Goal: Task Accomplishment & Management: Use online tool/utility

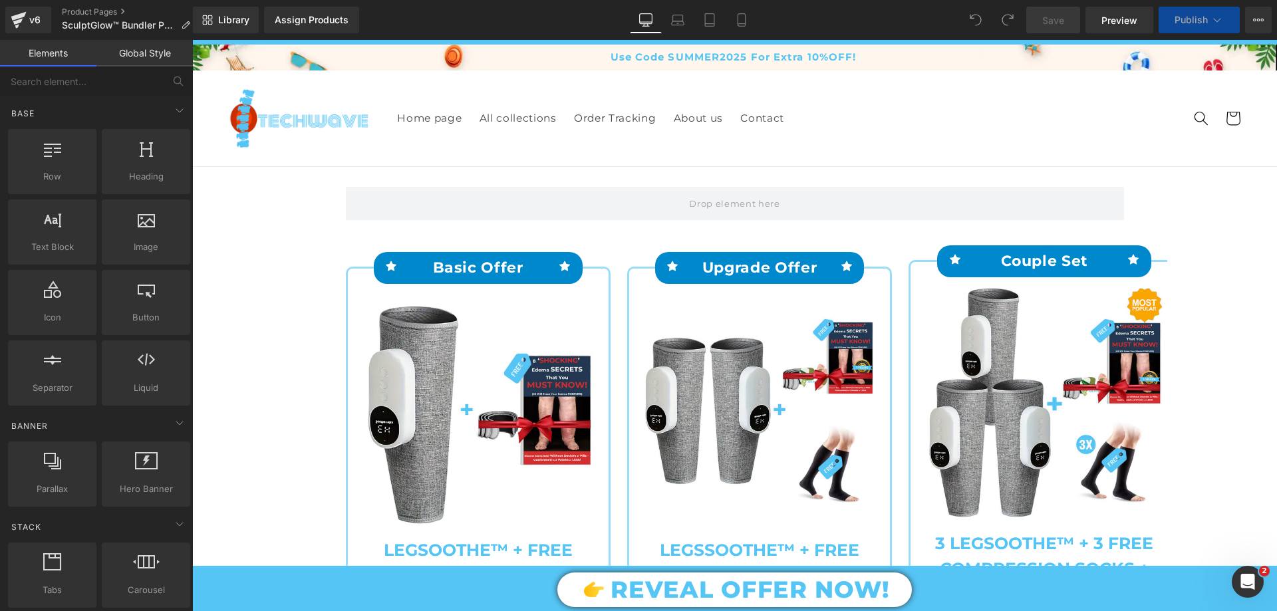
scroll to position [399, 0]
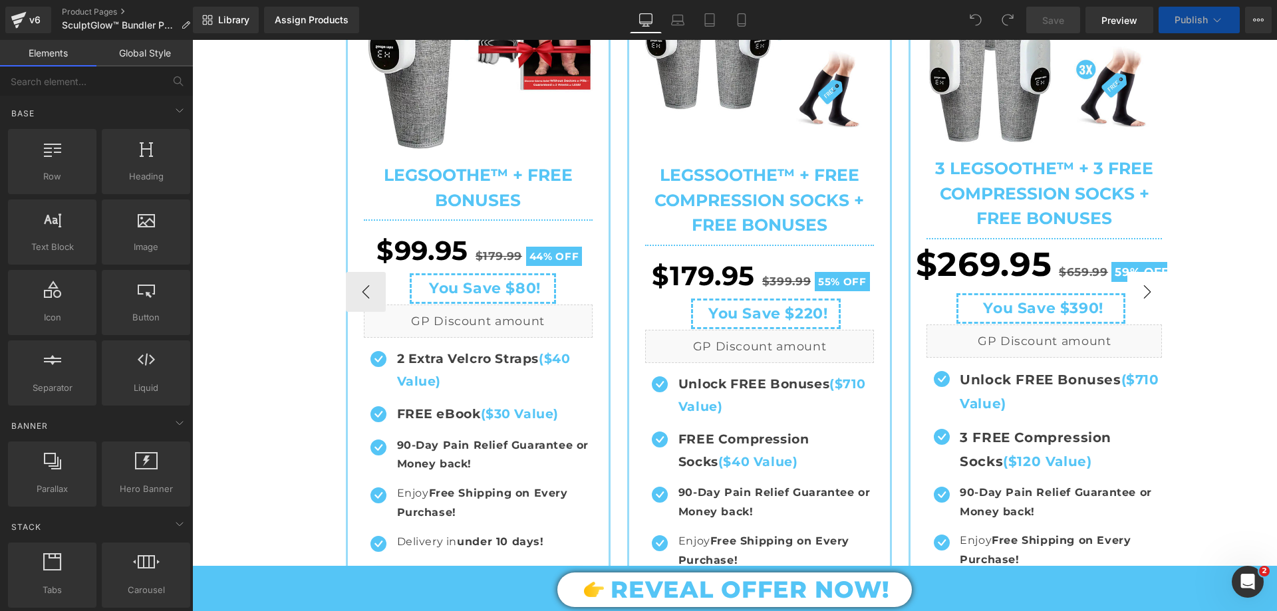
click at [1136, 302] on button "›" at bounding box center [1147, 292] width 40 height 40
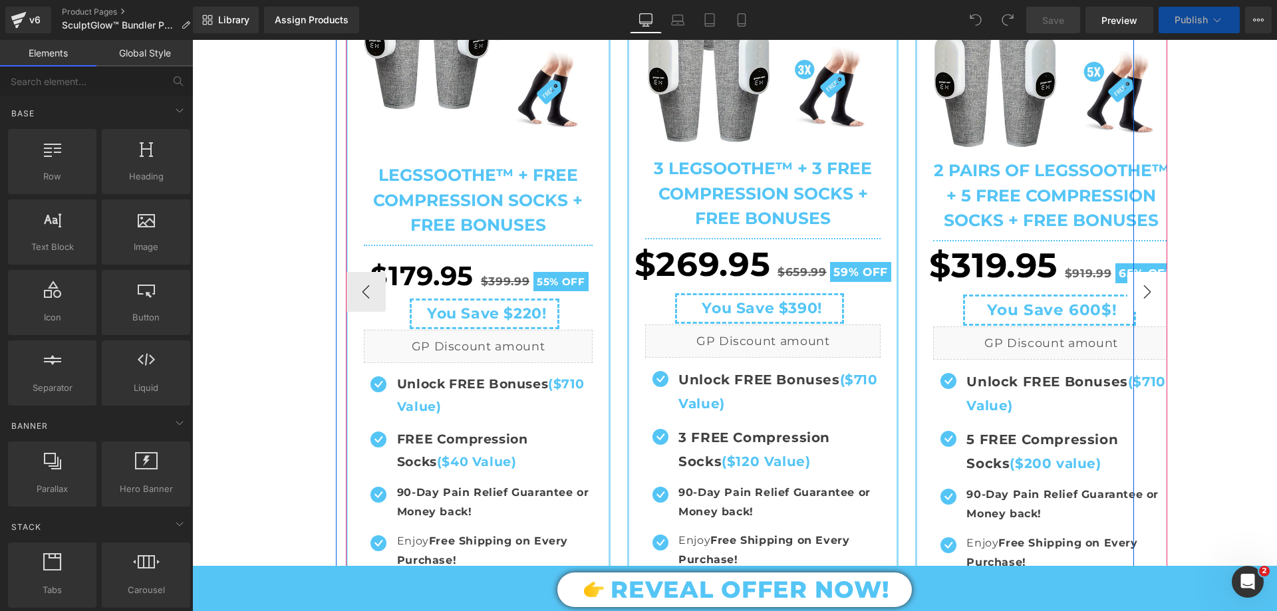
click at [1136, 303] on button "›" at bounding box center [1147, 292] width 40 height 40
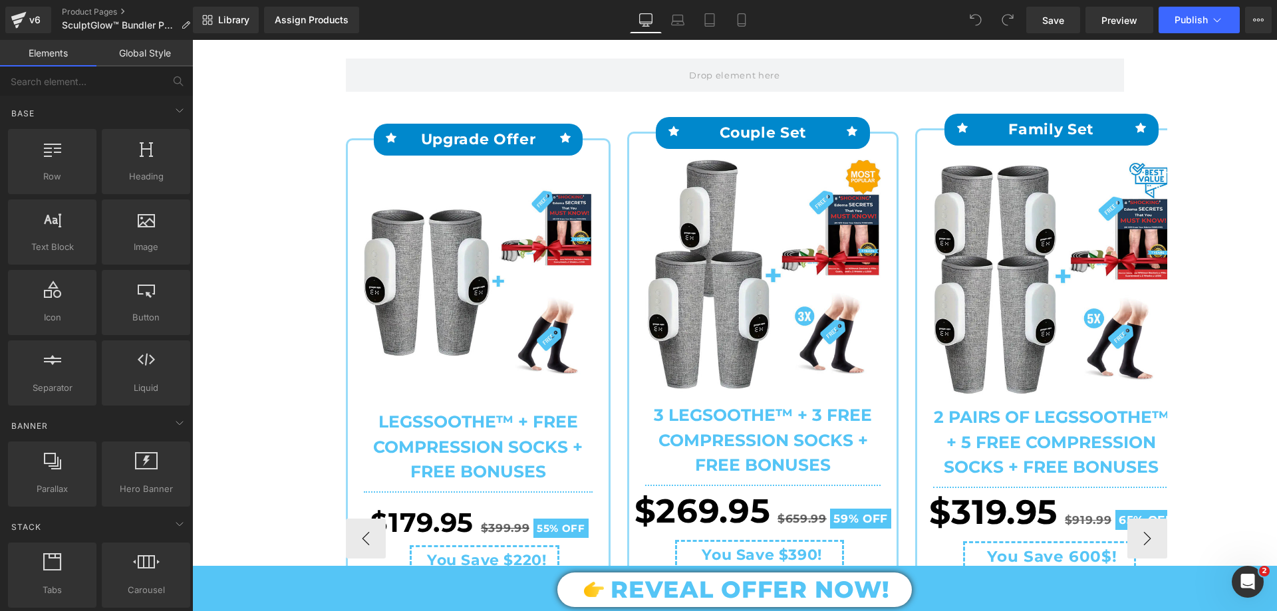
scroll to position [133, 0]
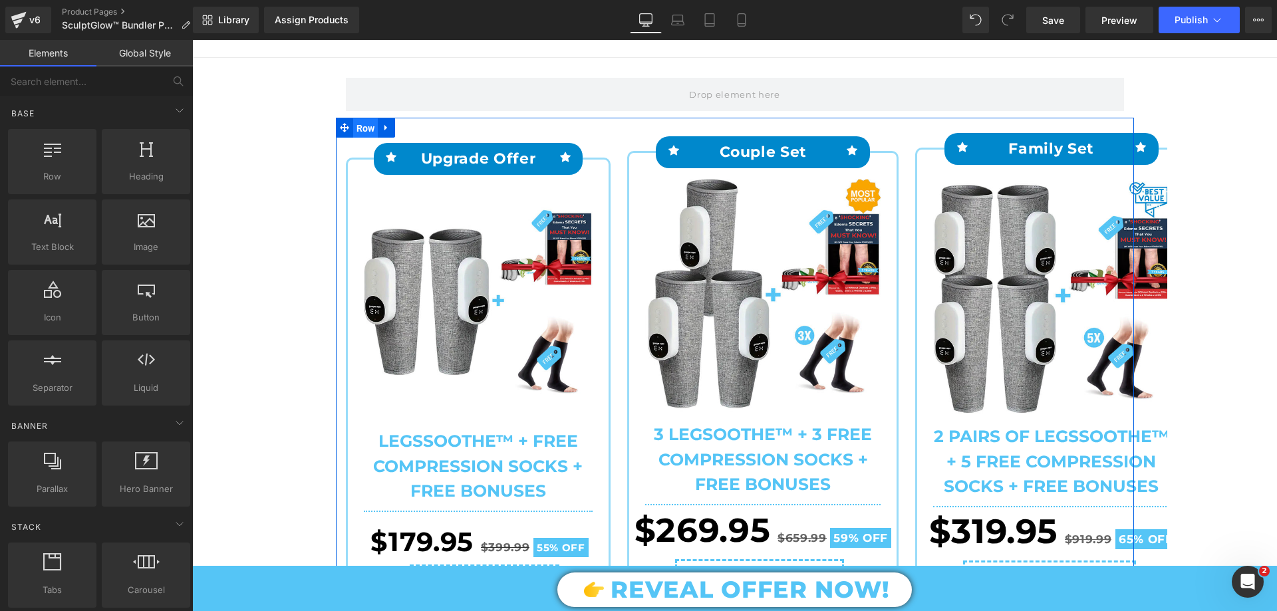
click at [353, 130] on span "Row" at bounding box center [365, 128] width 25 height 20
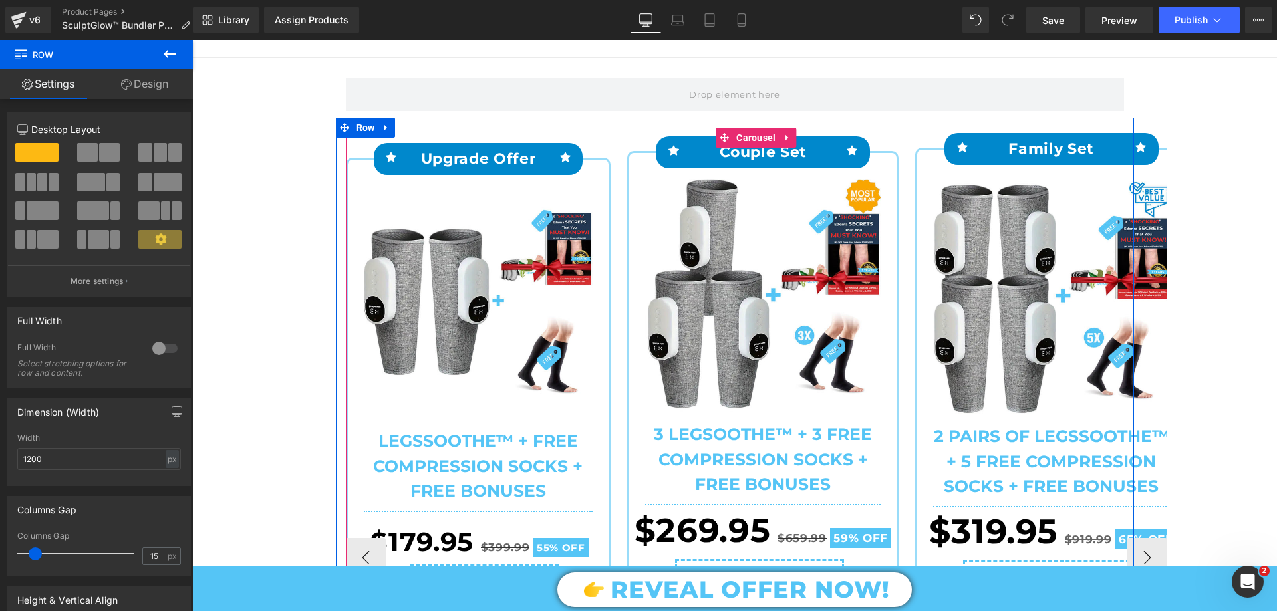
click at [741, 134] on span "Carousel" at bounding box center [756, 138] width 46 height 20
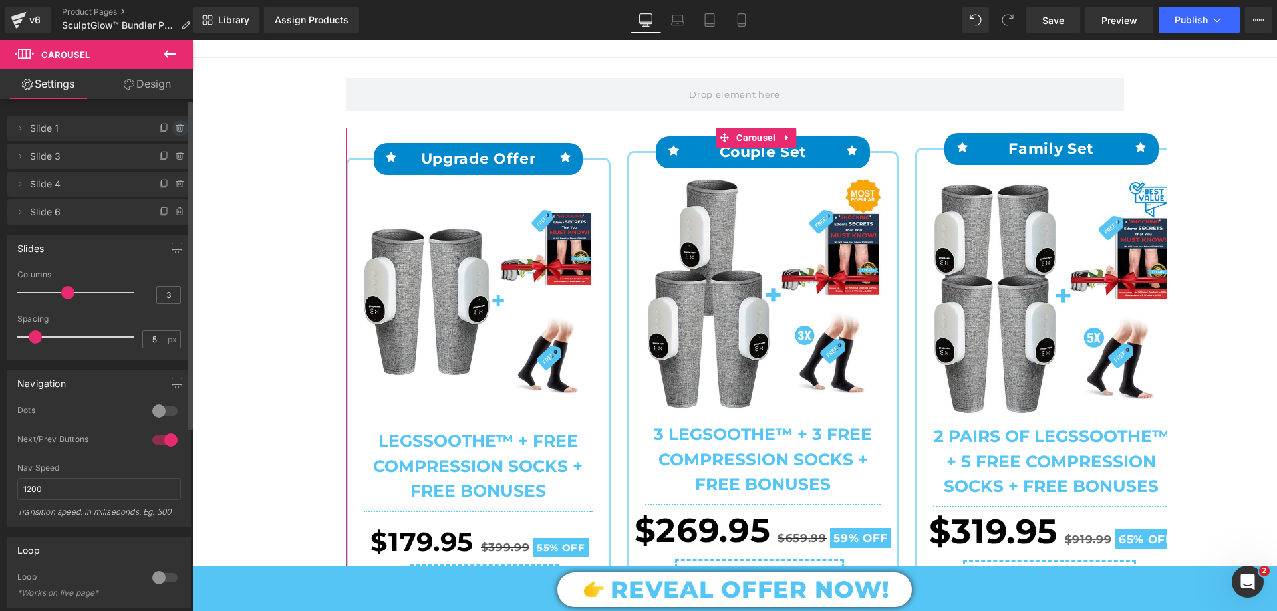
click at [175, 126] on icon at bounding box center [180, 128] width 11 height 11
click at [172, 132] on button "Delete" at bounding box center [166, 128] width 42 height 17
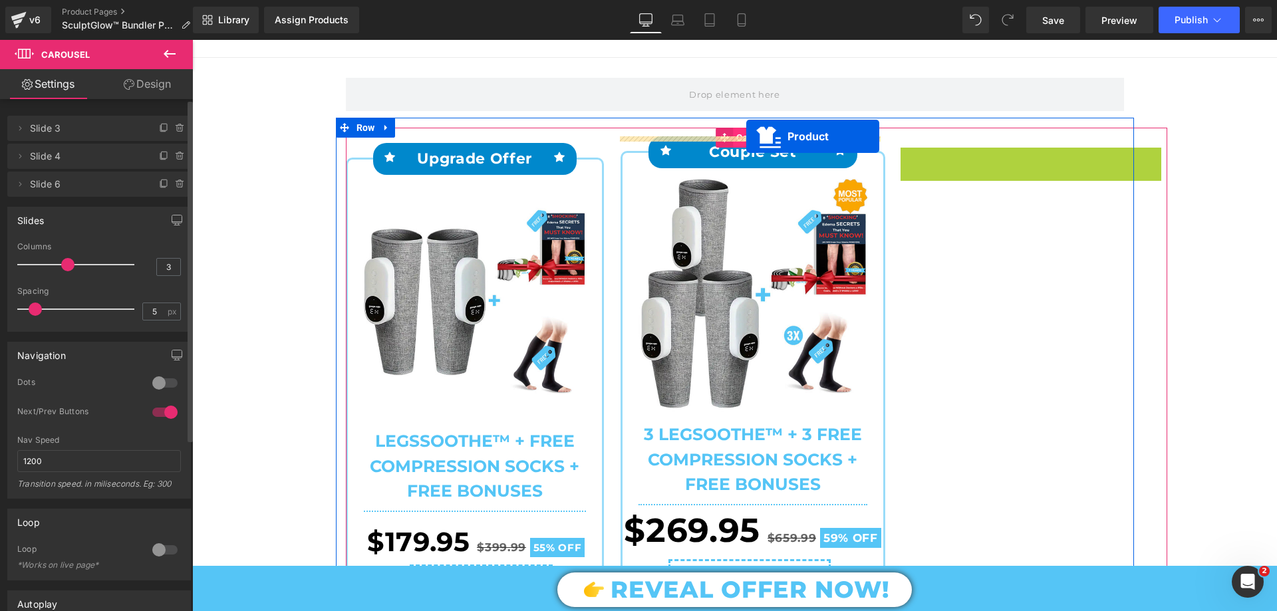
drag, startPoint x: 1001, startPoint y: 182, endPoint x: 746, endPoint y: 136, distance: 258.7
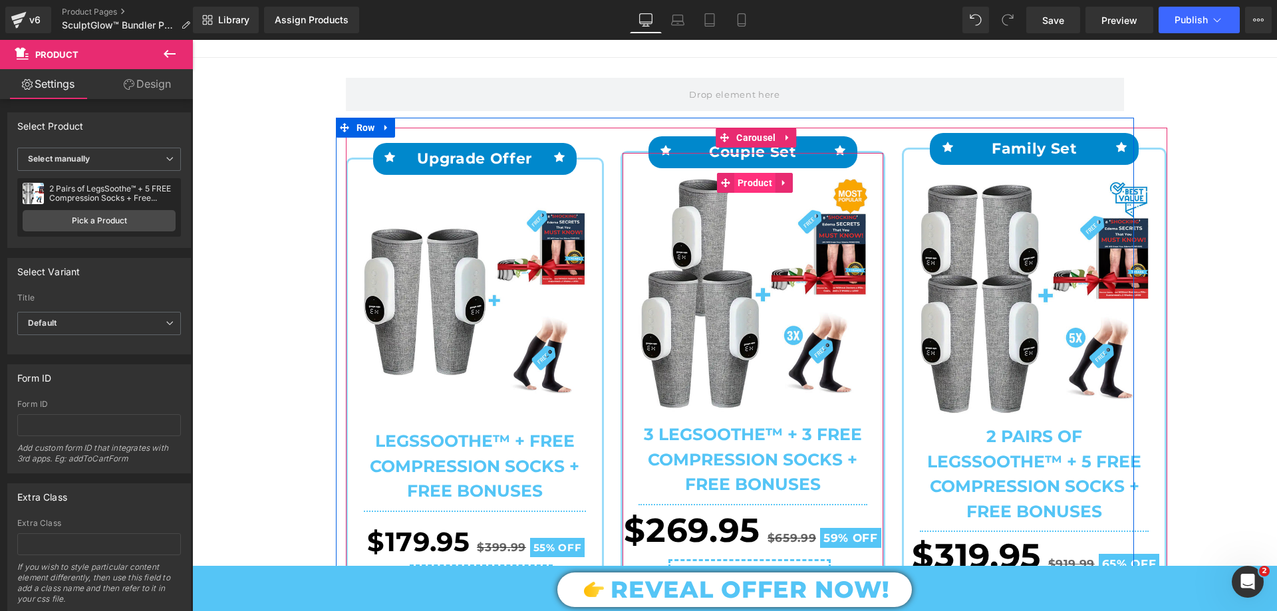
click at [737, 188] on span "Product" at bounding box center [754, 183] width 41 height 20
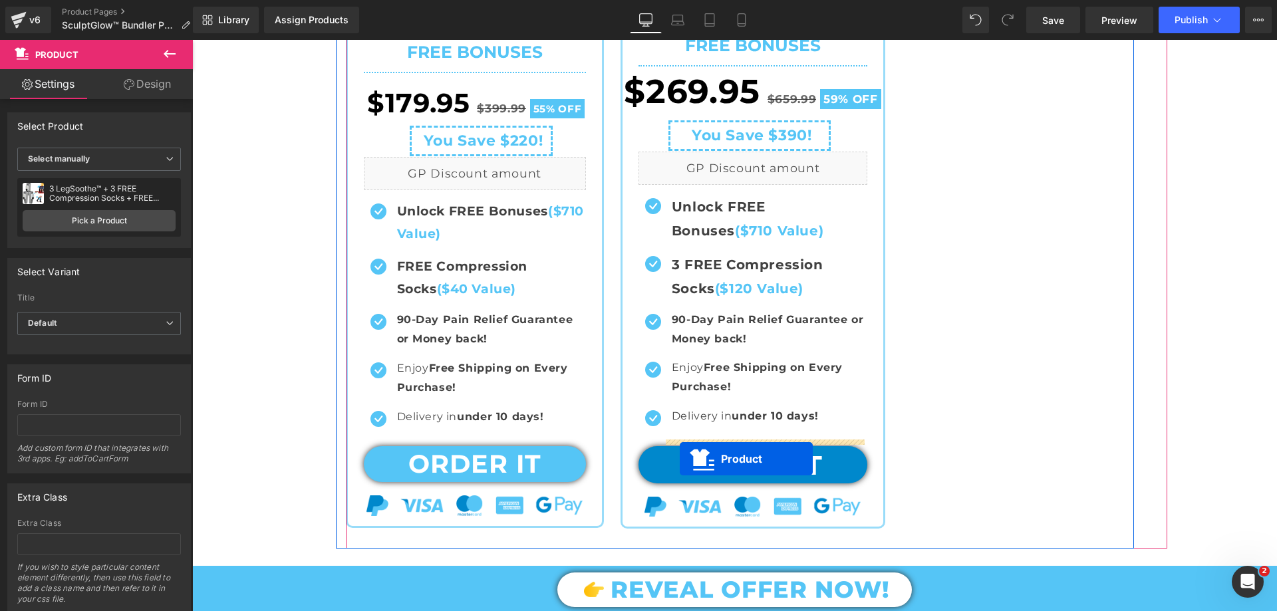
scroll to position [665, 0]
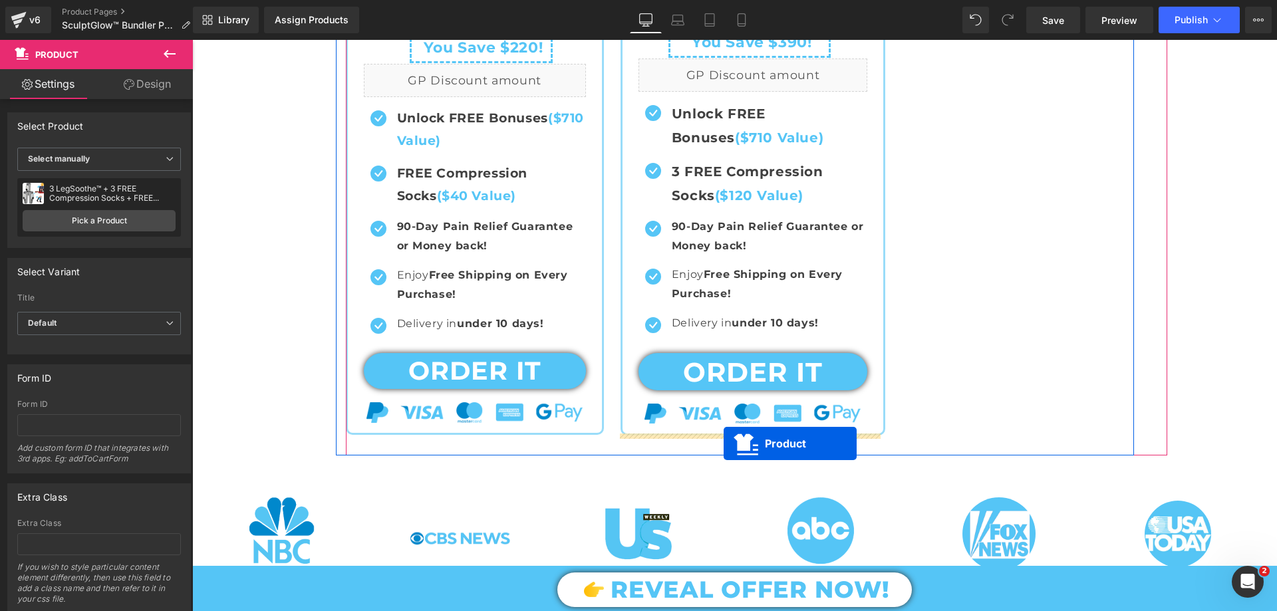
drag, startPoint x: 997, startPoint y: 245, endPoint x: 724, endPoint y: 444, distance: 337.6
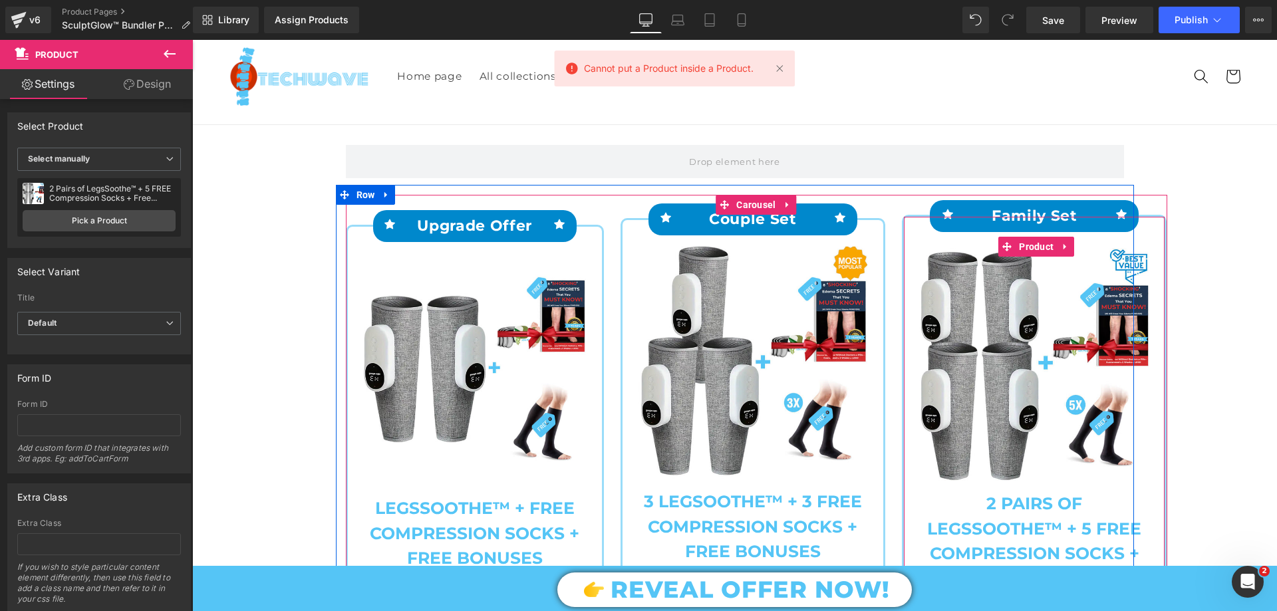
scroll to position [0, 0]
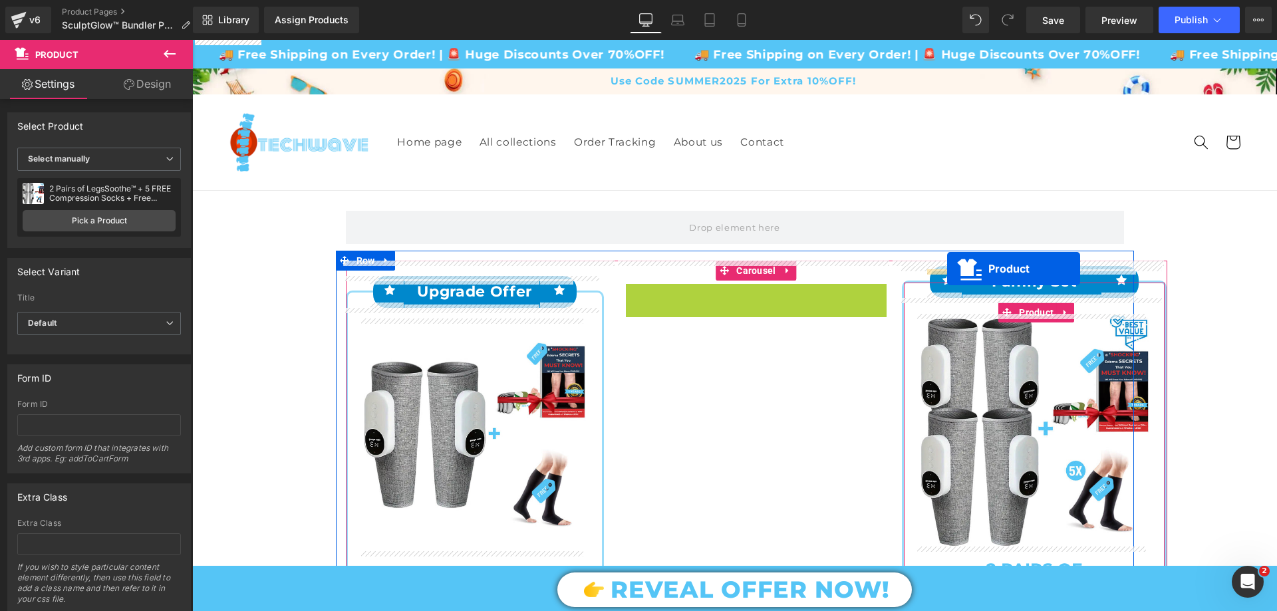
drag, startPoint x: 723, startPoint y: 313, endPoint x: 947, endPoint y: 269, distance: 228.5
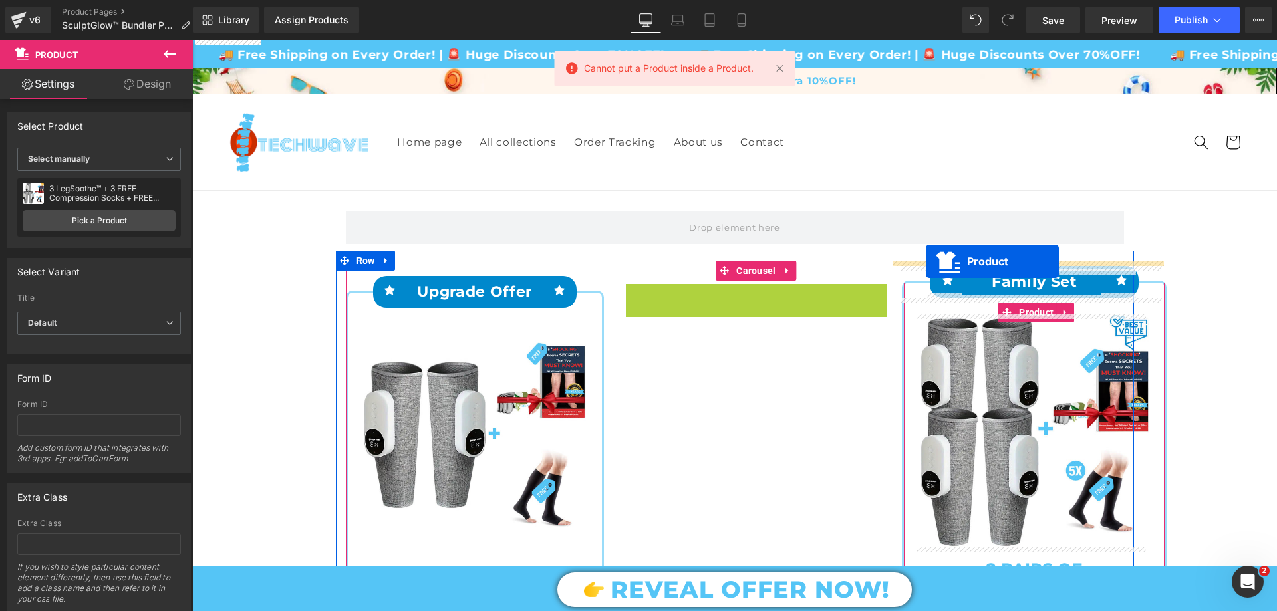
drag, startPoint x: 716, startPoint y: 318, endPoint x: 926, endPoint y: 261, distance: 217.6
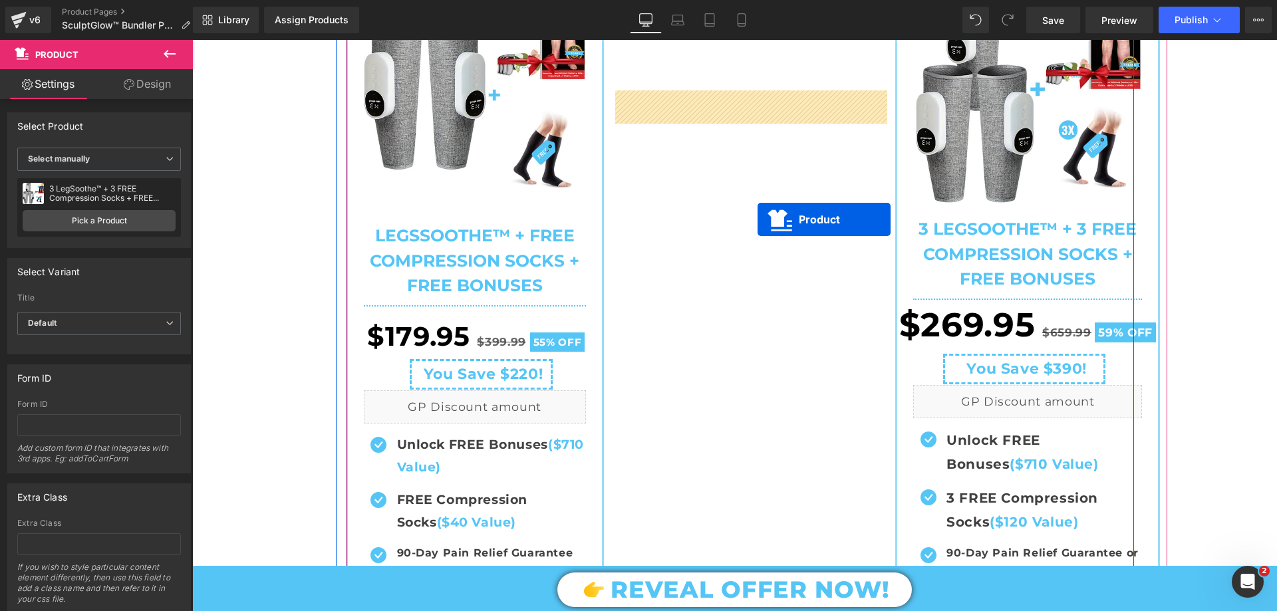
scroll to position [133, 0]
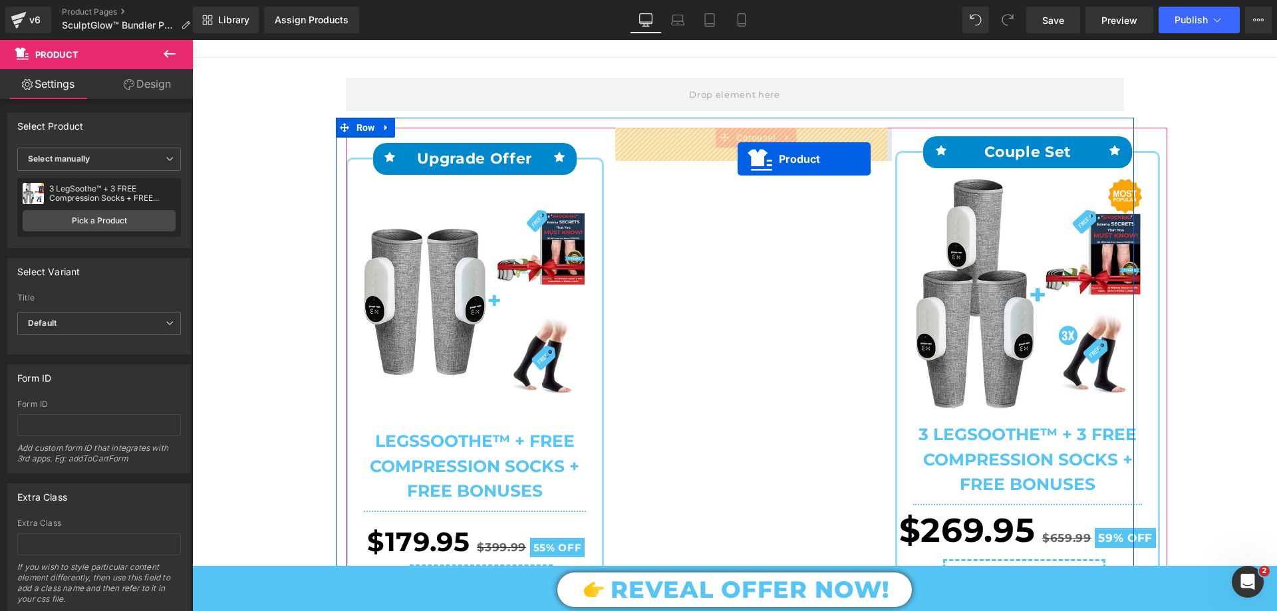
drag, startPoint x: 1002, startPoint y: 242, endPoint x: 738, endPoint y: 159, distance: 276.8
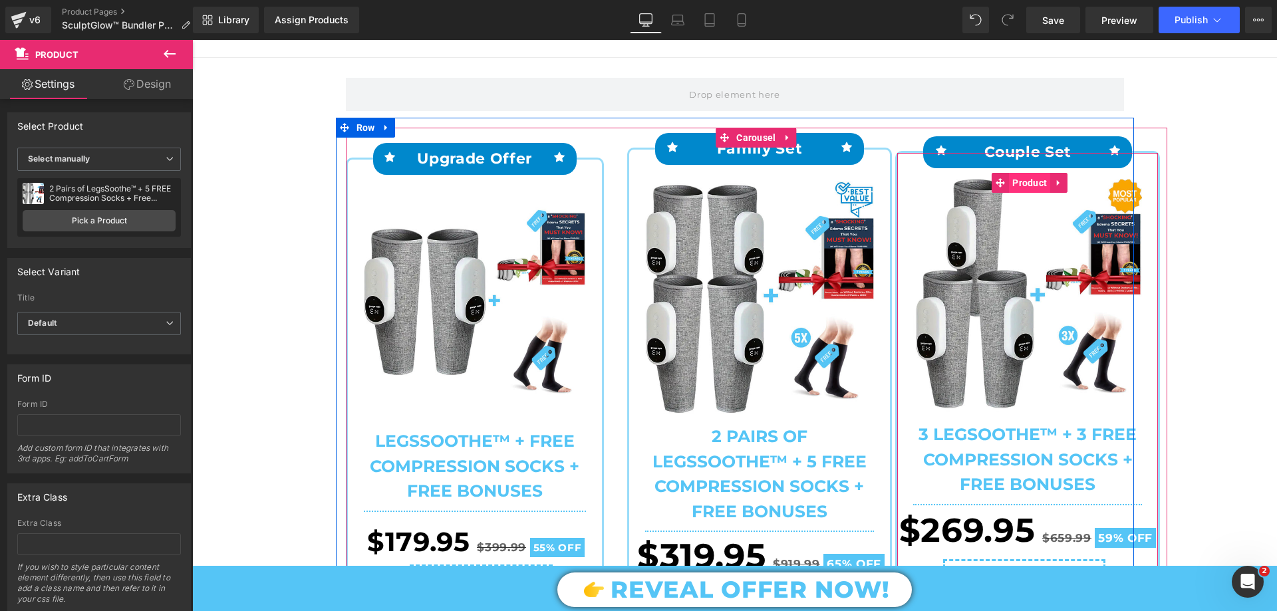
click at [1018, 182] on span "Product" at bounding box center [1029, 183] width 41 height 20
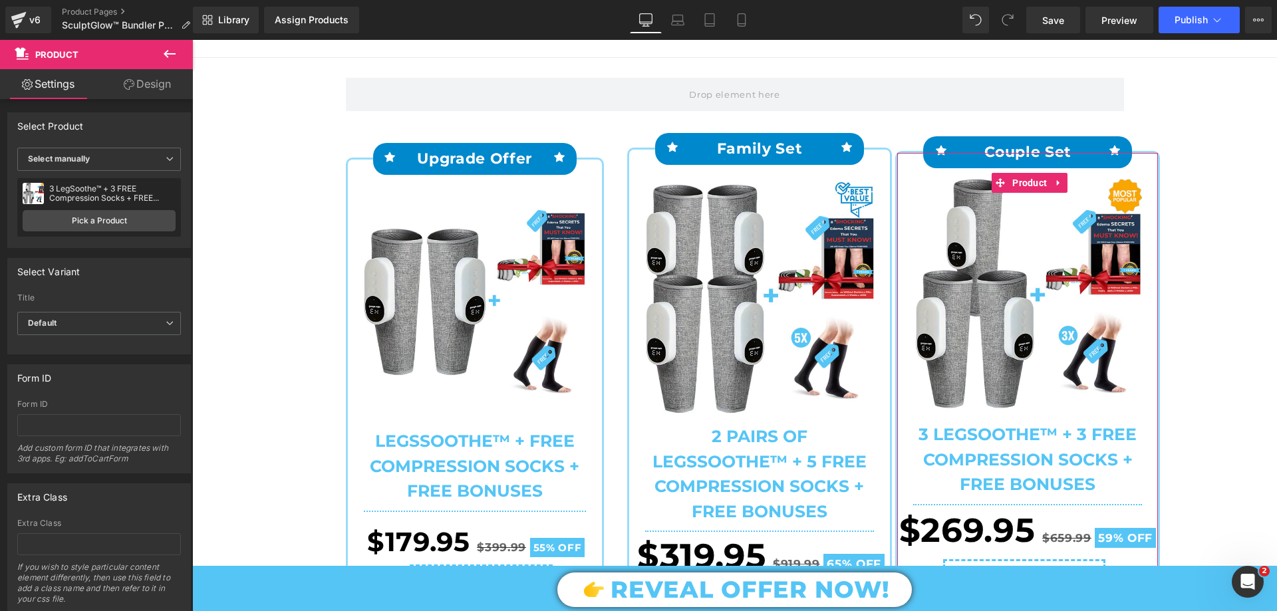
click at [162, 84] on link "Design" at bounding box center [147, 84] width 96 height 30
click at [0, 0] on div "Spacing" at bounding box center [0, 0] width 0 height 0
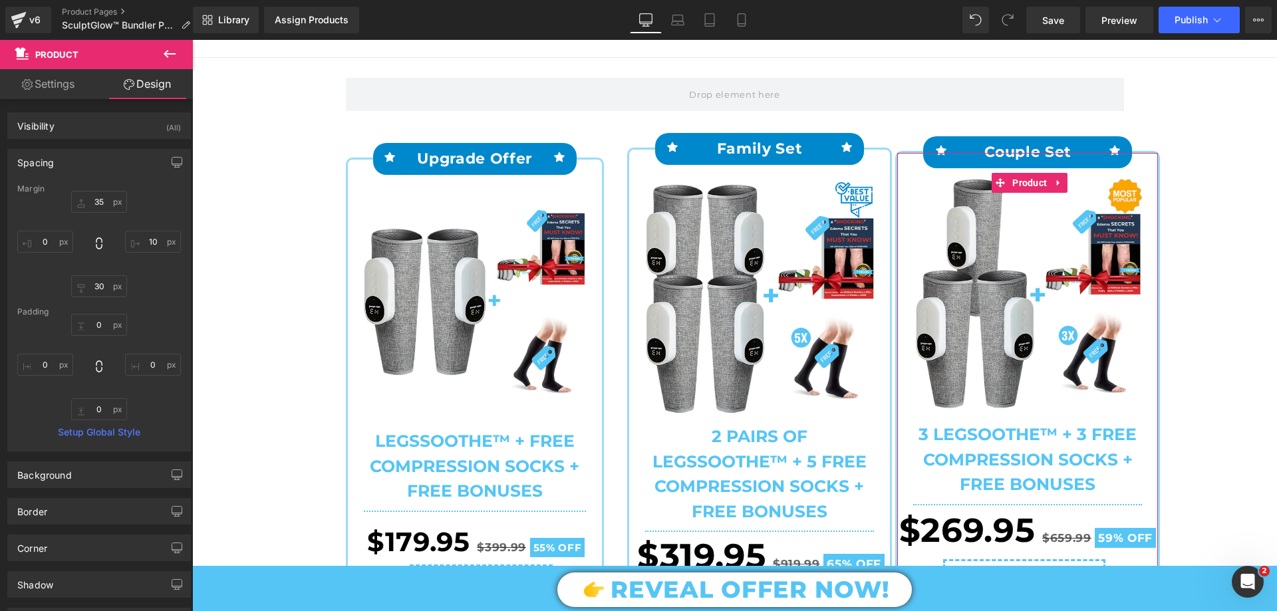
click at [56, 161] on div "Spacing" at bounding box center [99, 162] width 182 height 25
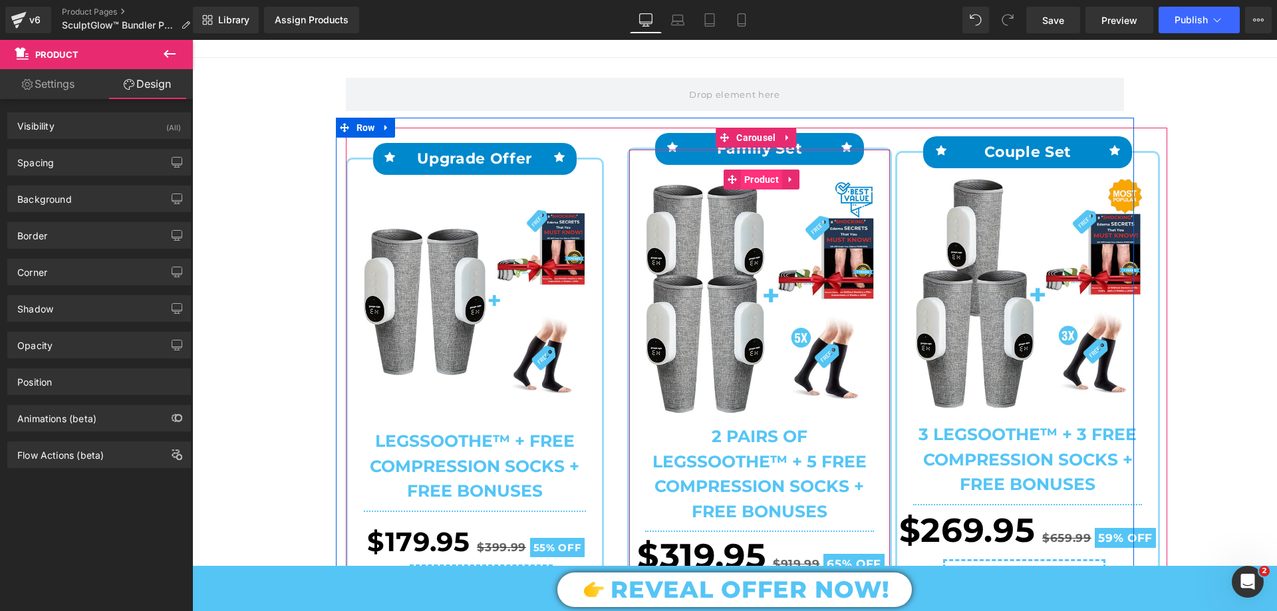
click at [767, 180] on span "Product" at bounding box center [761, 180] width 41 height 20
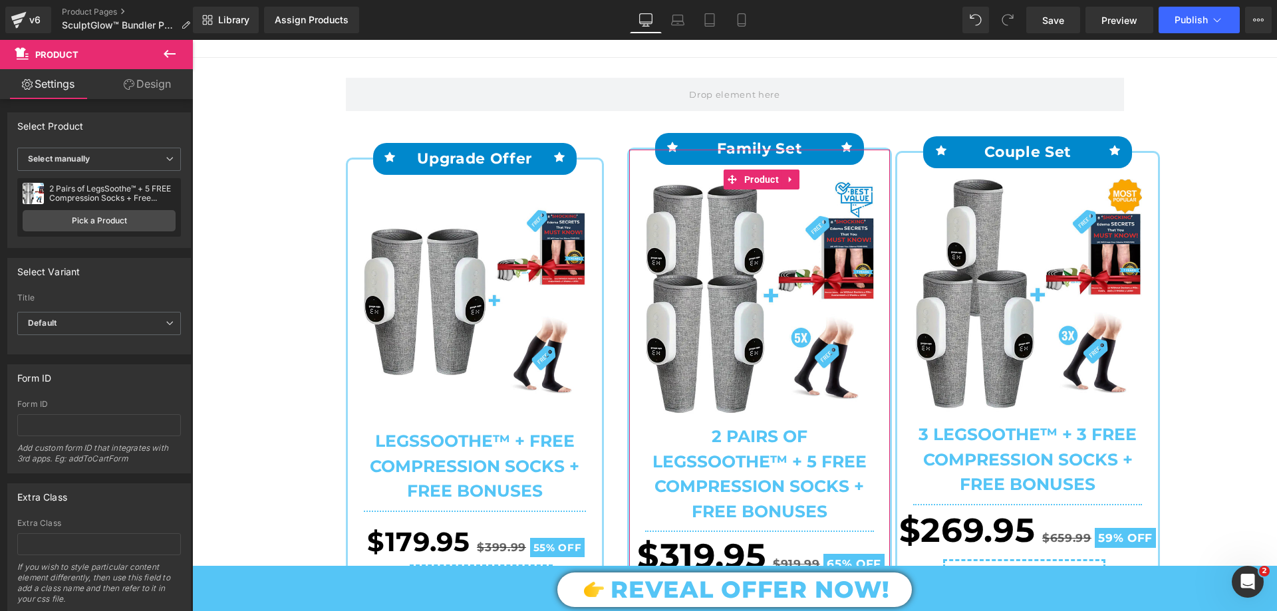
click at [156, 71] on link "Design" at bounding box center [147, 84] width 96 height 30
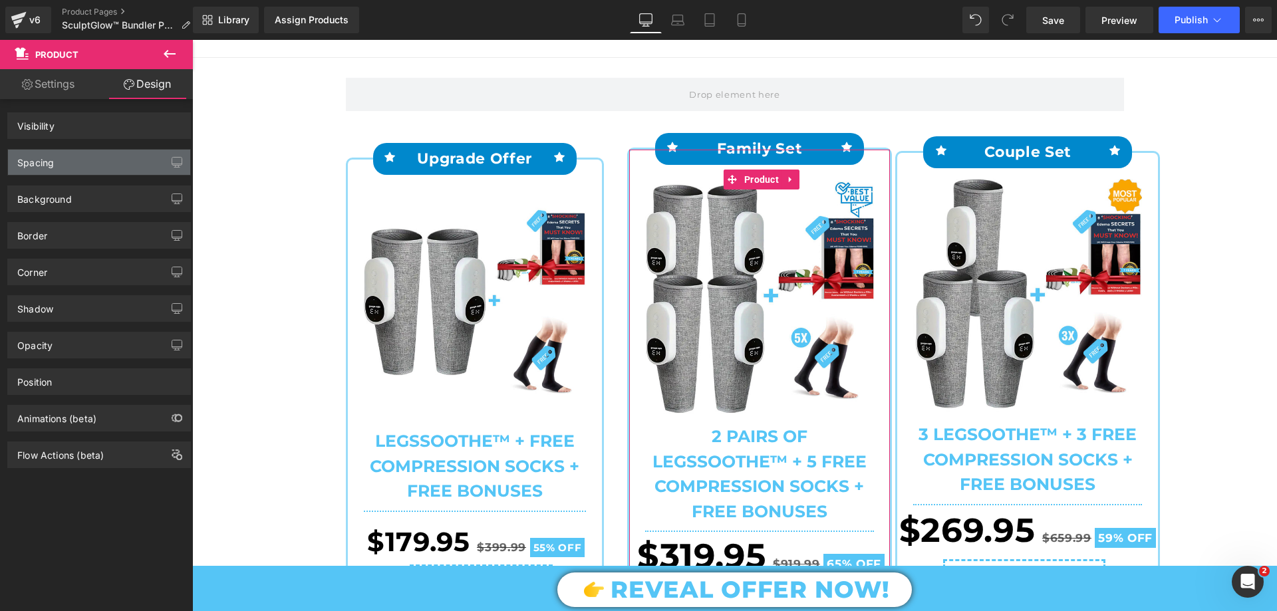
click at [74, 160] on div "Spacing" at bounding box center [99, 162] width 182 height 25
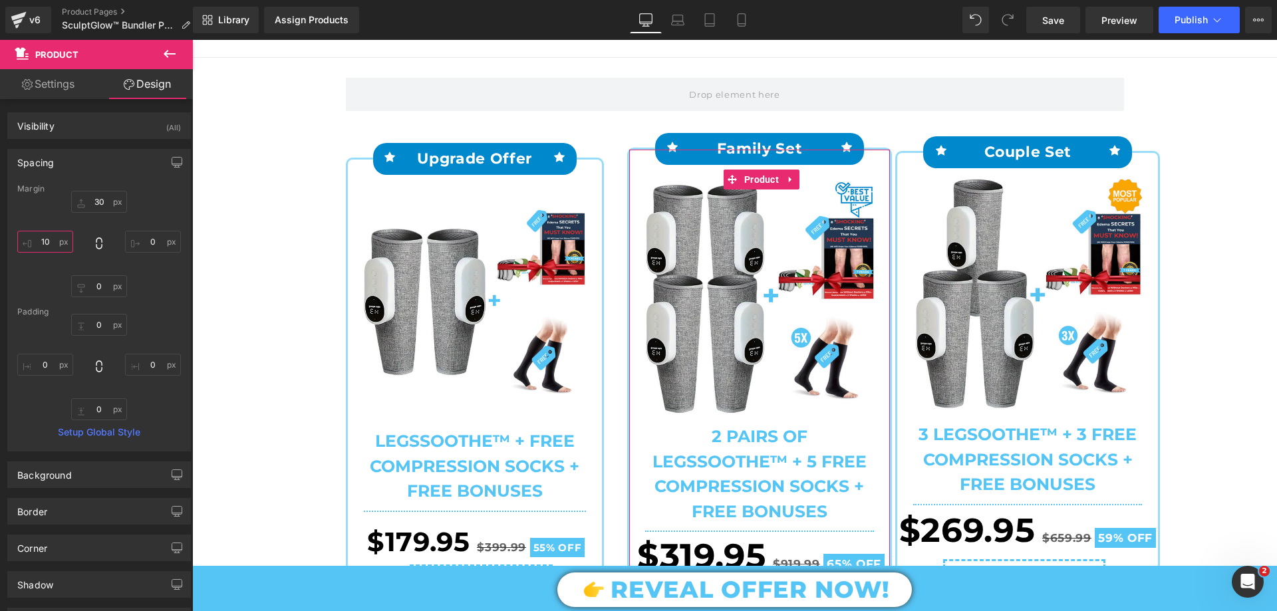
click at [45, 245] on input "text" at bounding box center [45, 242] width 56 height 22
type input "10"
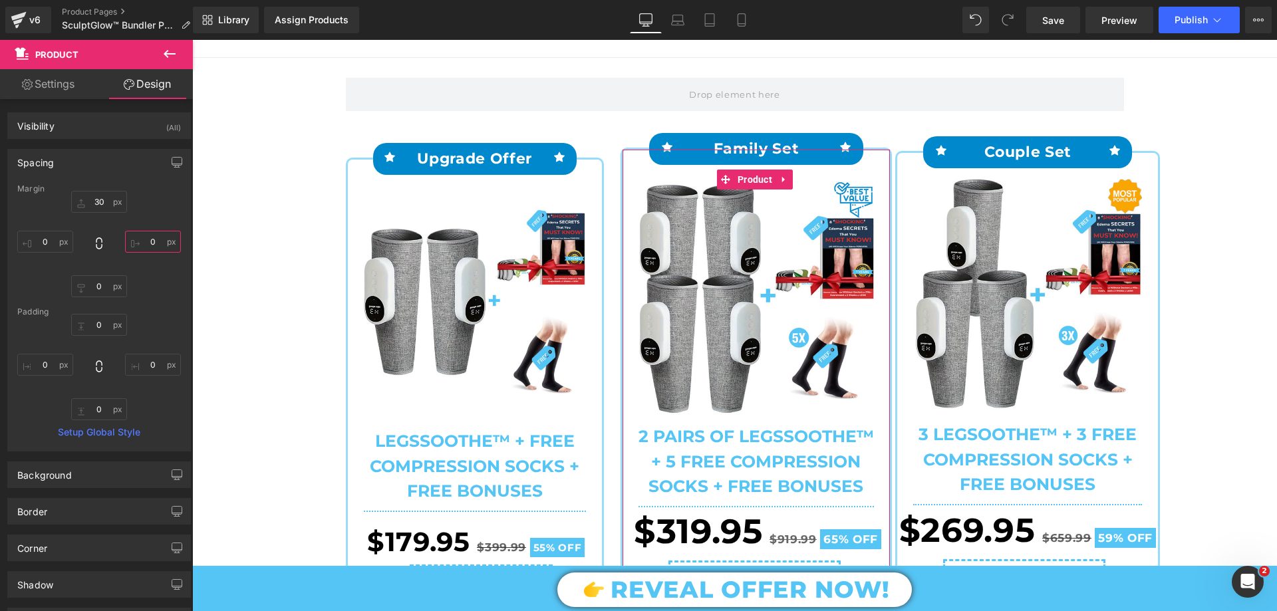
click at [153, 241] on input "text" at bounding box center [153, 242] width 56 height 22
type input "10"
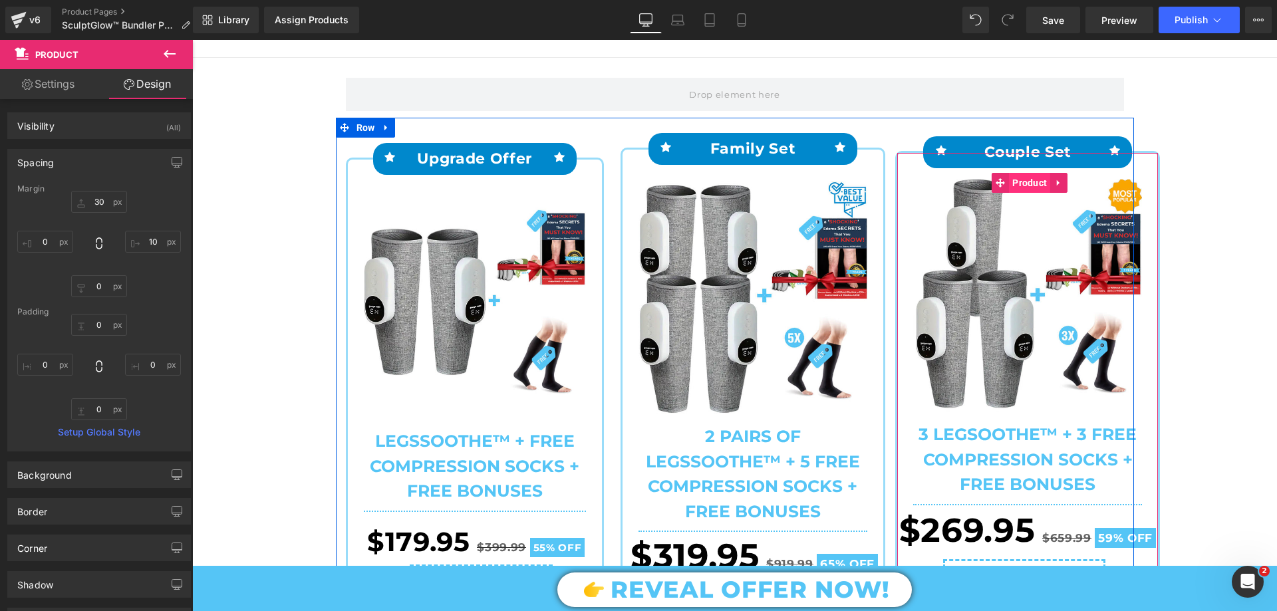
click at [1019, 188] on span "Product" at bounding box center [1029, 183] width 41 height 20
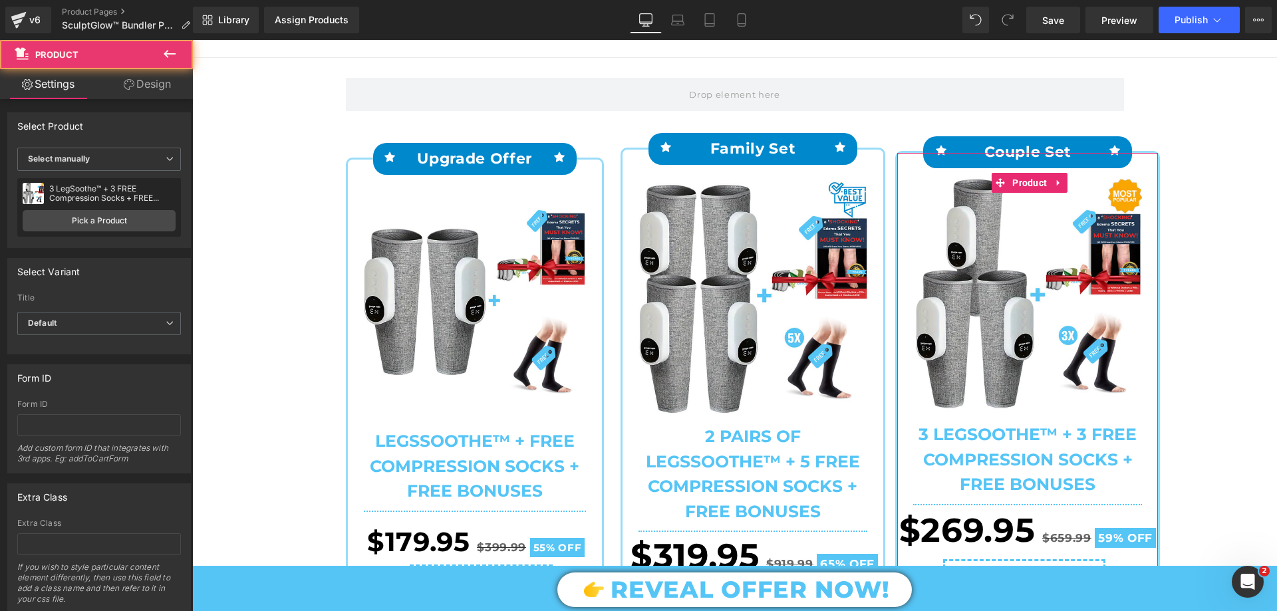
click at [128, 88] on icon at bounding box center [129, 84] width 11 height 11
click at [0, 0] on div "Spacing" at bounding box center [0, 0] width 0 height 0
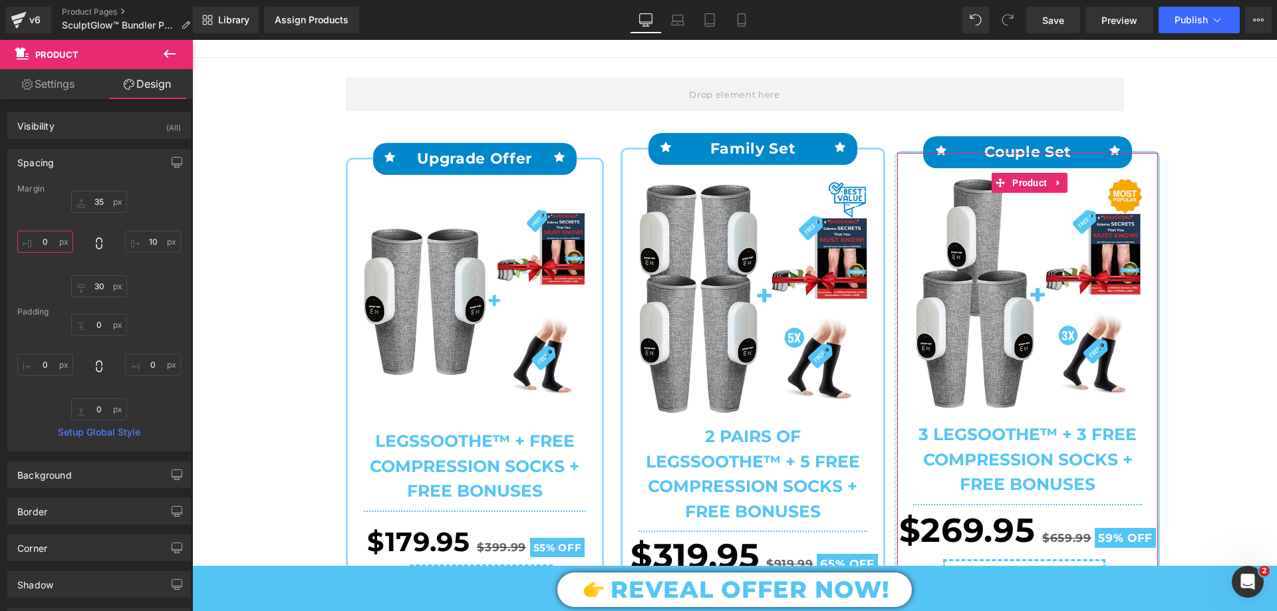
click at [55, 239] on input "text" at bounding box center [45, 242] width 56 height 22
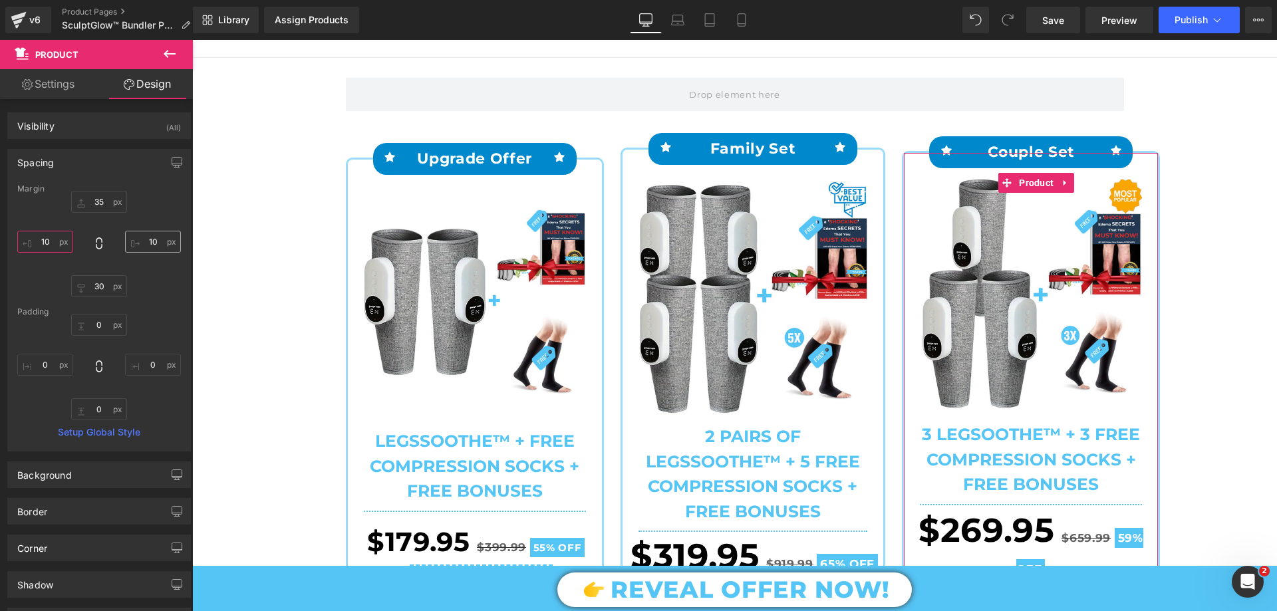
type input "10"
click at [151, 243] on input "text" at bounding box center [153, 242] width 56 height 22
type input "10"
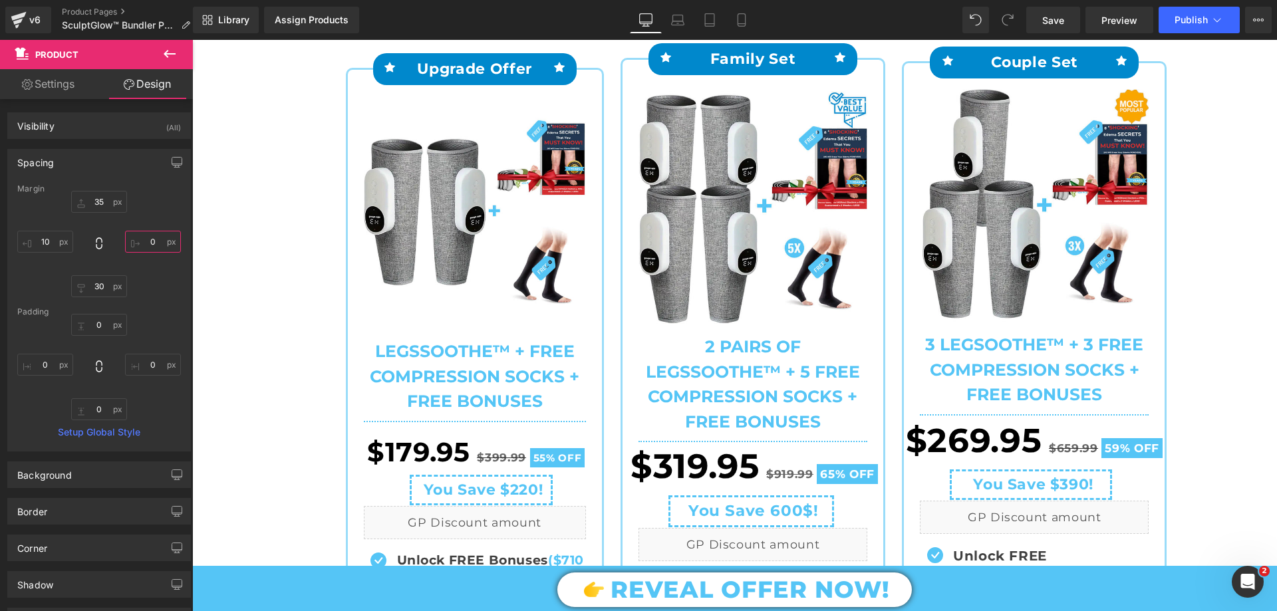
scroll to position [200, 0]
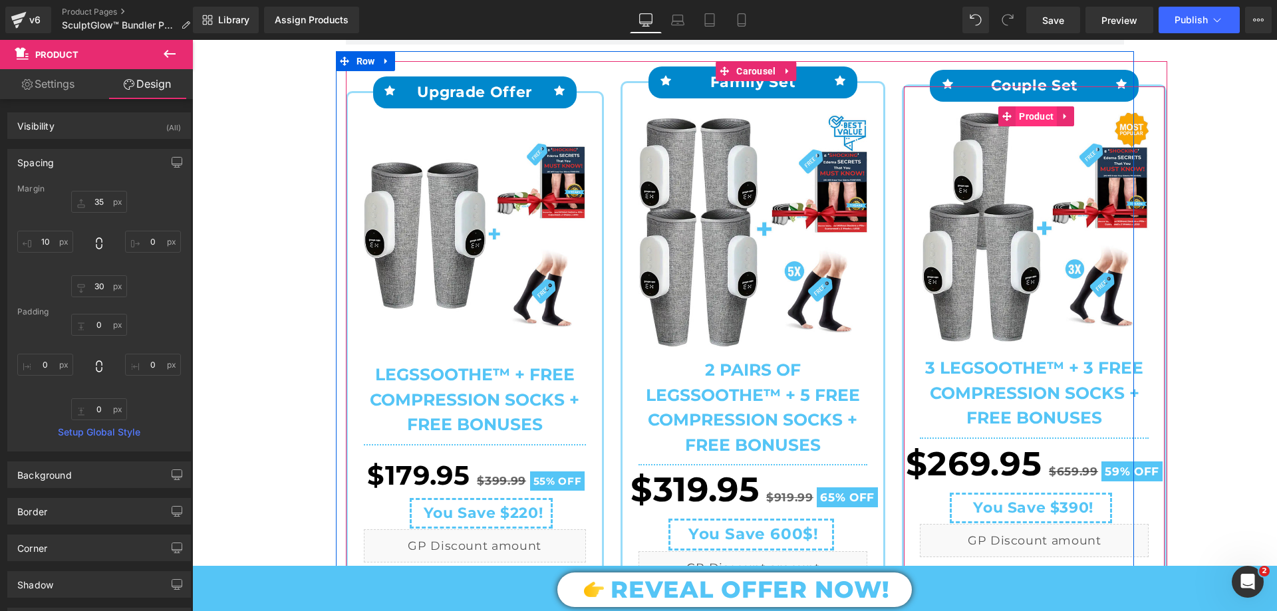
click at [1042, 117] on span "Product" at bounding box center [1036, 116] width 41 height 20
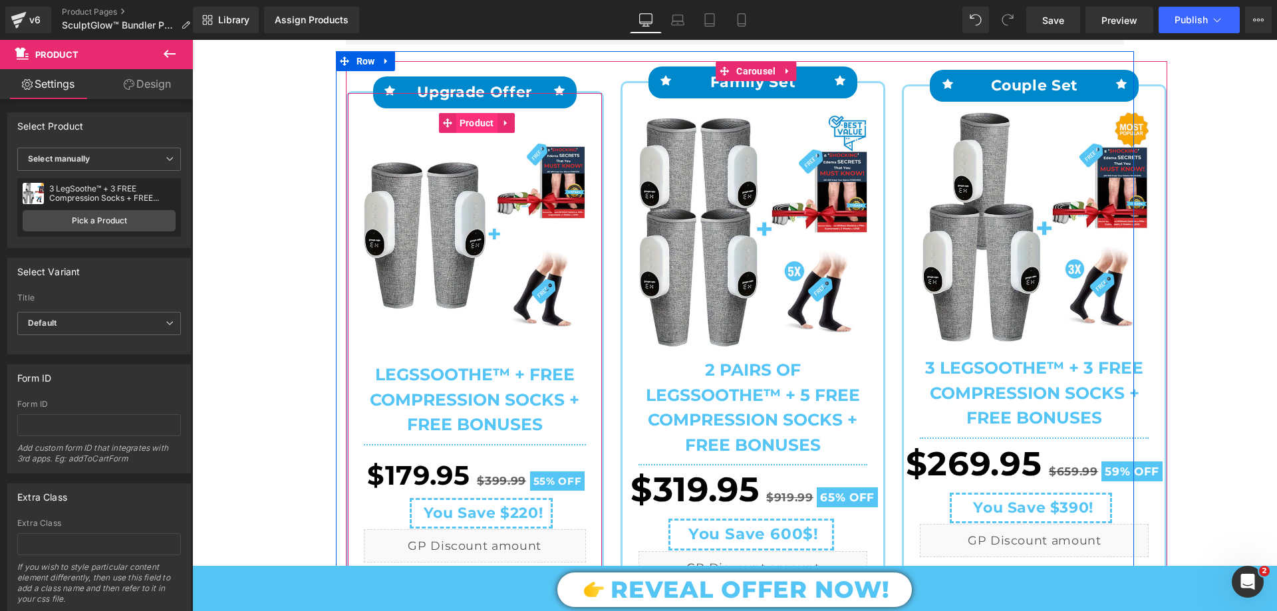
click at [464, 128] on span "Product" at bounding box center [476, 123] width 41 height 20
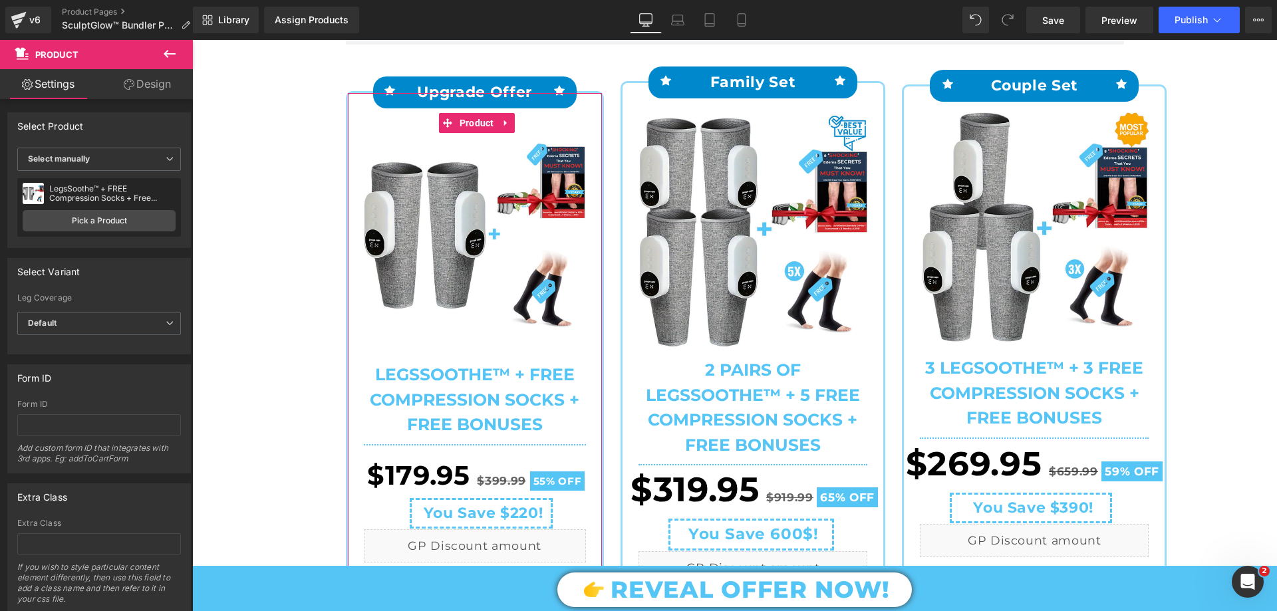
click at [144, 86] on link "Design" at bounding box center [147, 84] width 96 height 30
click at [0, 0] on div "Spacing" at bounding box center [0, 0] width 0 height 0
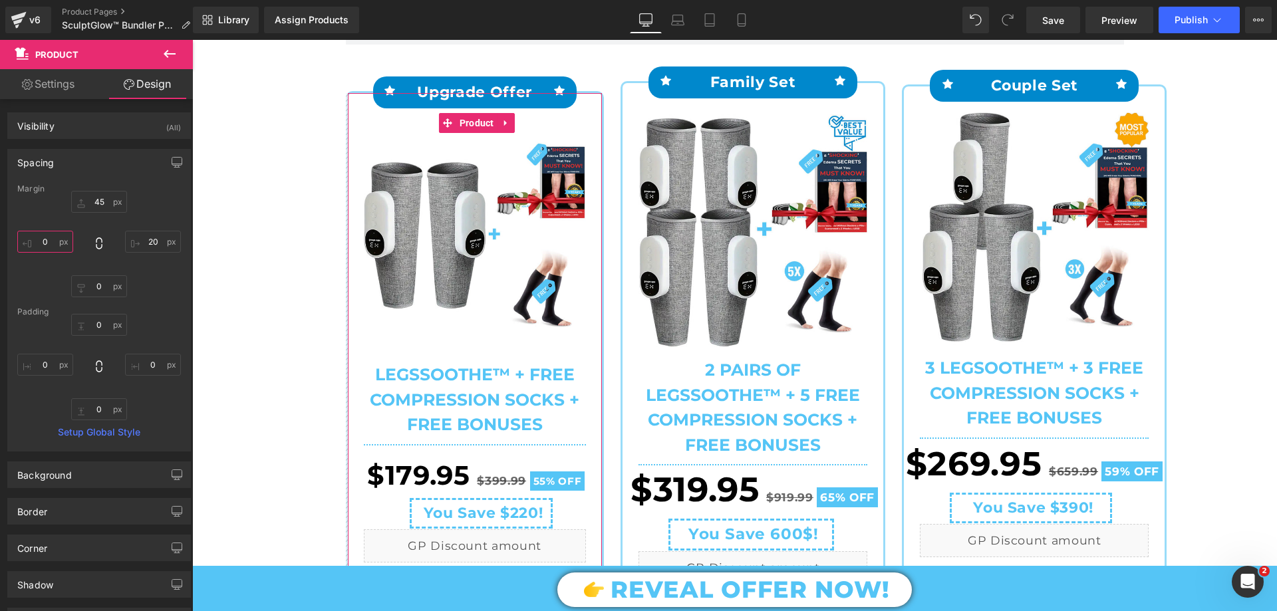
click at [53, 241] on input "text" at bounding box center [45, 242] width 56 height 22
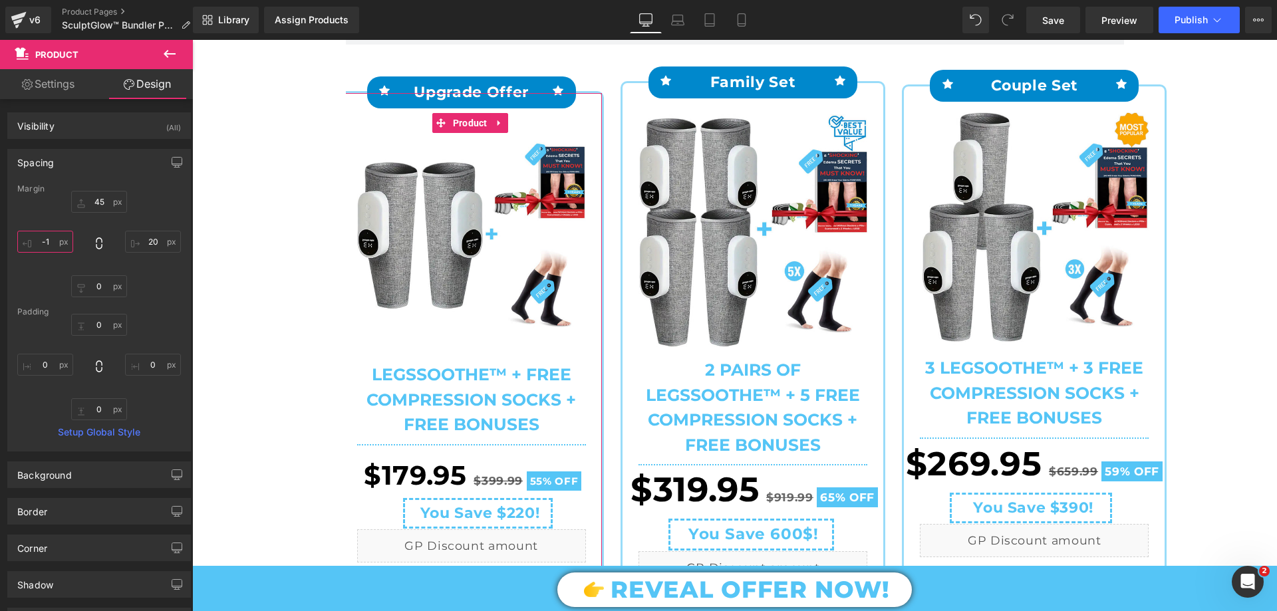
type input "-"
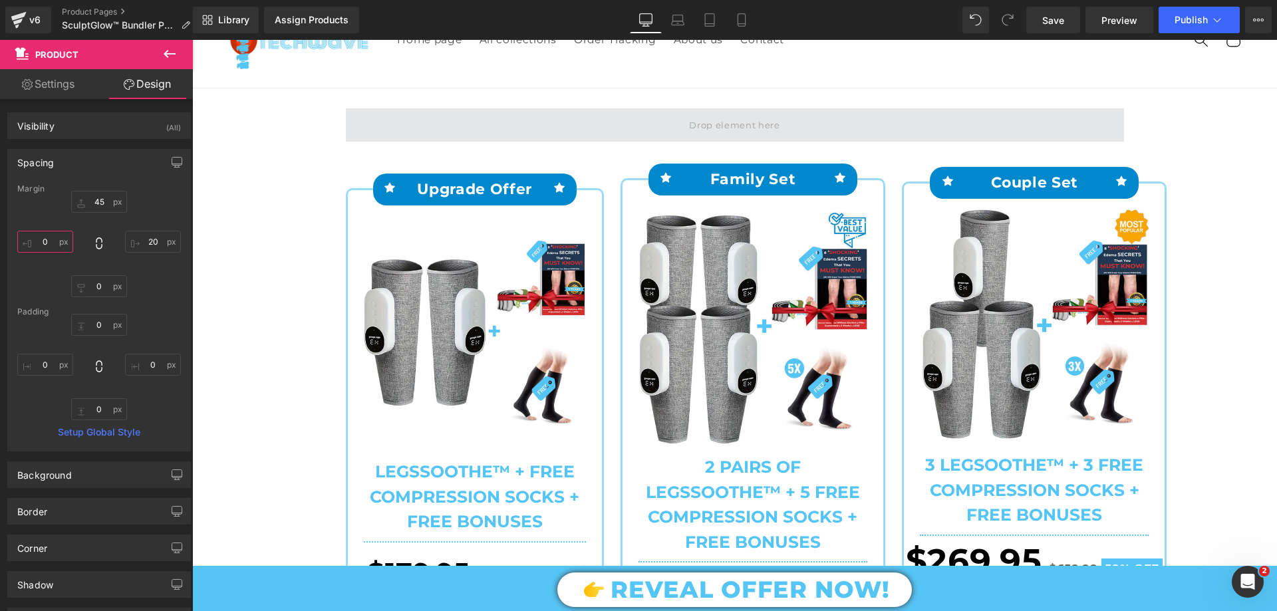
scroll to position [0, 0]
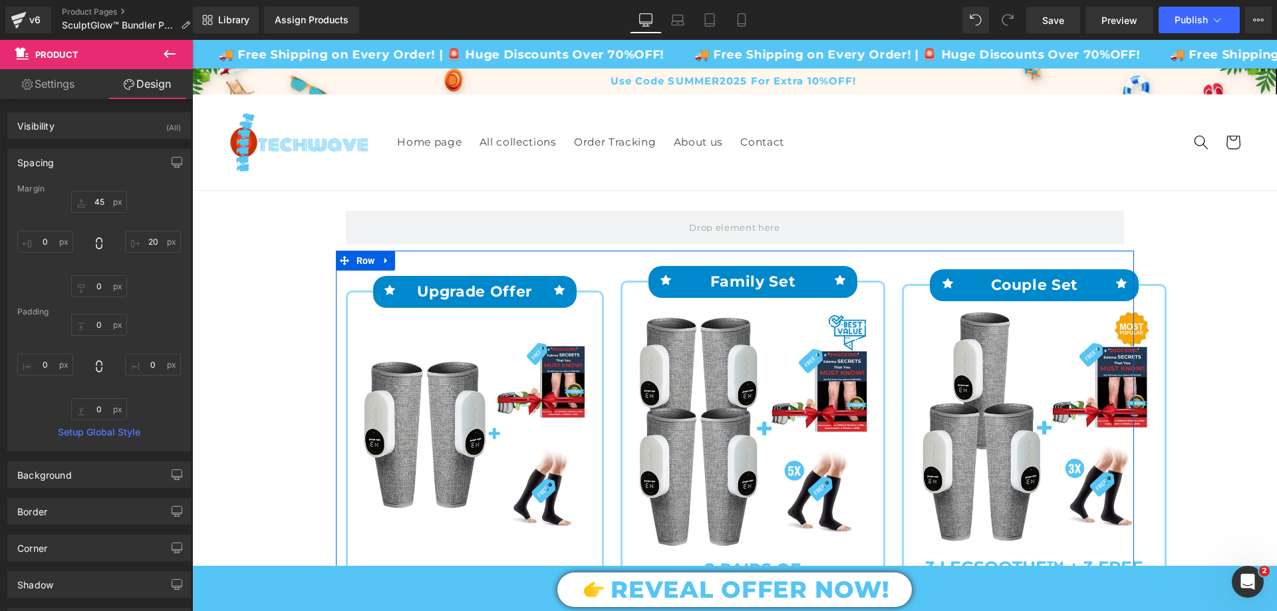
click at [370, 260] on span "Row" at bounding box center [365, 261] width 25 height 20
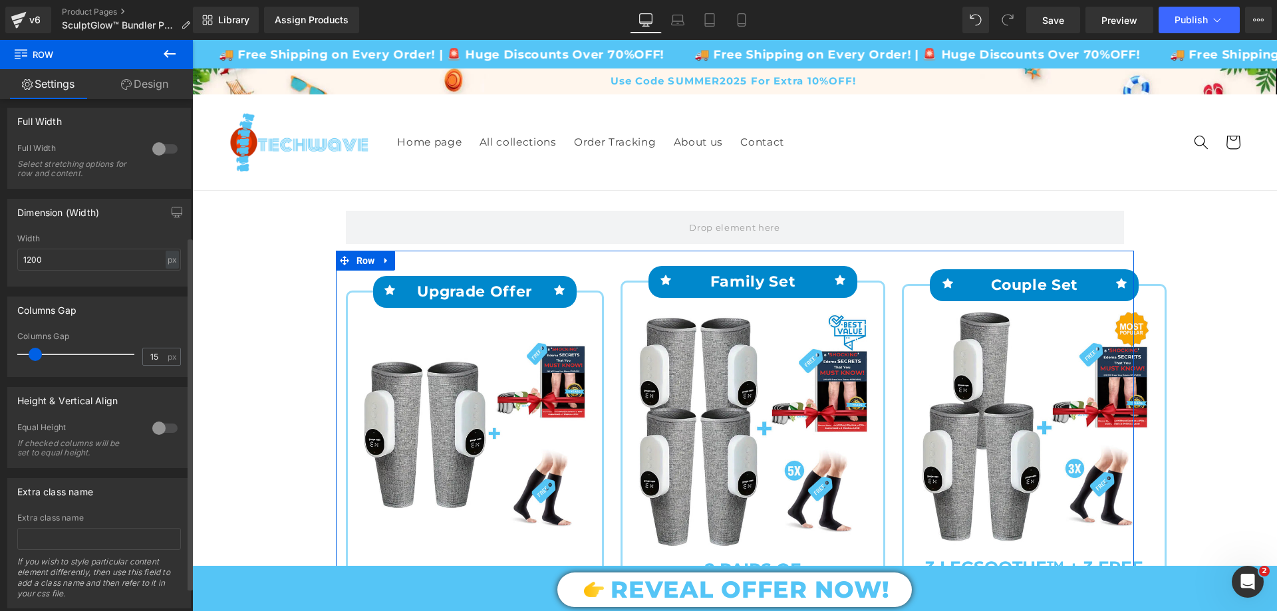
click at [158, 149] on div at bounding box center [165, 148] width 32 height 21
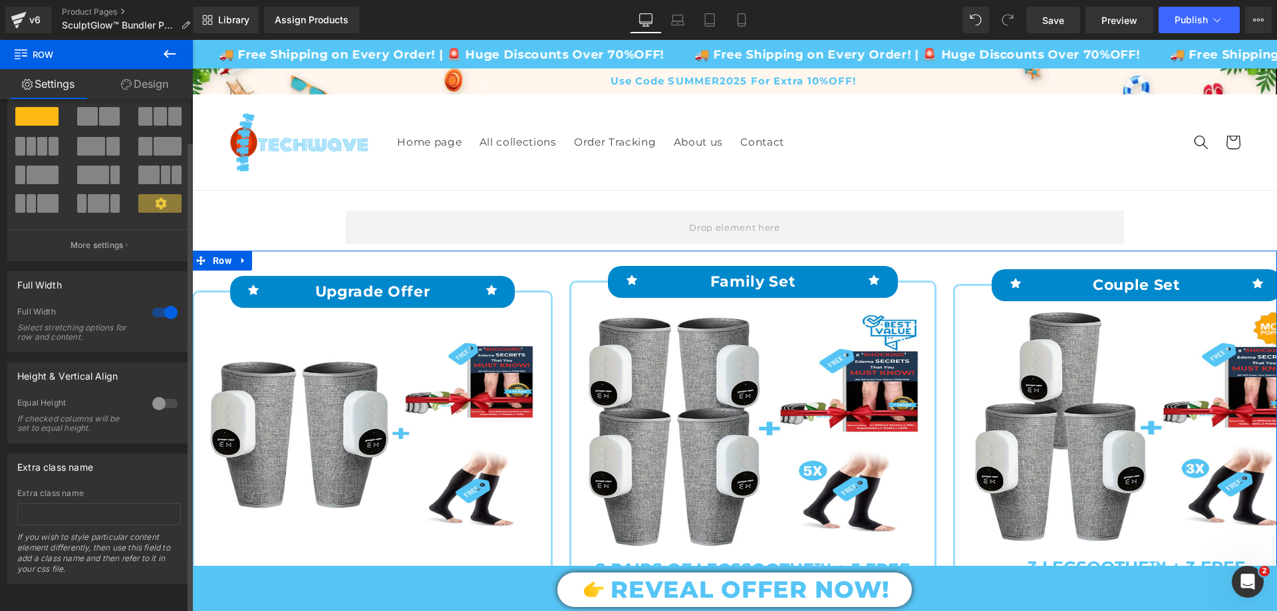
click at [162, 302] on div at bounding box center [165, 312] width 32 height 21
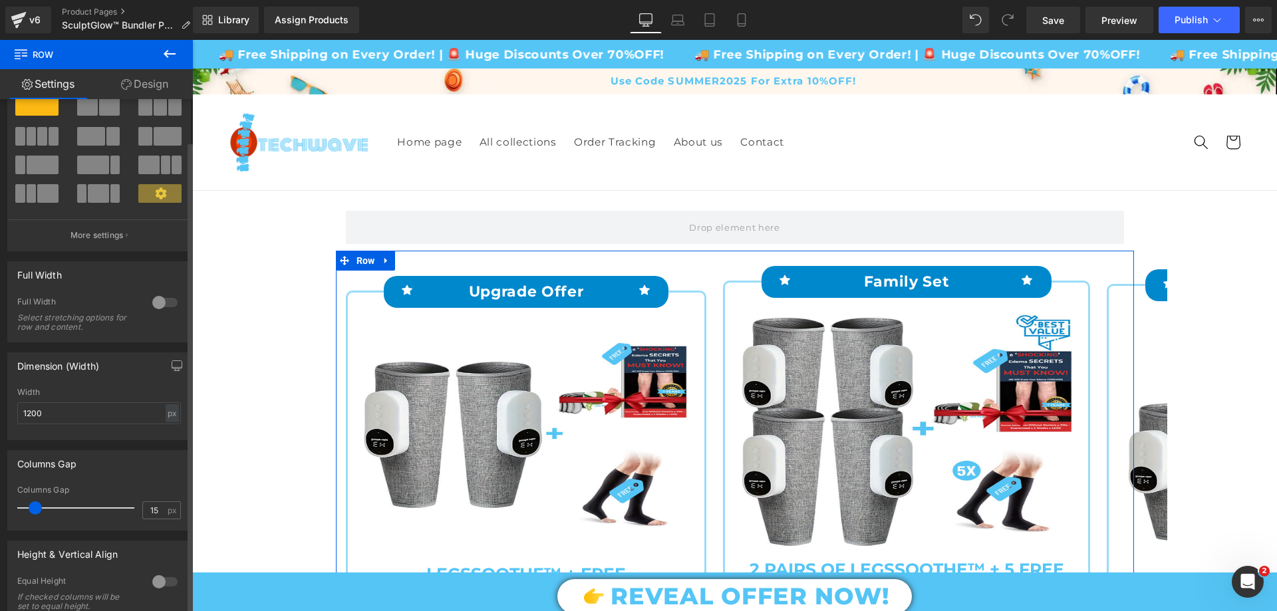
scroll to position [200, 0]
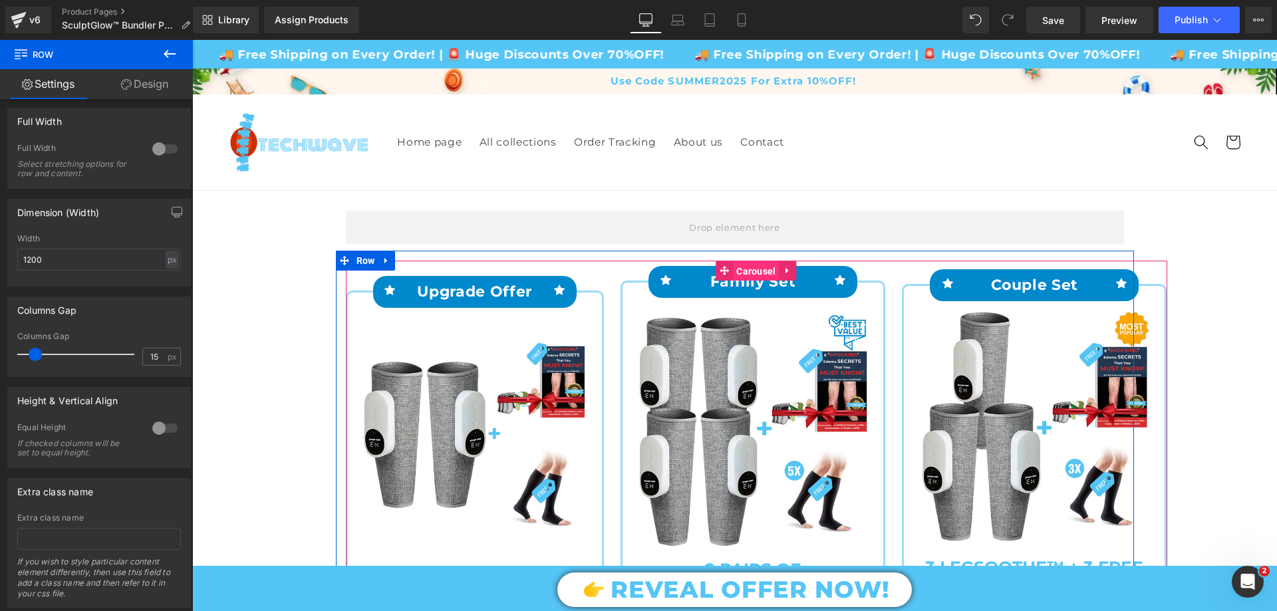
click at [742, 265] on span "Carousel" at bounding box center [756, 271] width 46 height 20
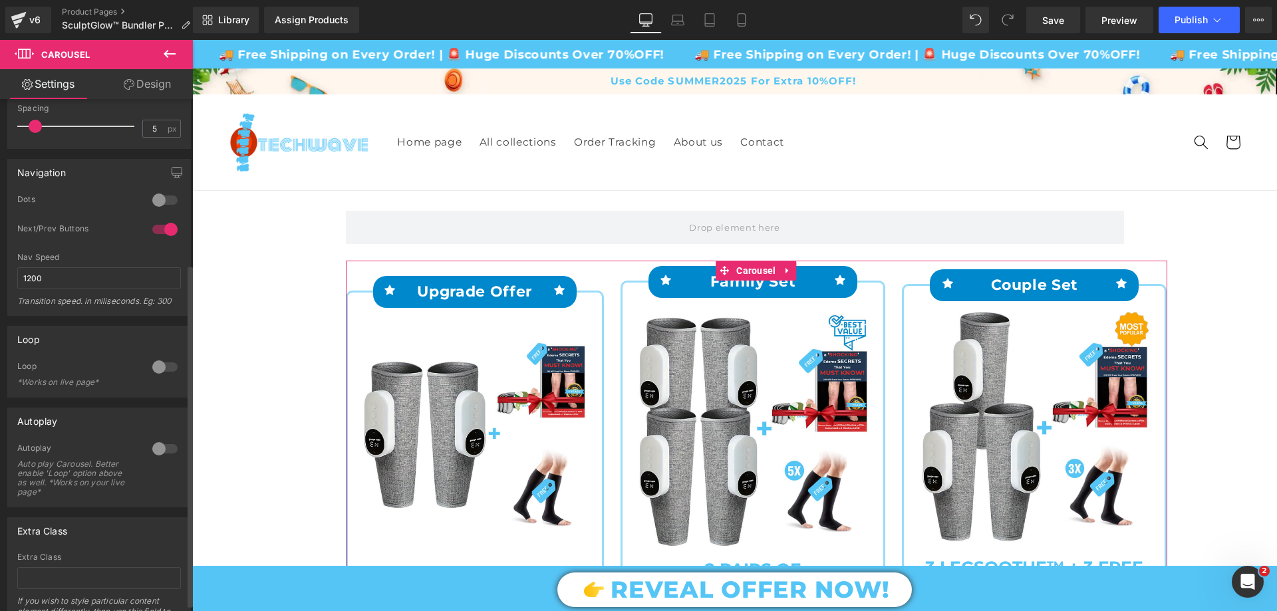
scroll to position [0, 0]
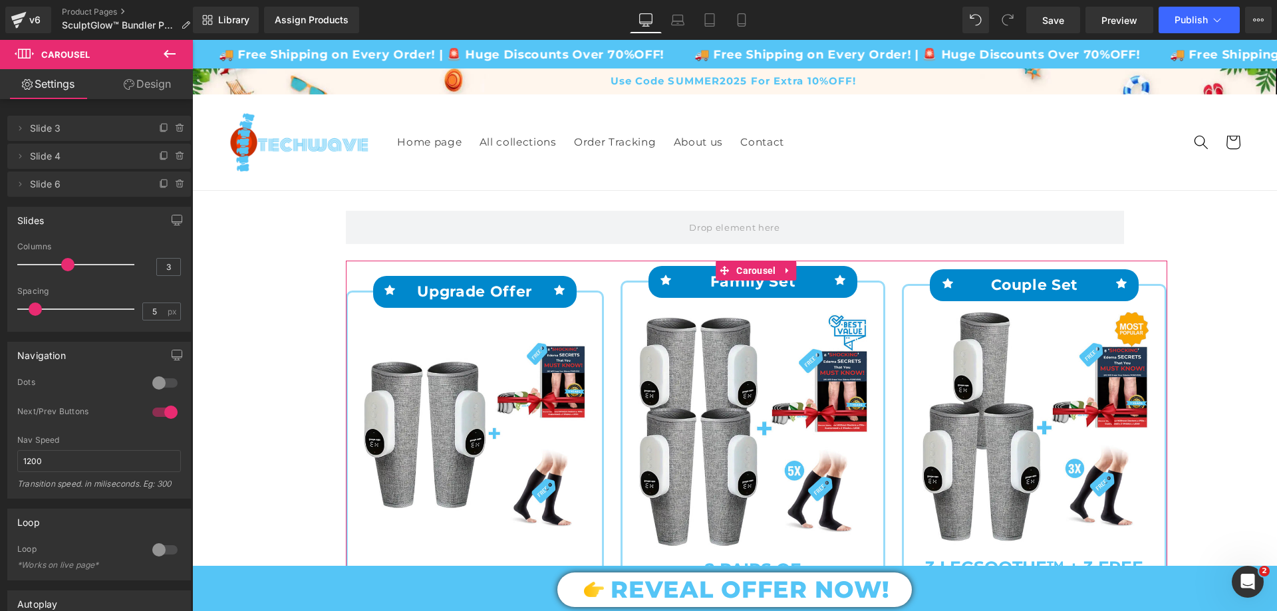
click at [138, 84] on link "Design" at bounding box center [147, 84] width 96 height 30
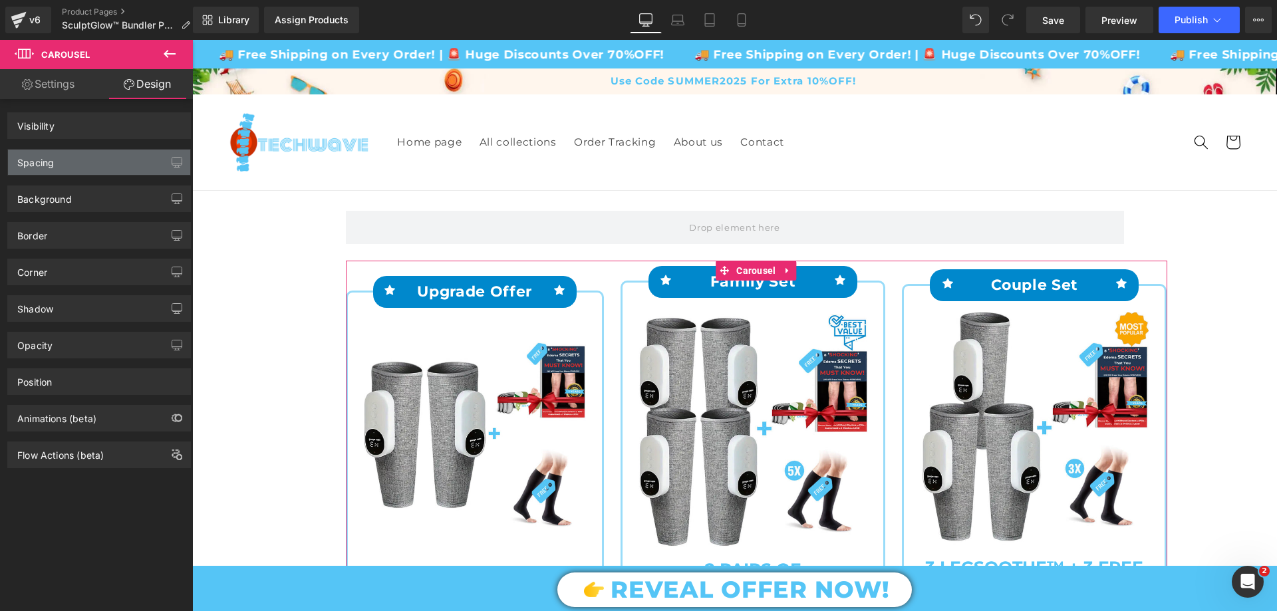
click at [67, 159] on div "Spacing" at bounding box center [99, 162] width 182 height 25
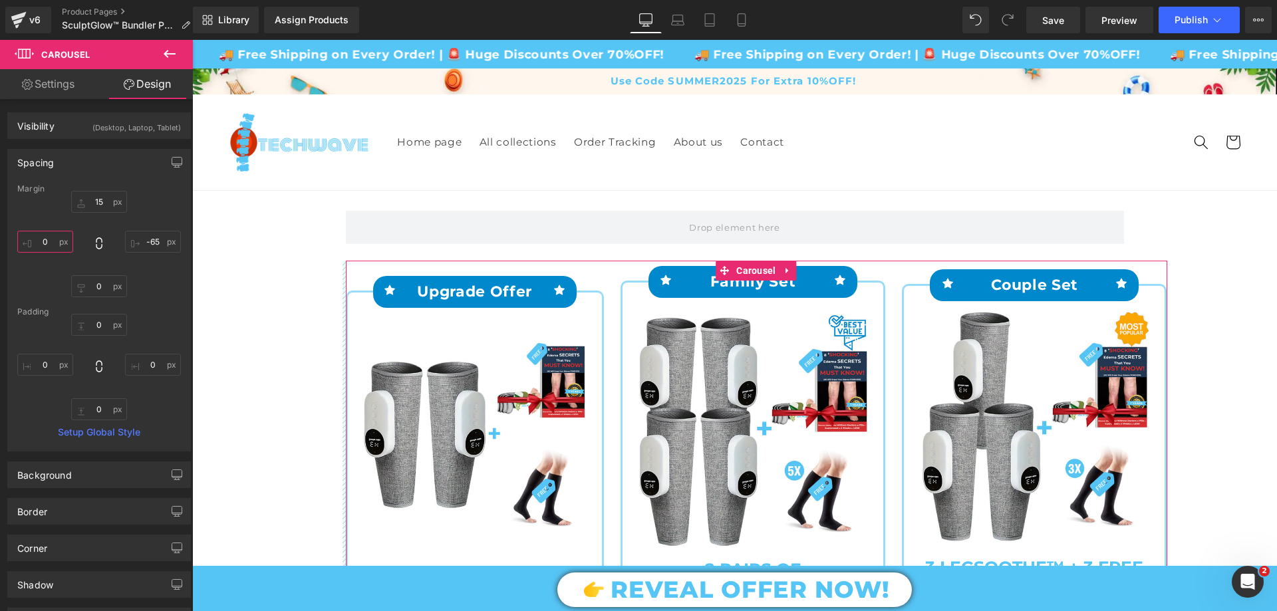
click at [52, 239] on input "text" at bounding box center [45, 242] width 56 height 22
type input "-20"
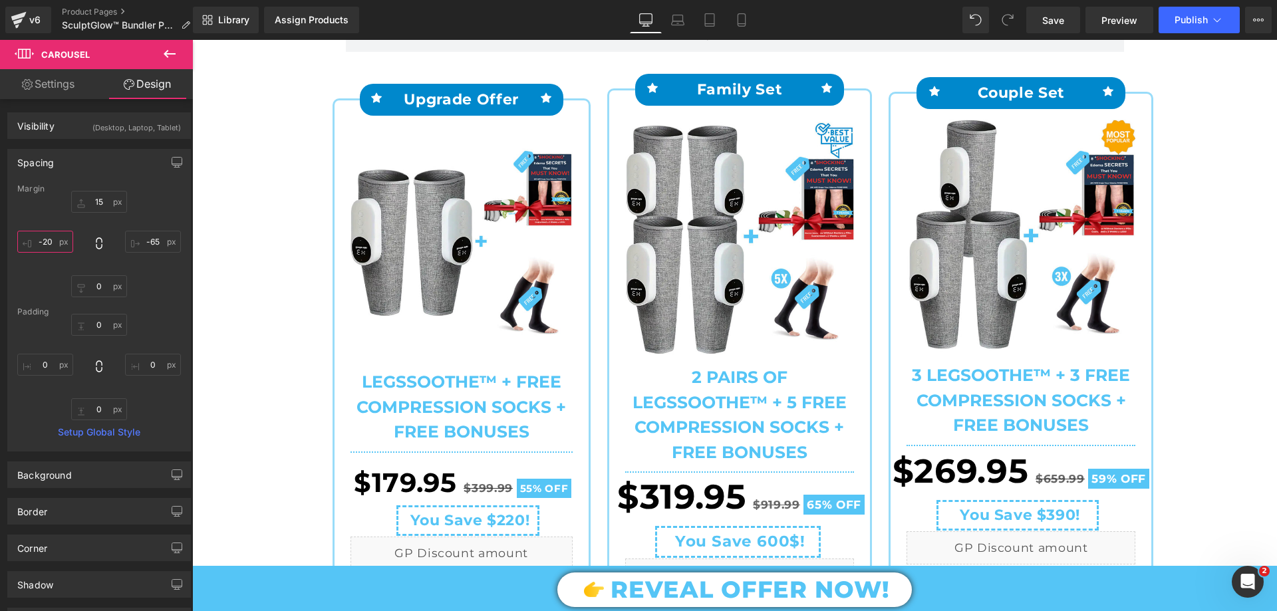
scroll to position [200, 0]
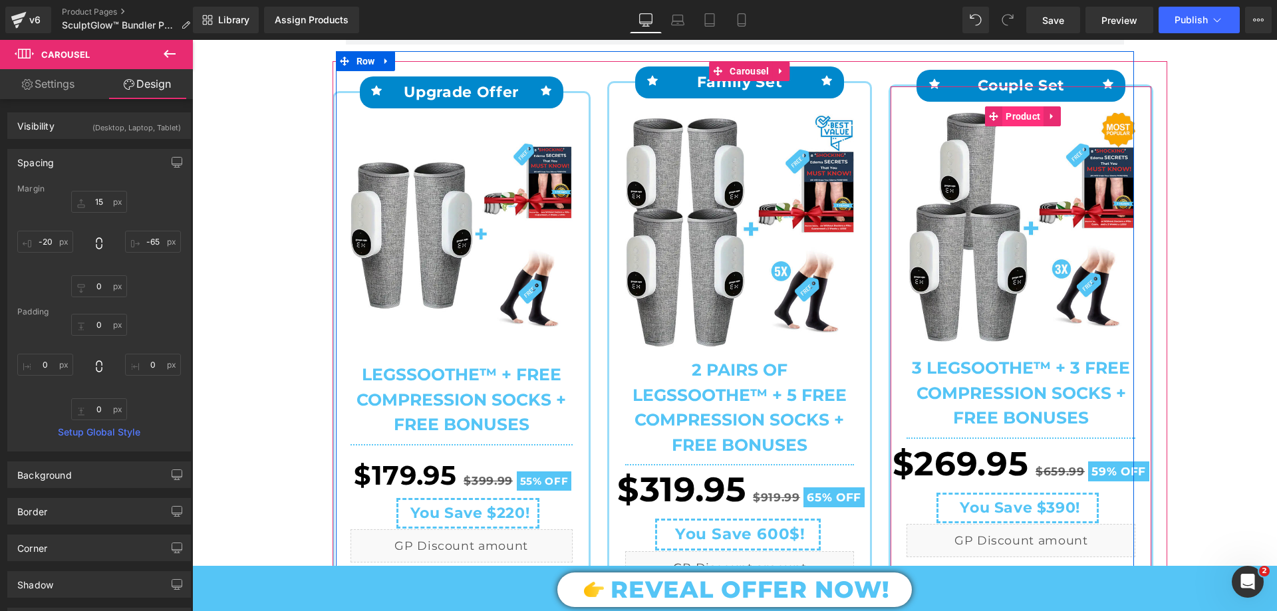
click at [1010, 114] on span "Product" at bounding box center [1022, 116] width 41 height 20
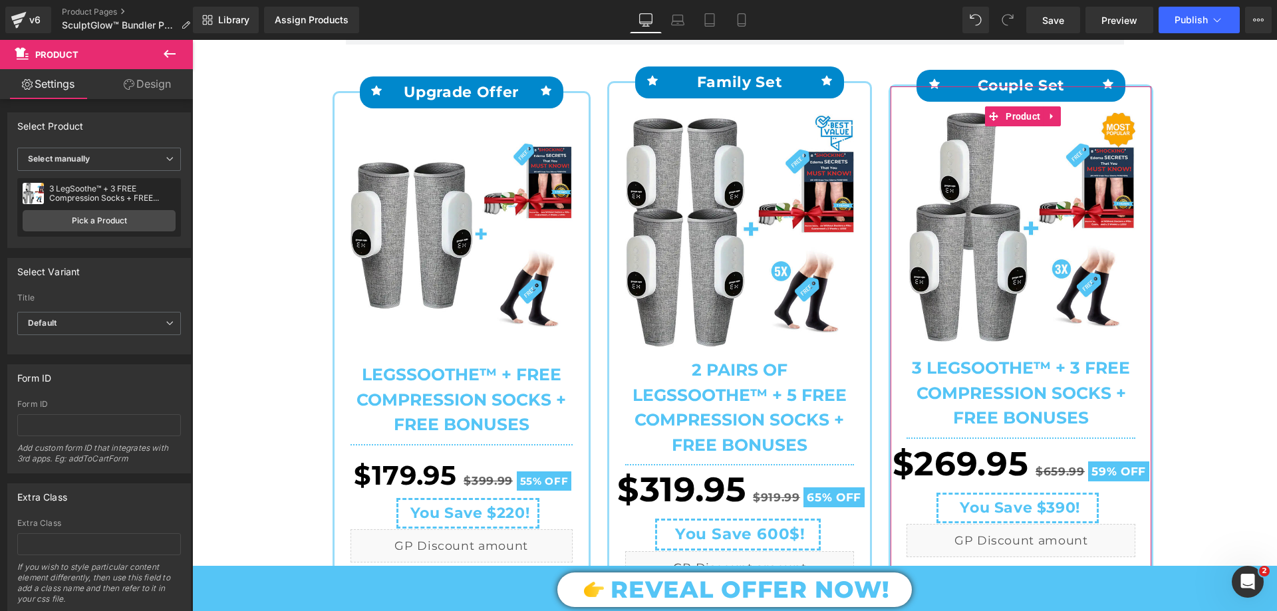
click at [138, 92] on link "Design" at bounding box center [147, 84] width 96 height 30
click at [0, 0] on div "Spacing" at bounding box center [0, 0] width 0 height 0
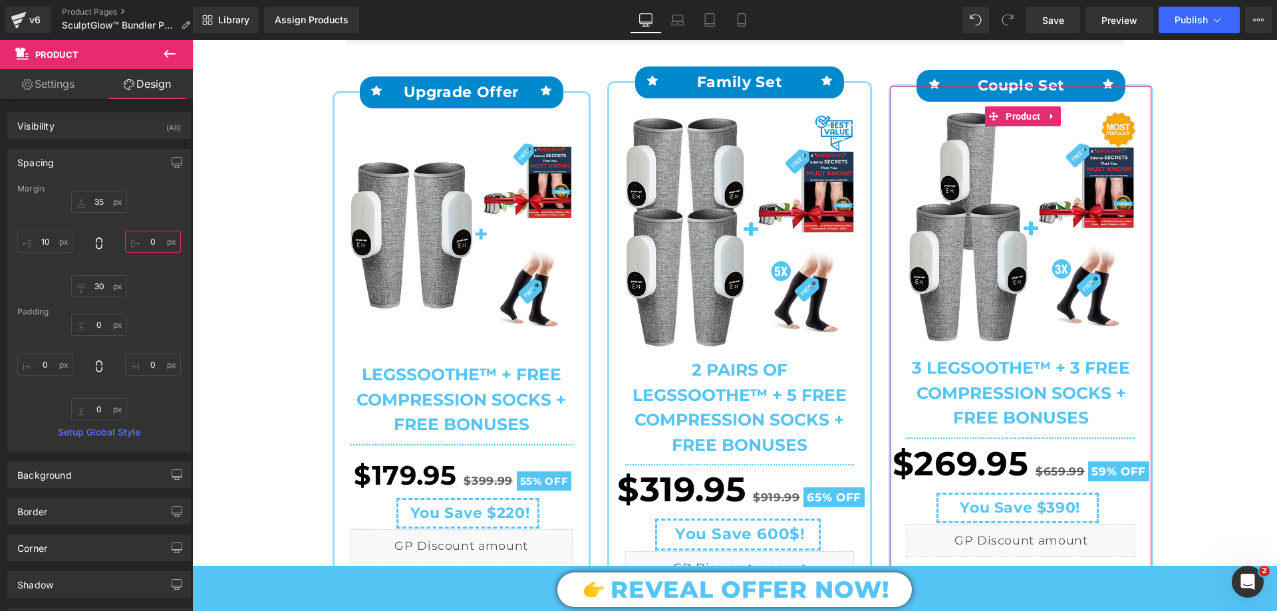
click at [142, 242] on input "text" at bounding box center [153, 242] width 56 height 22
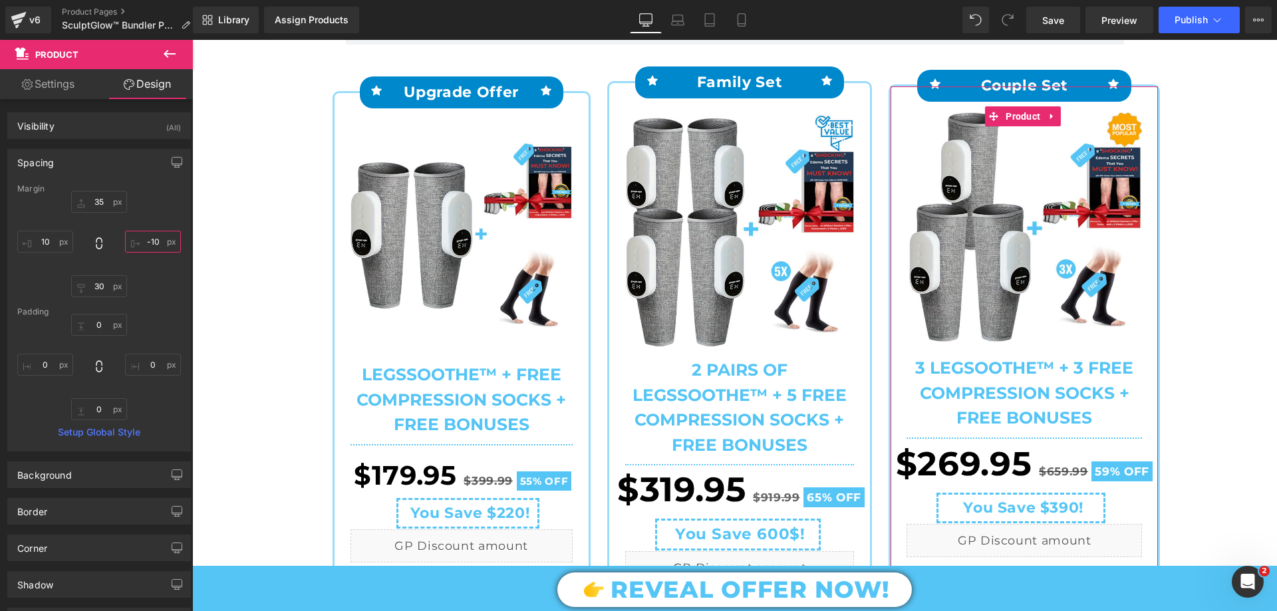
click at [142, 243] on input "-10" at bounding box center [153, 242] width 56 height 22
click at [149, 245] on input "-10" at bounding box center [153, 242] width 56 height 22
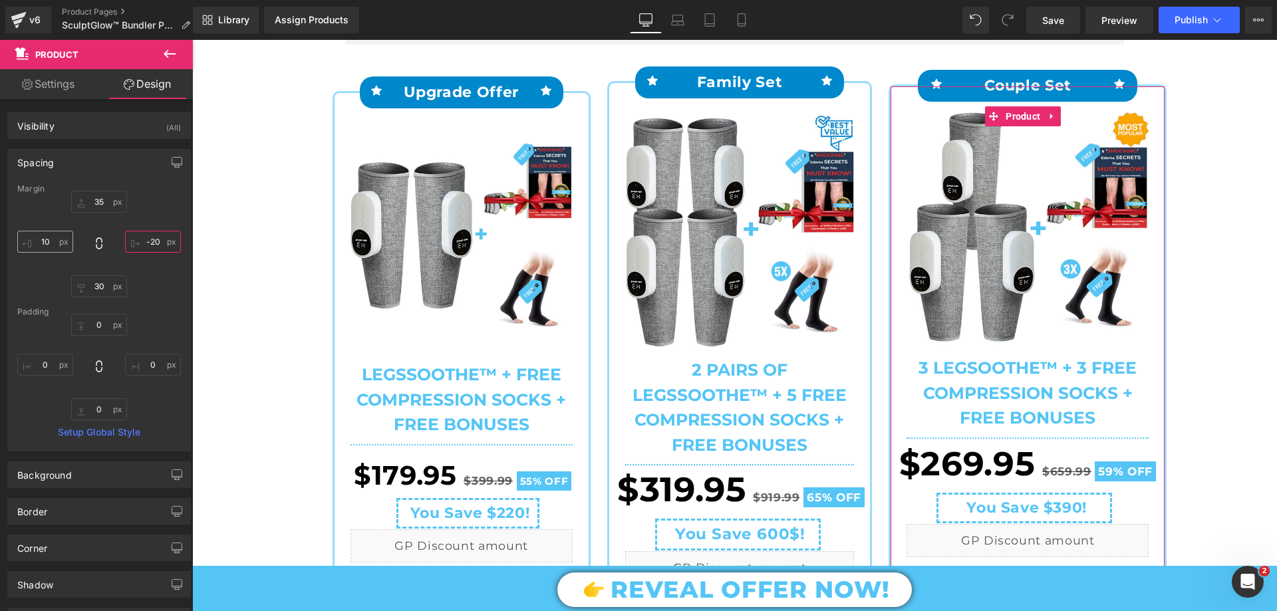
type input "-20"
click at [49, 243] on input "text" at bounding box center [45, 242] width 56 height 22
type input "30"
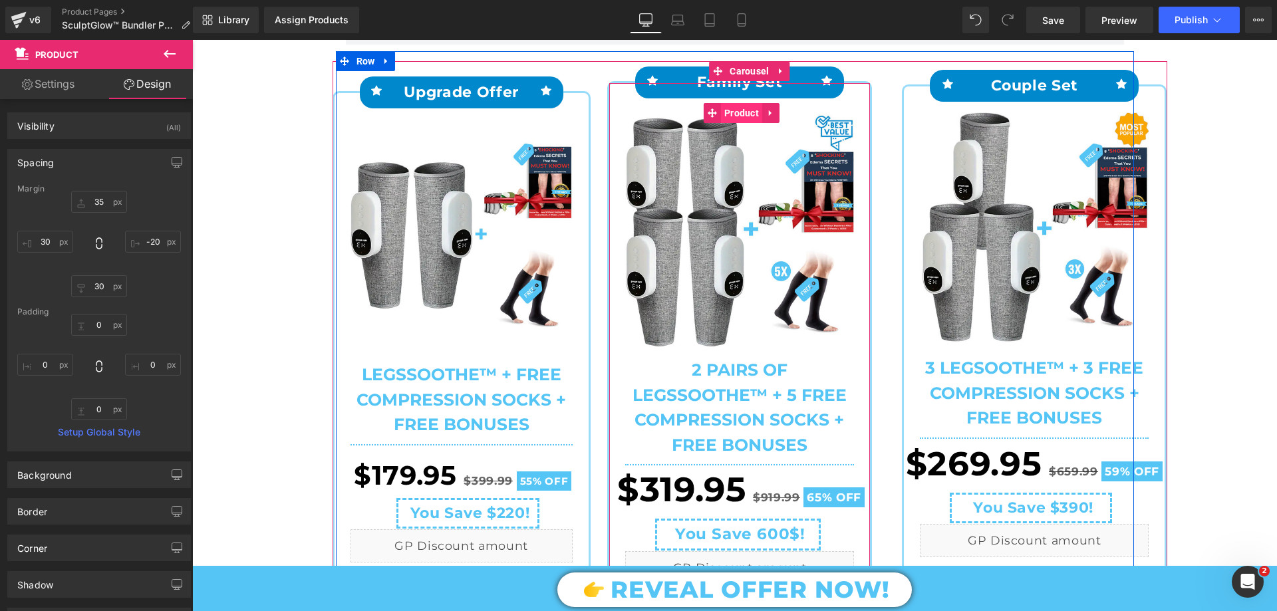
click at [736, 112] on span "Product" at bounding box center [741, 113] width 41 height 20
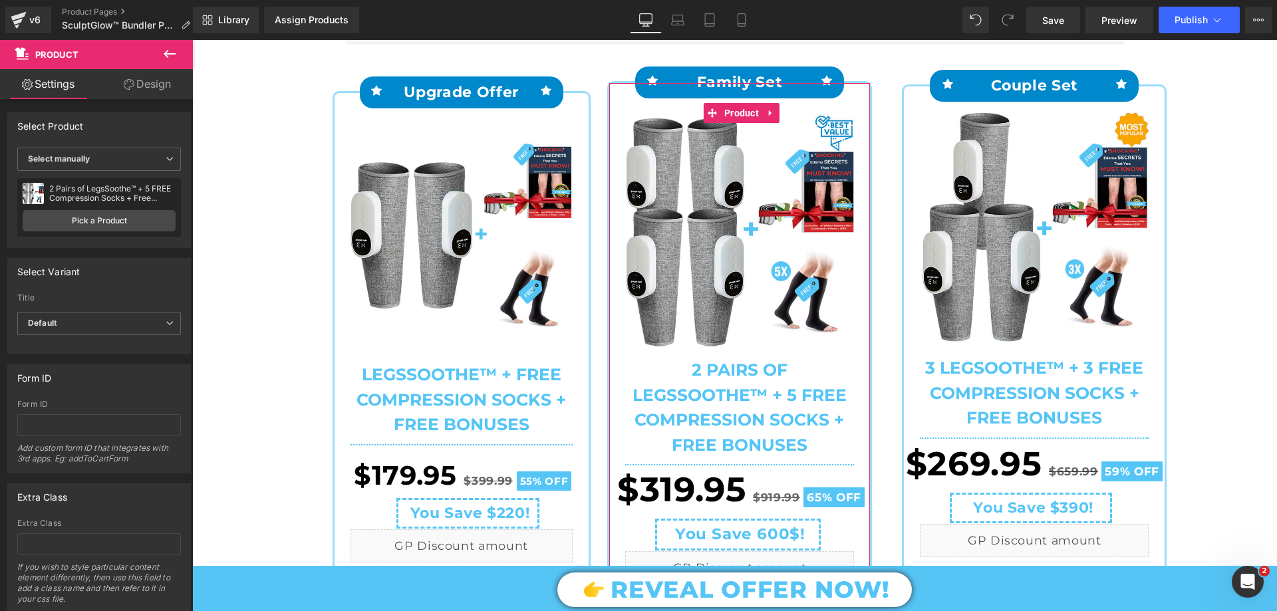
click at [160, 80] on link "Design" at bounding box center [147, 84] width 96 height 30
click at [0, 0] on div "Spacing" at bounding box center [0, 0] width 0 height 0
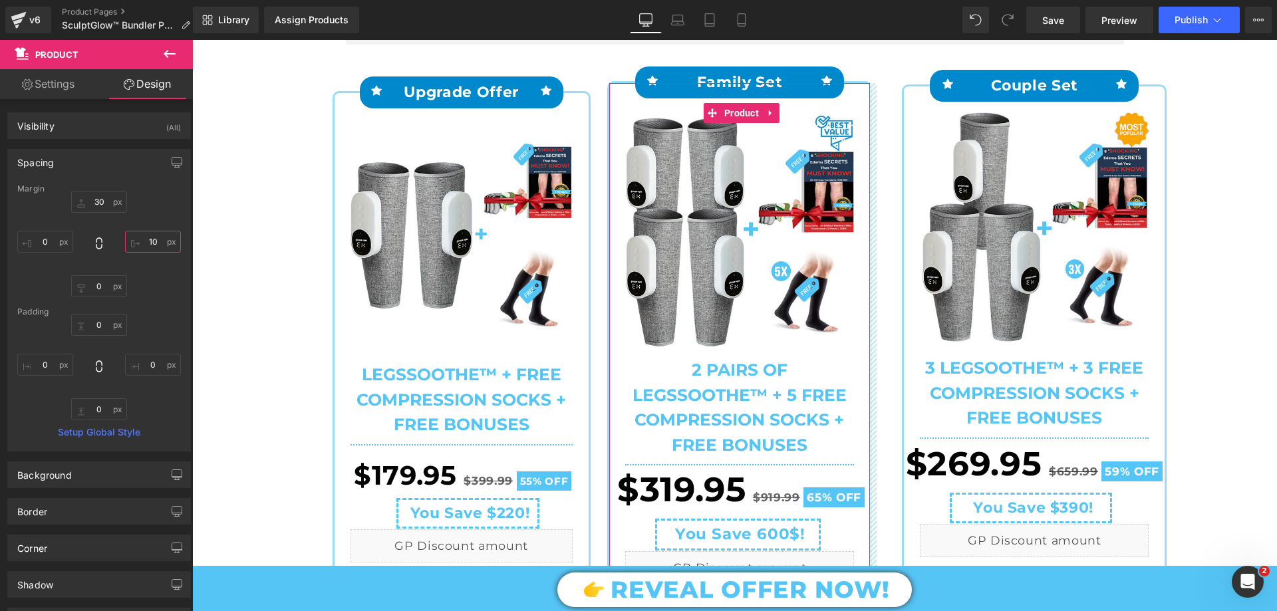
click at [145, 242] on input "text" at bounding box center [153, 242] width 56 height 22
type input "10"
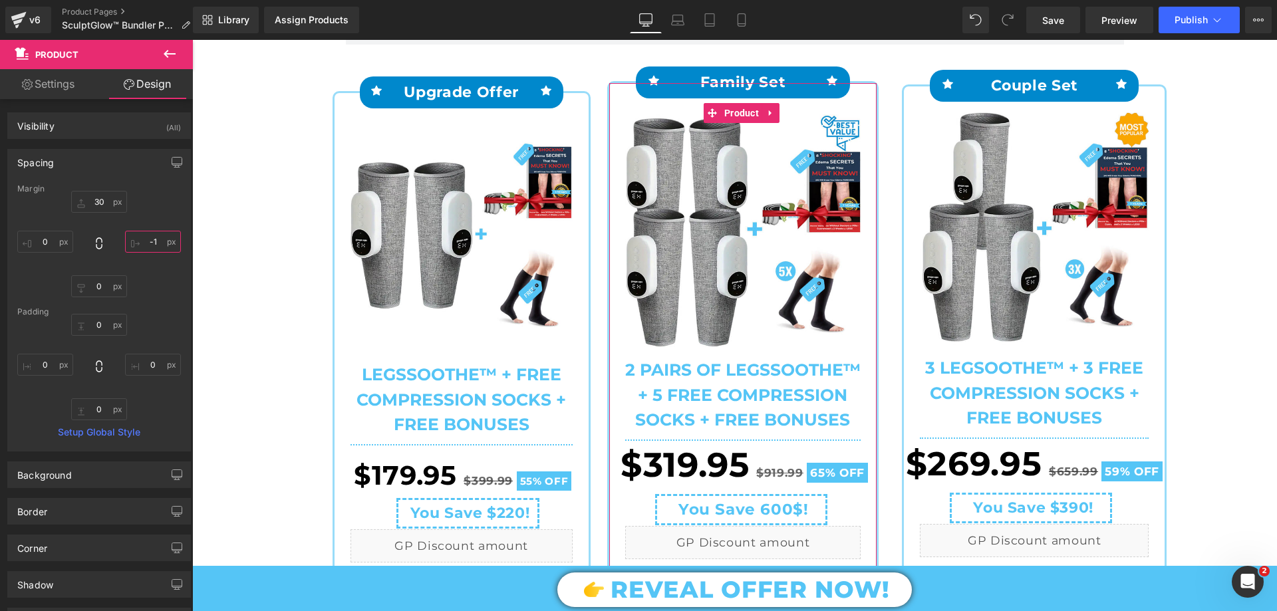
type input "-10"
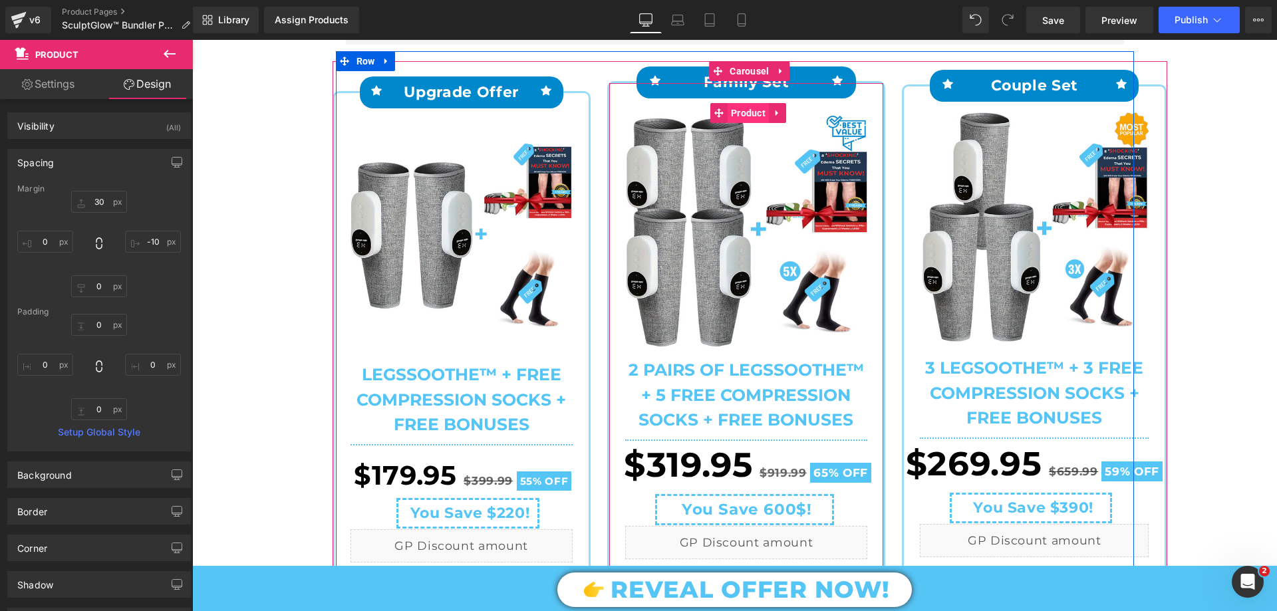
click at [730, 120] on span "Product" at bounding box center [748, 113] width 41 height 20
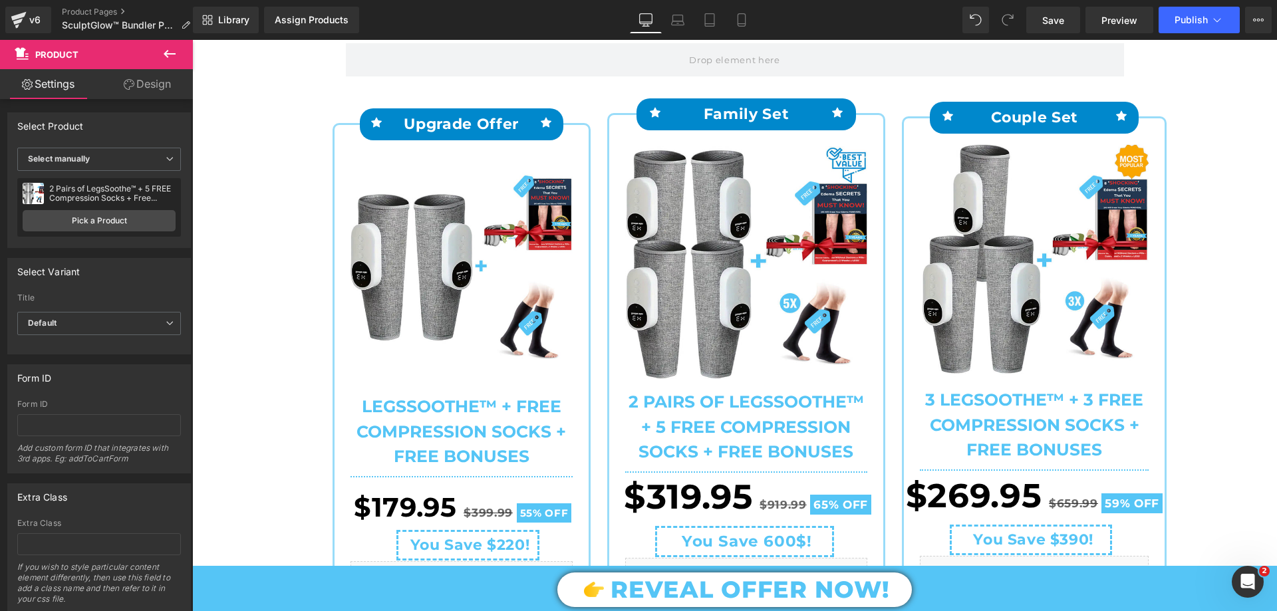
scroll to position [67, 0]
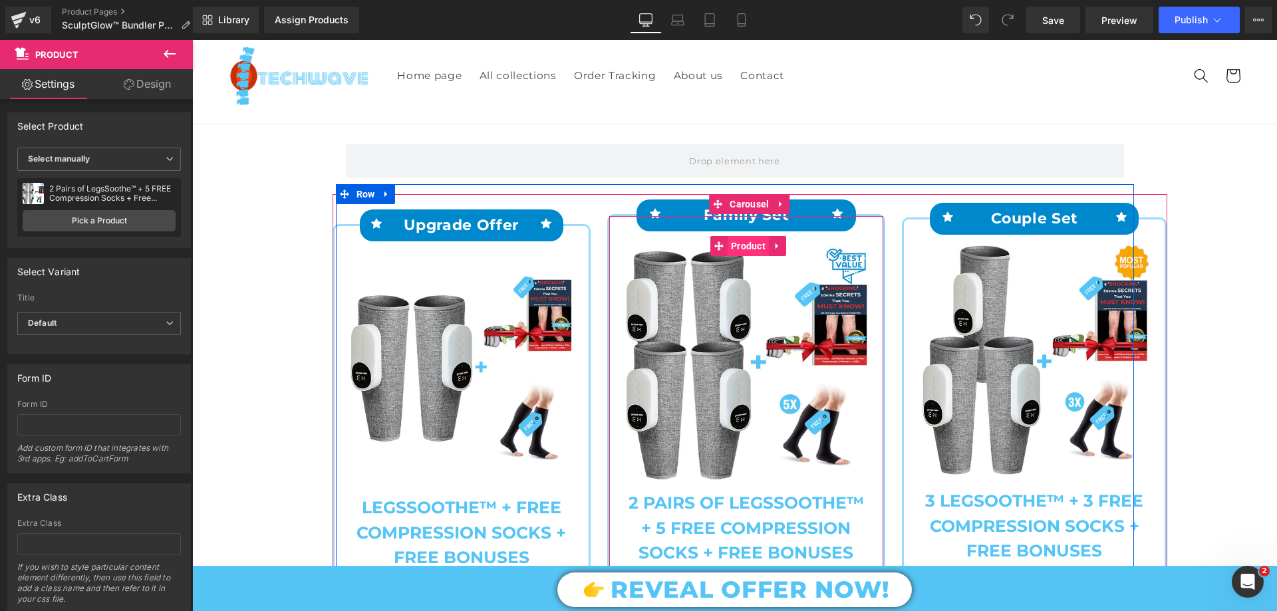
click at [742, 238] on span "Product" at bounding box center [748, 246] width 41 height 20
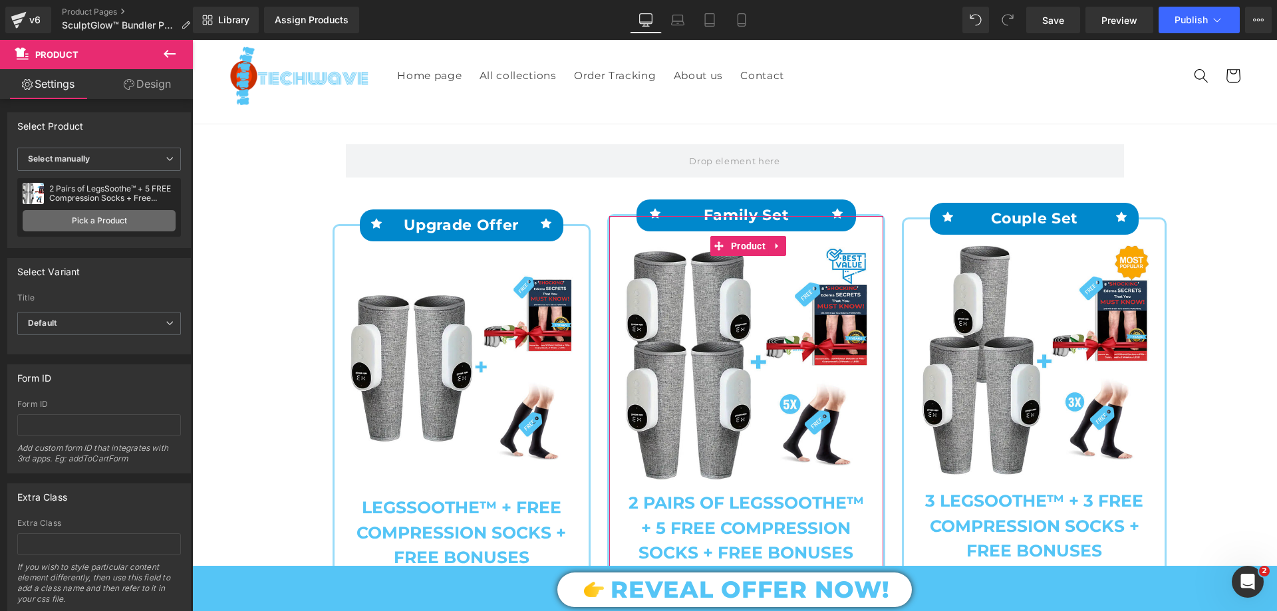
click at [104, 217] on link "Pick a Product" at bounding box center [99, 220] width 153 height 21
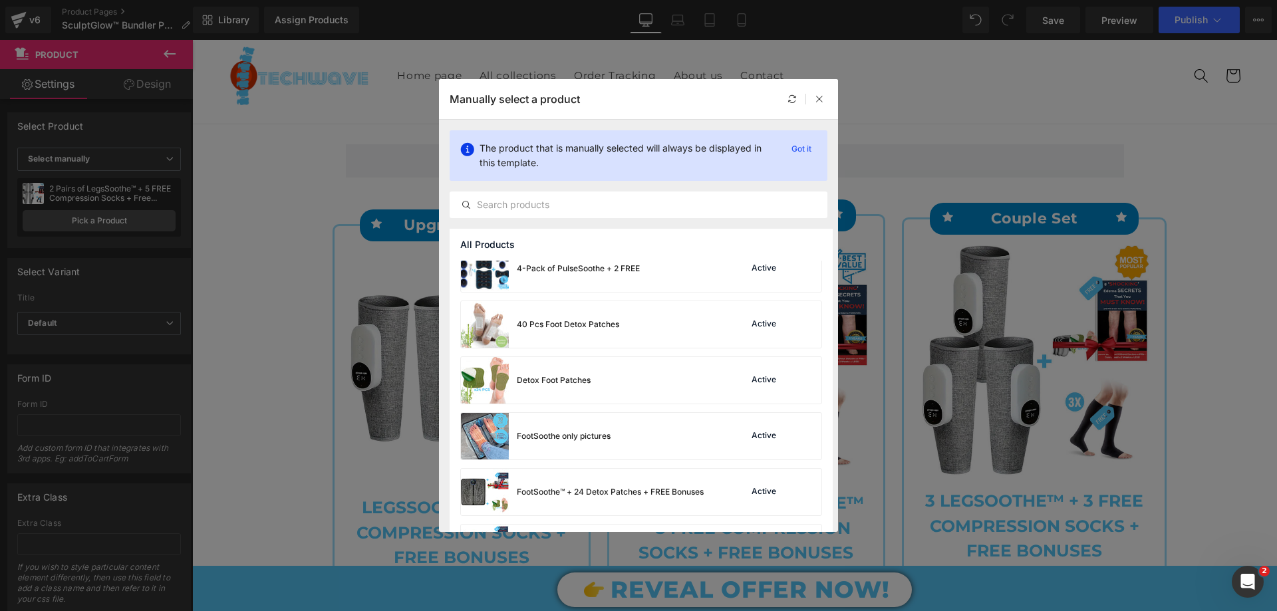
scroll to position [798, 0]
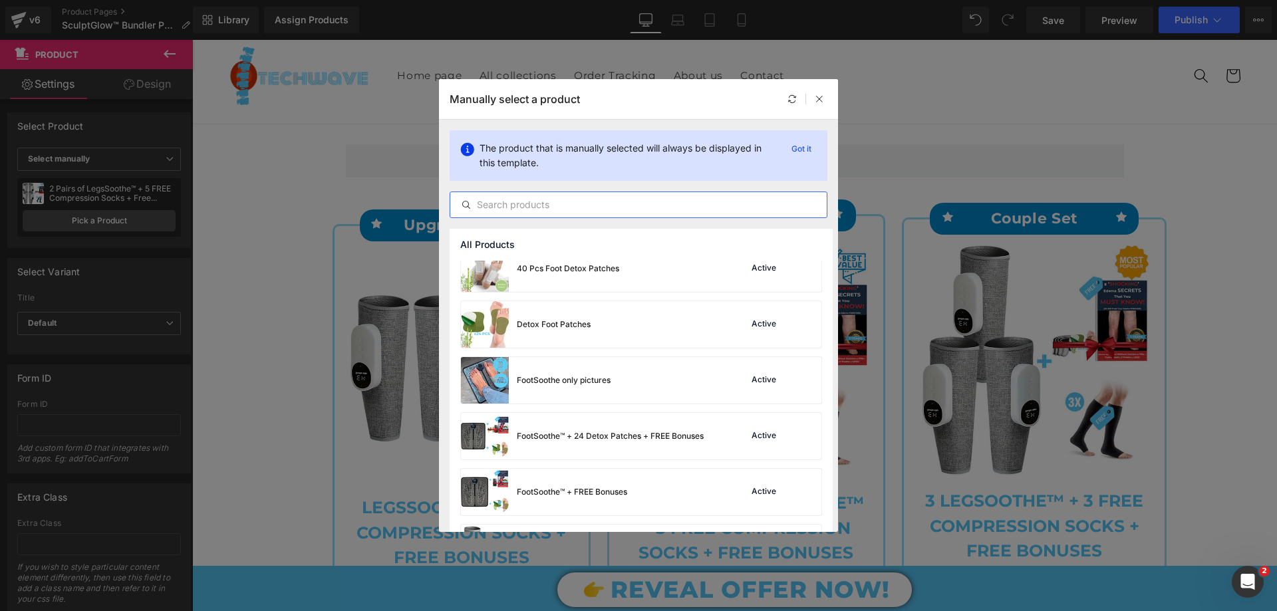
click at [538, 212] on input "text" at bounding box center [638, 205] width 376 height 16
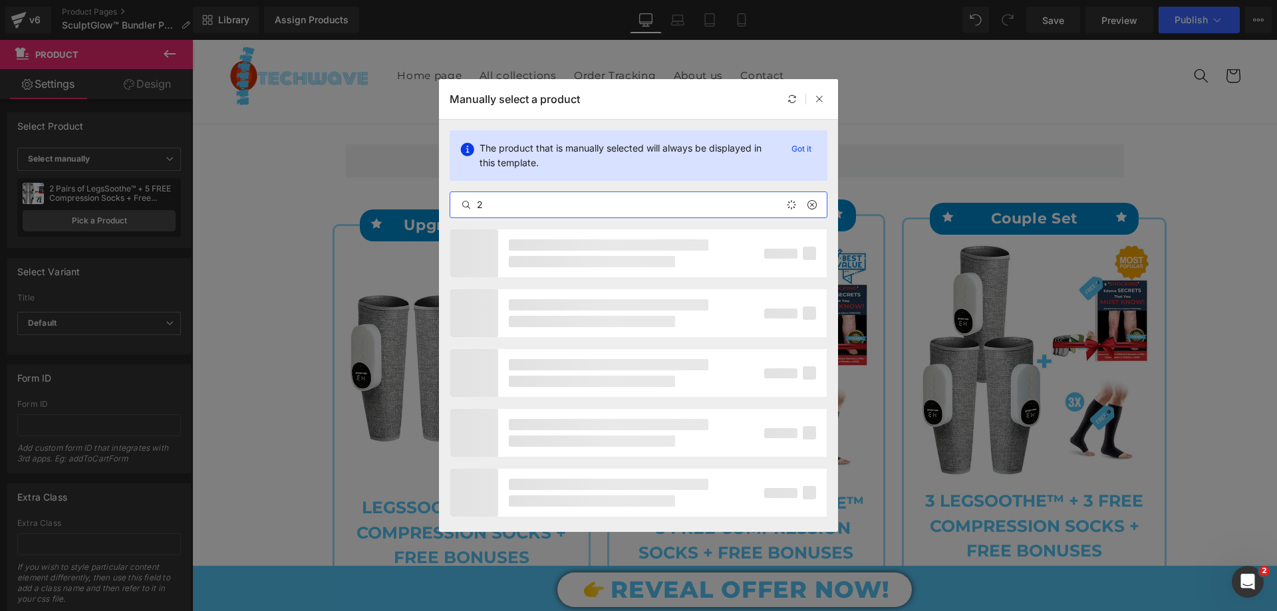
type input "2x"
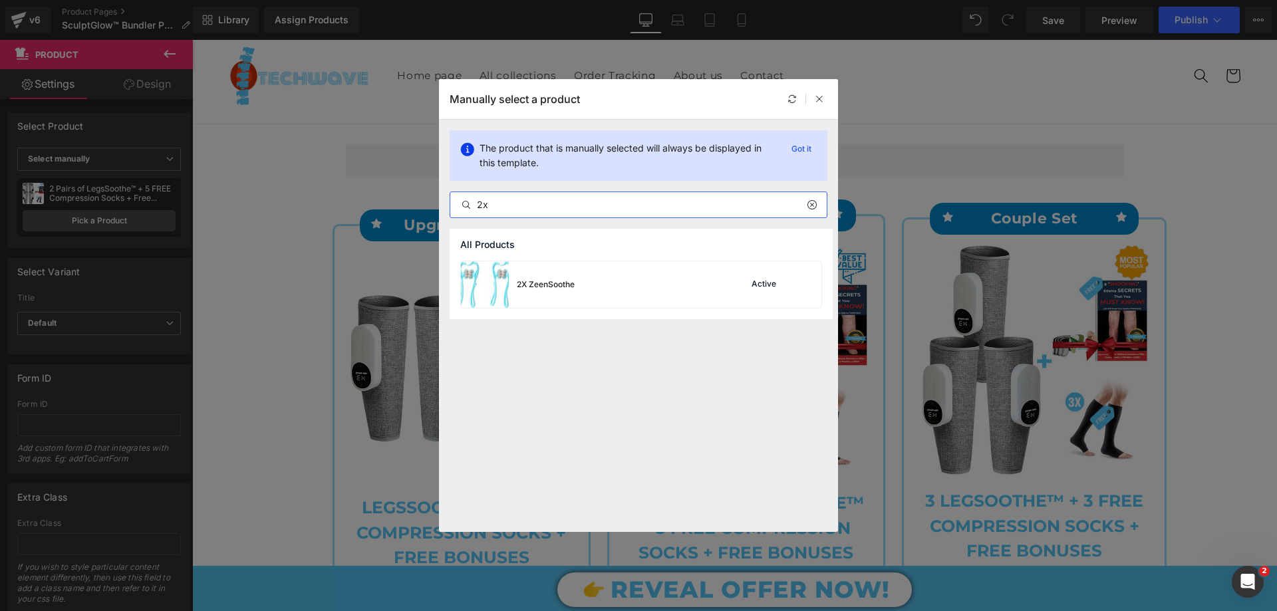
click at [511, 202] on input "2x" at bounding box center [638, 205] width 376 height 16
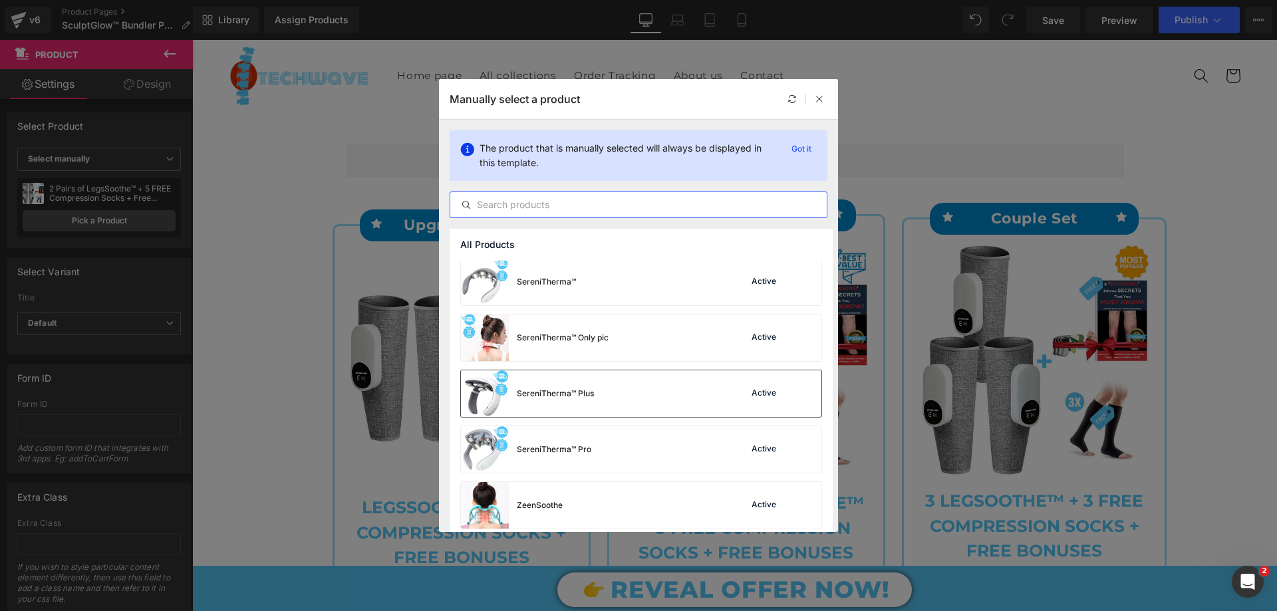
scroll to position [1575, 0]
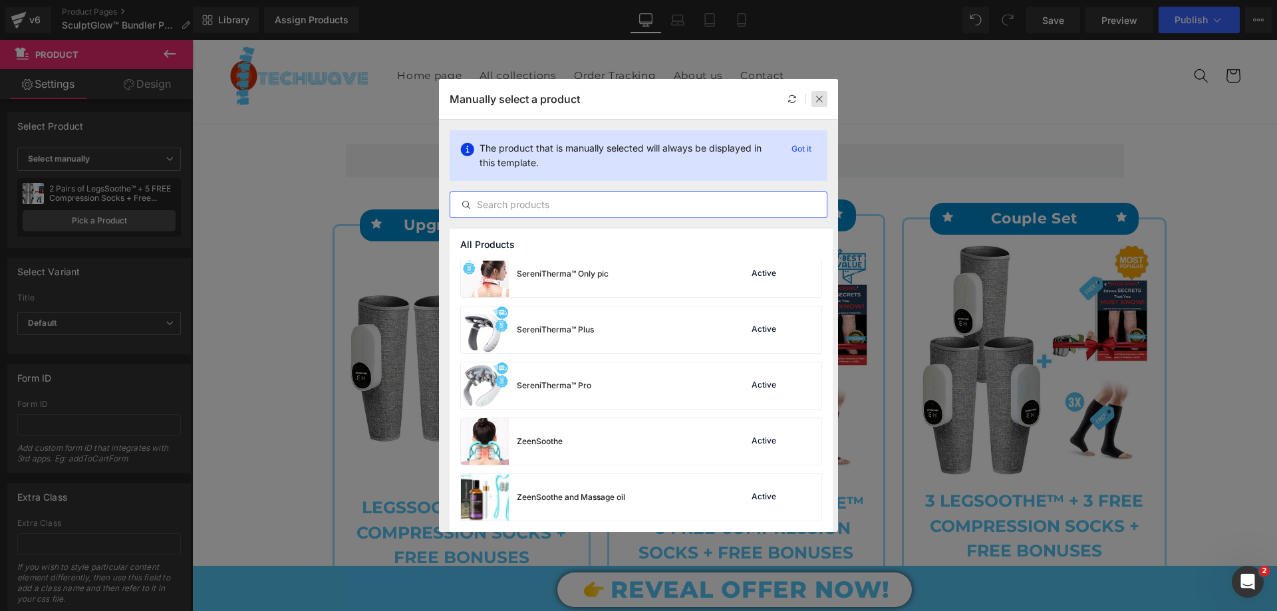
click at [819, 92] on div "Manually select a product" at bounding box center [638, 99] width 399 height 40
click at [819, 104] on div at bounding box center [819, 99] width 16 height 16
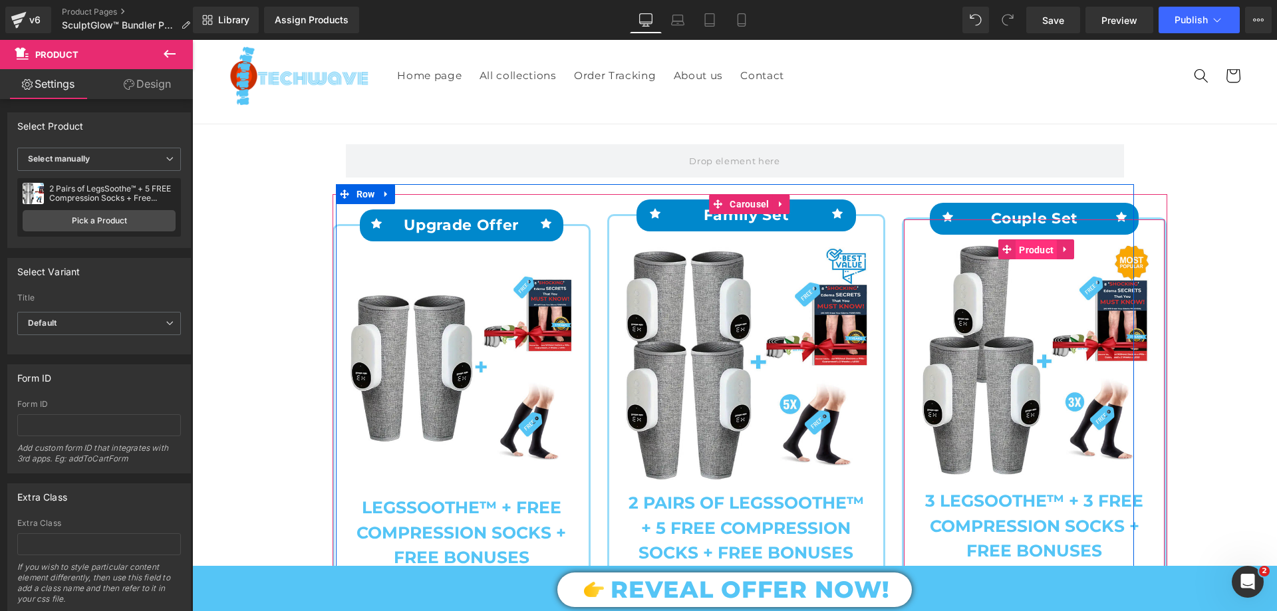
click at [1028, 248] on span "Product" at bounding box center [1036, 250] width 41 height 20
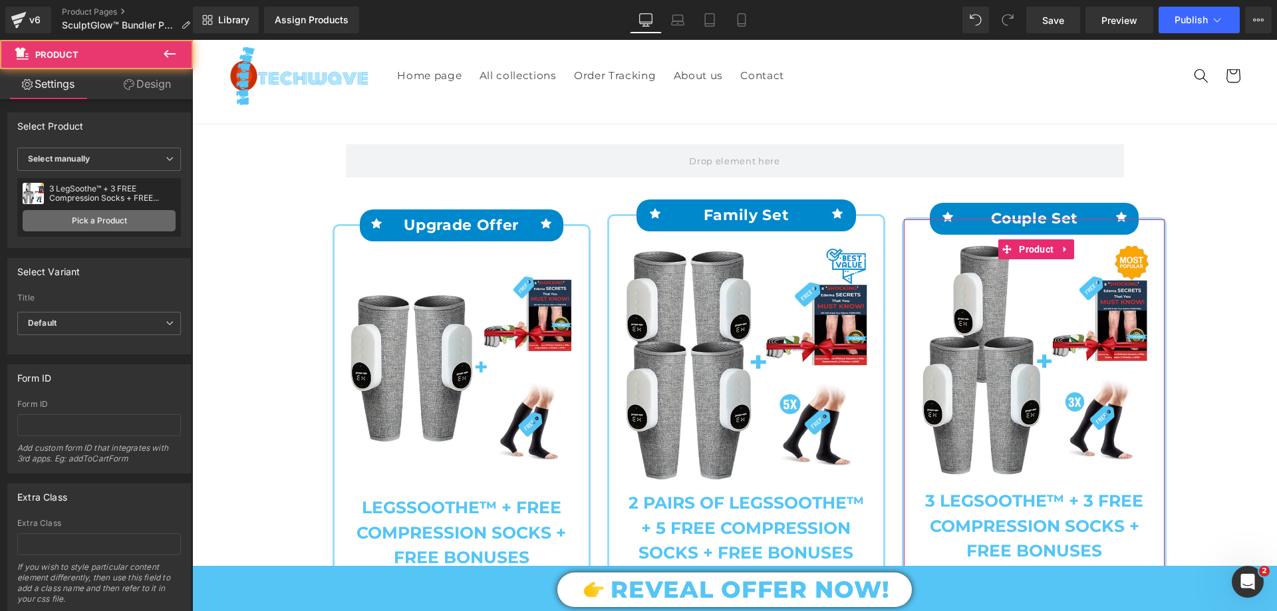
click at [128, 218] on link "Pick a Product" at bounding box center [99, 220] width 153 height 21
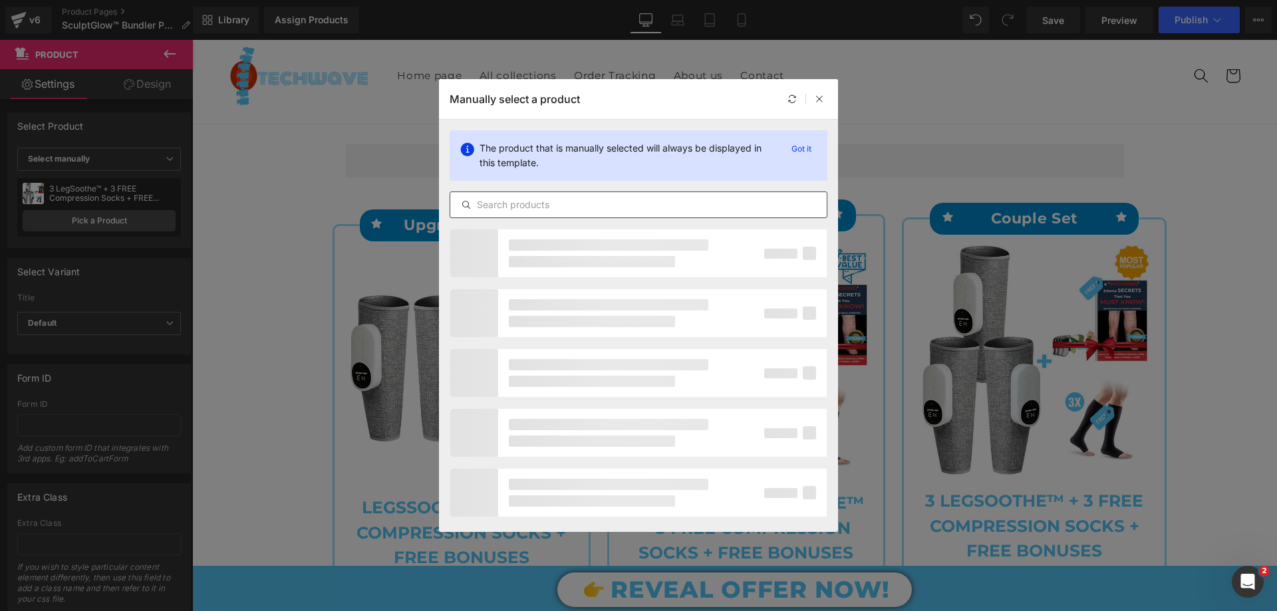
click at [574, 196] on div at bounding box center [639, 205] width 378 height 27
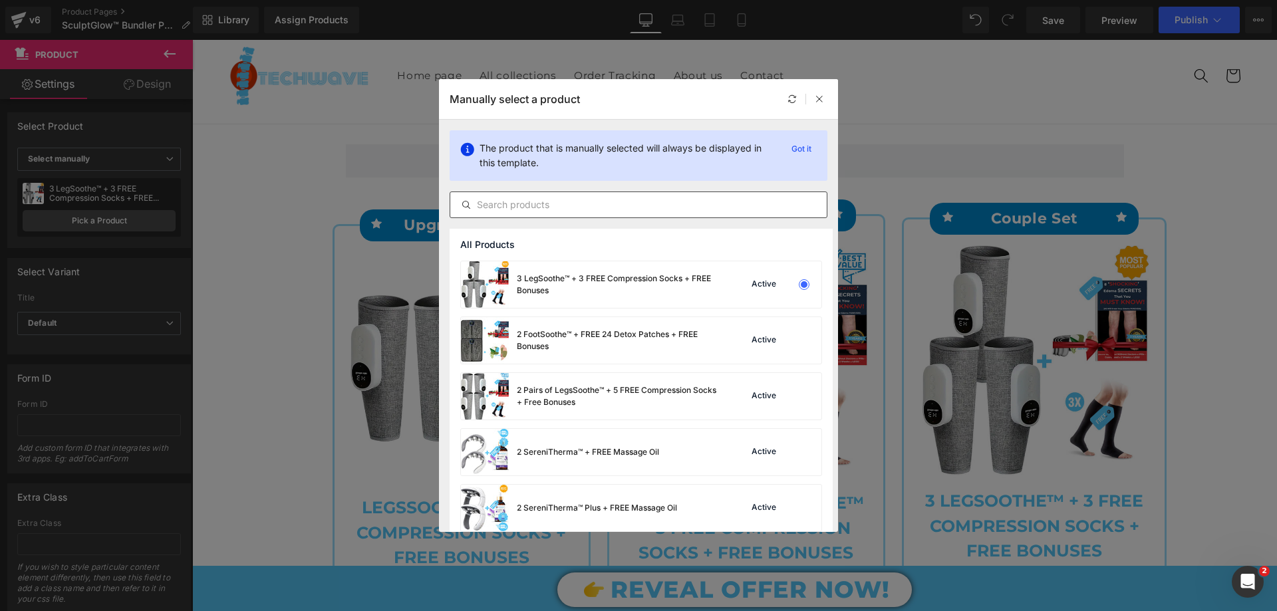
click at [571, 201] on input "text" at bounding box center [638, 205] width 376 height 16
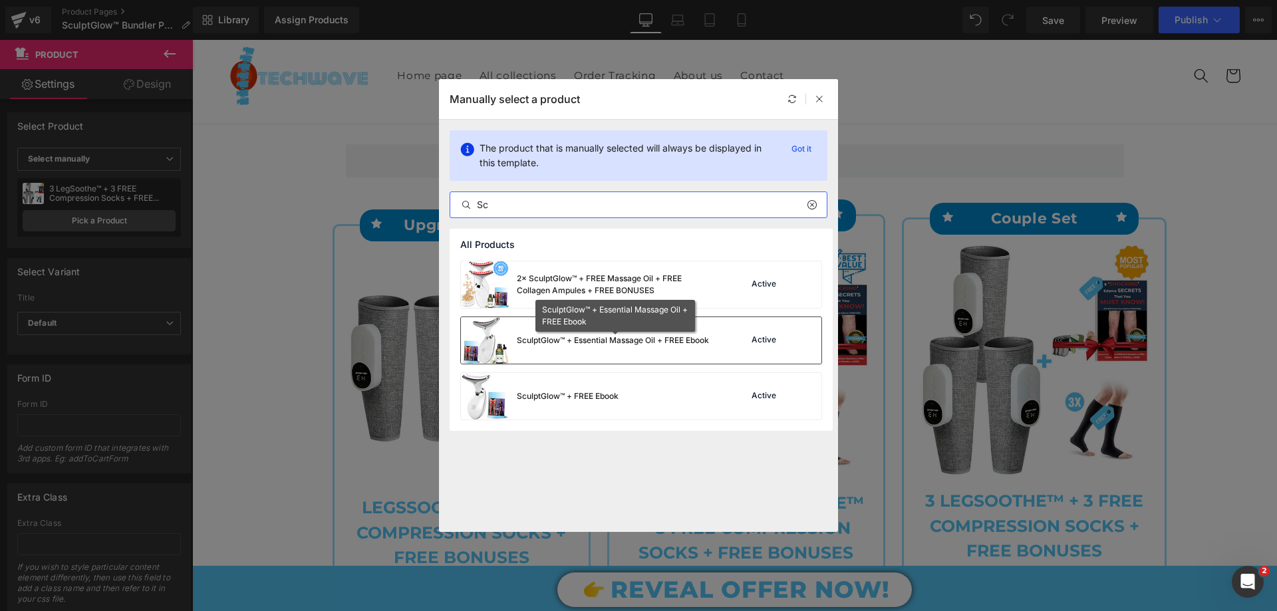
type input "Sc"
click at [617, 340] on div "SculptGlow™ + Essential Massage Oil + FREE Ebook" at bounding box center [613, 341] width 192 height 12
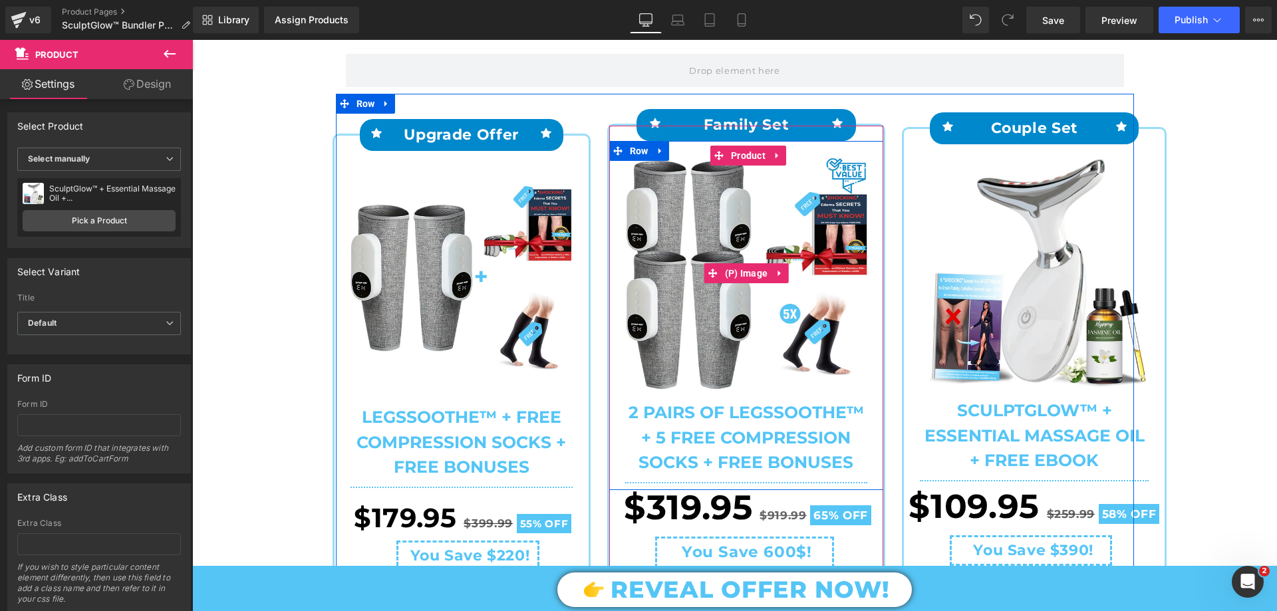
scroll to position [133, 0]
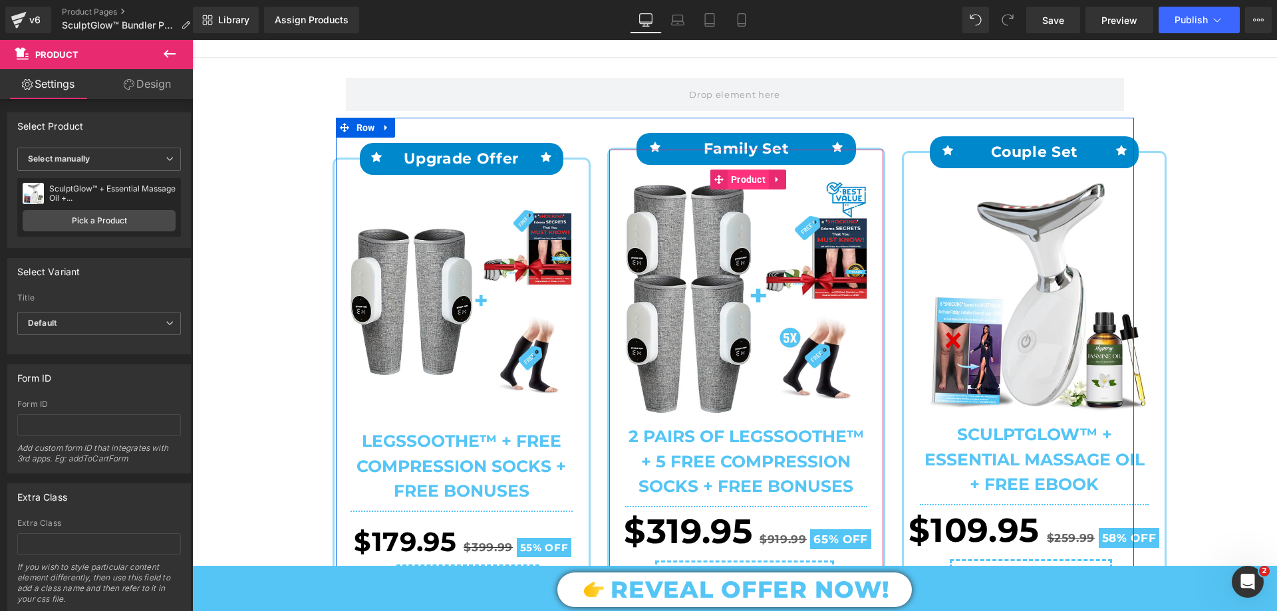
click at [741, 176] on span "Product" at bounding box center [748, 180] width 41 height 20
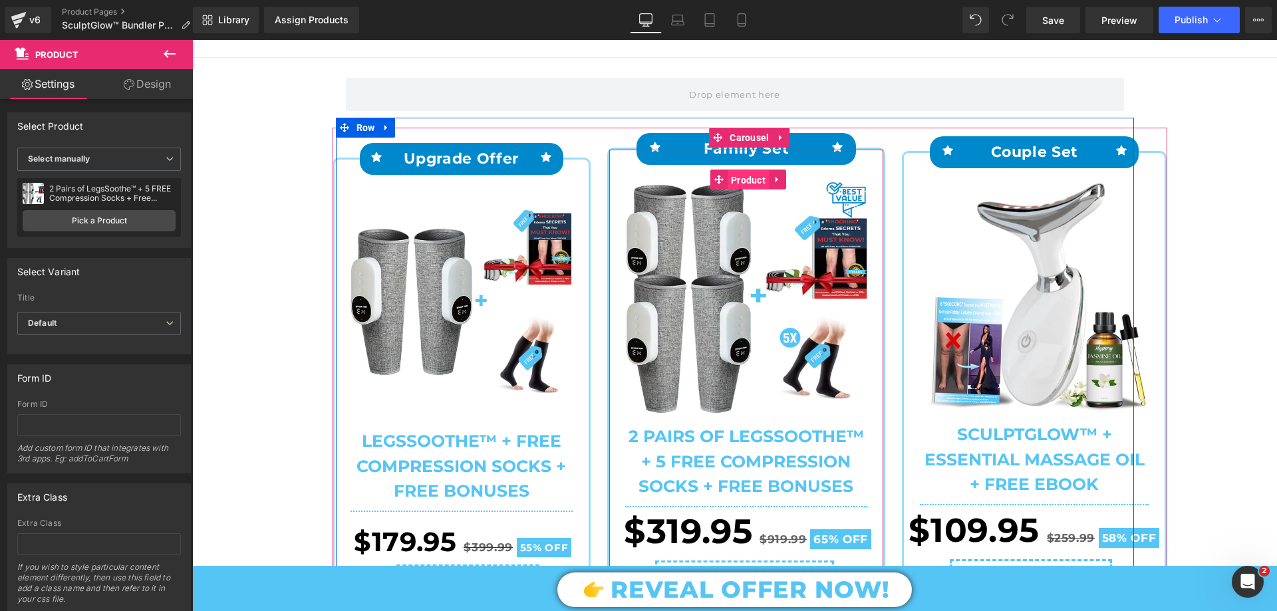
click at [742, 182] on span "Product" at bounding box center [748, 180] width 41 height 20
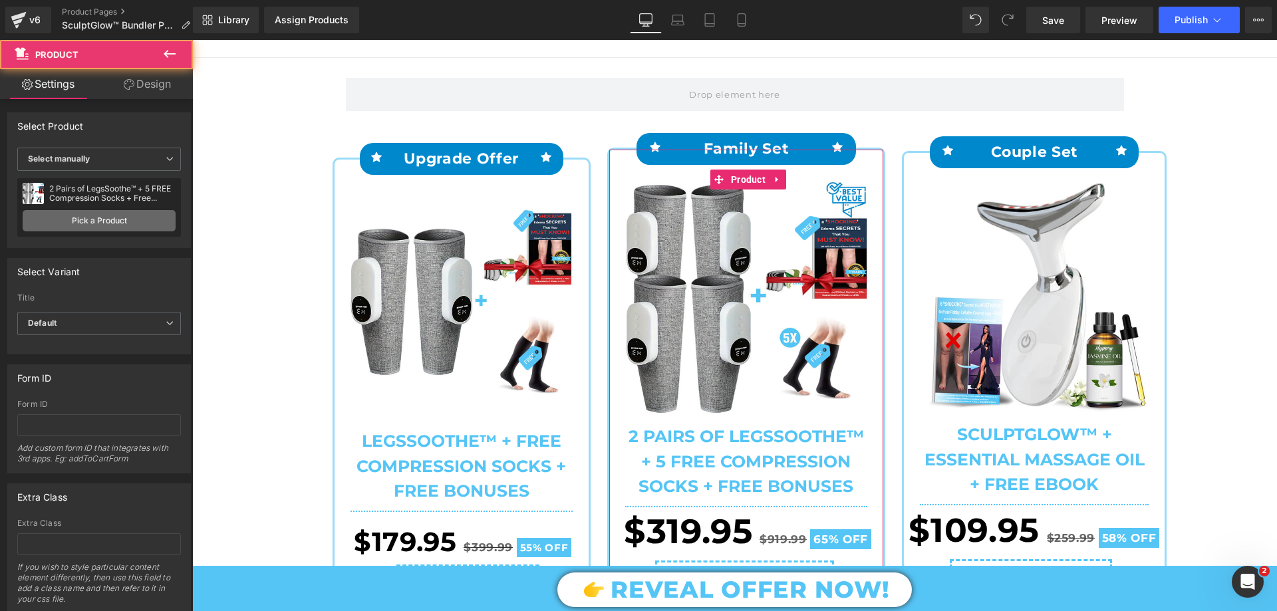
click at [108, 226] on link "Pick a Product" at bounding box center [99, 220] width 153 height 21
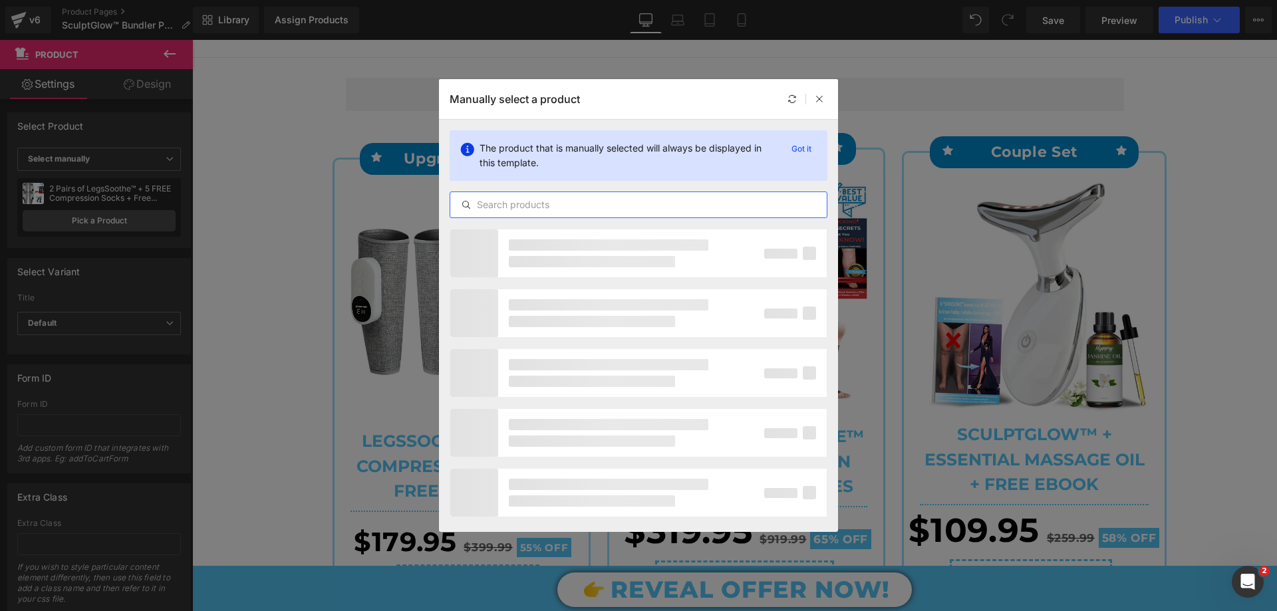
click at [523, 201] on input "text" at bounding box center [638, 205] width 376 height 16
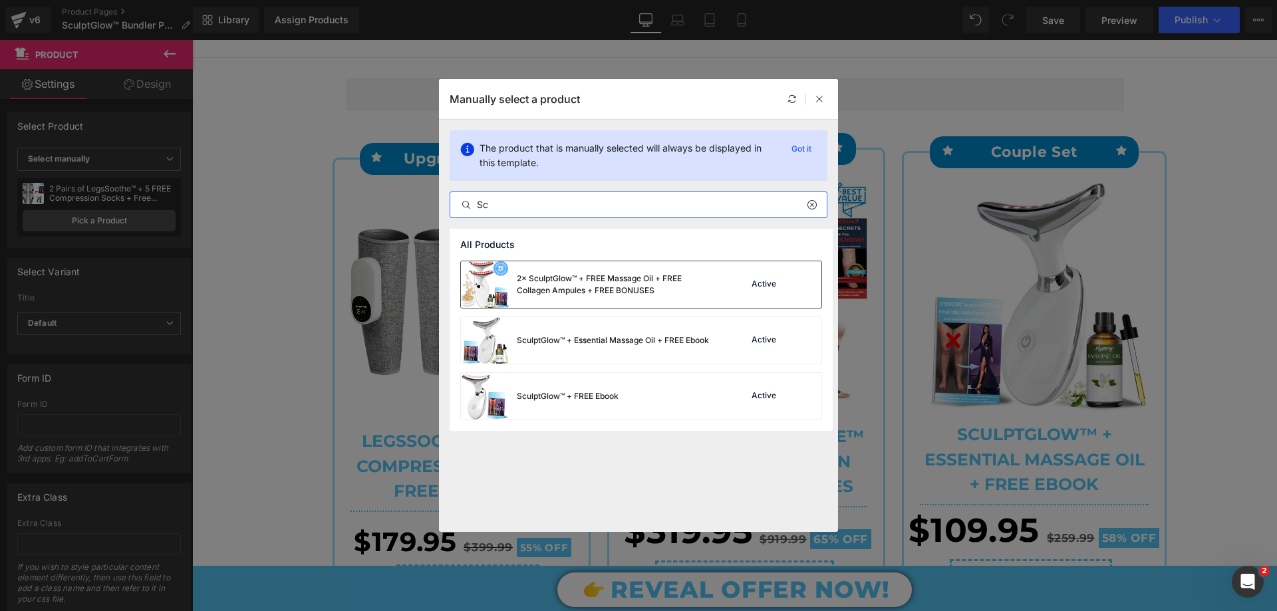
type input "Sc"
click at [590, 282] on div "2× SculptGlow™ + FREE Massage Oil + FREE Collagen Ampules + FREE BONUSES" at bounding box center [617, 285] width 200 height 24
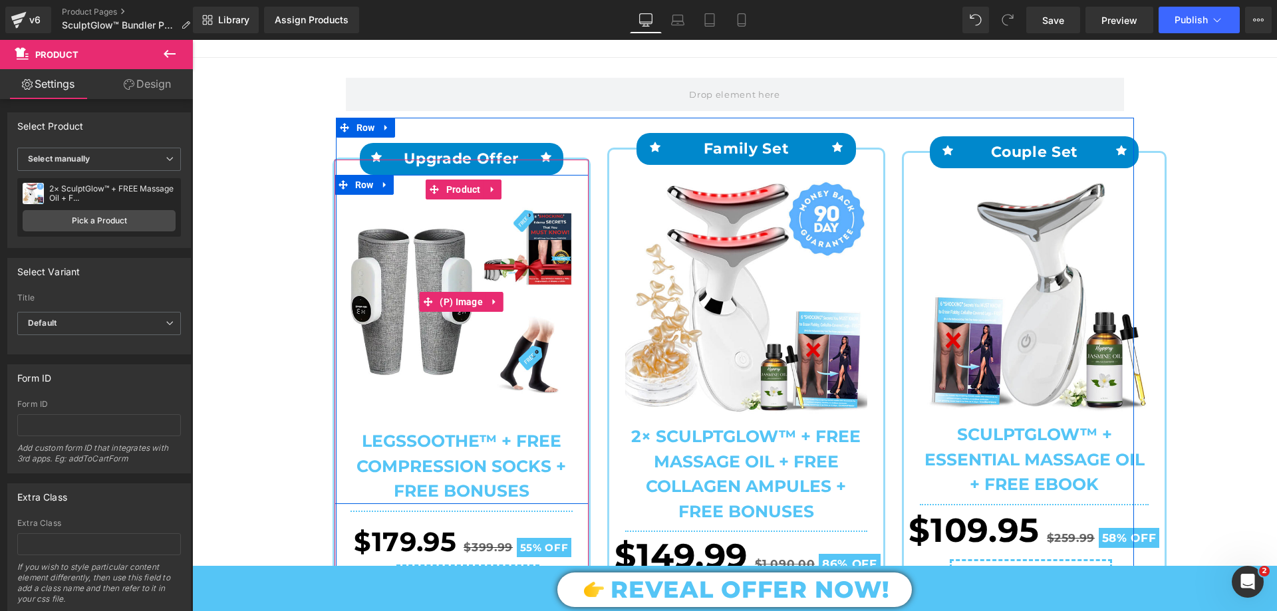
click at [438, 318] on img at bounding box center [462, 302] width 222 height 233
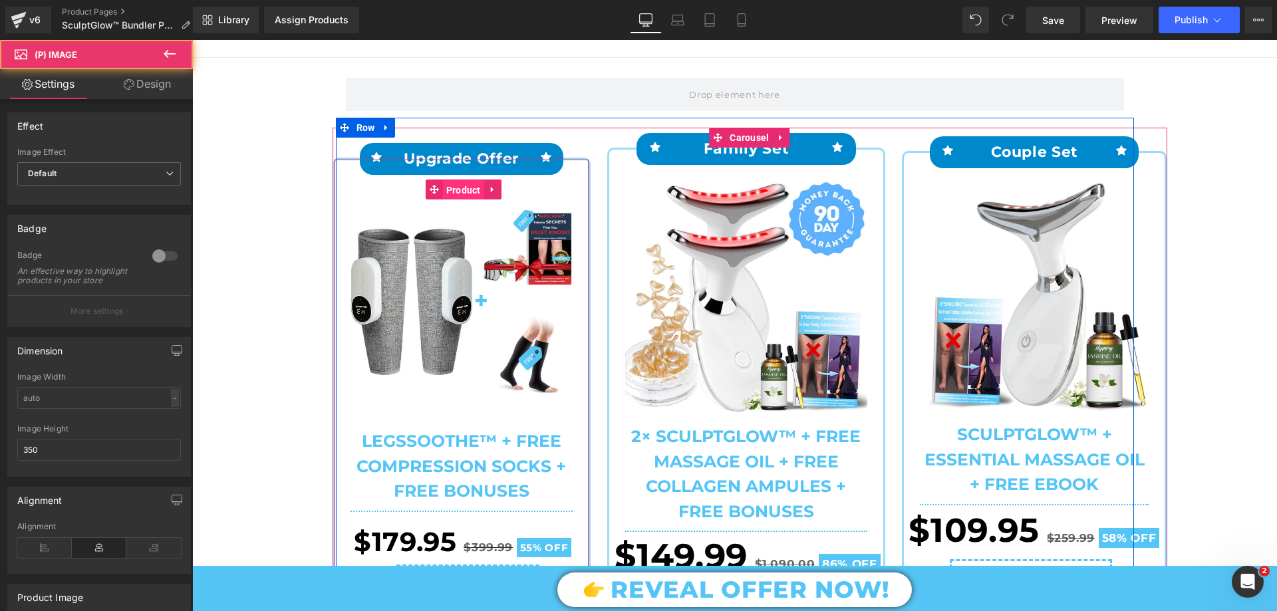
click at [461, 189] on span "Product" at bounding box center [463, 190] width 41 height 20
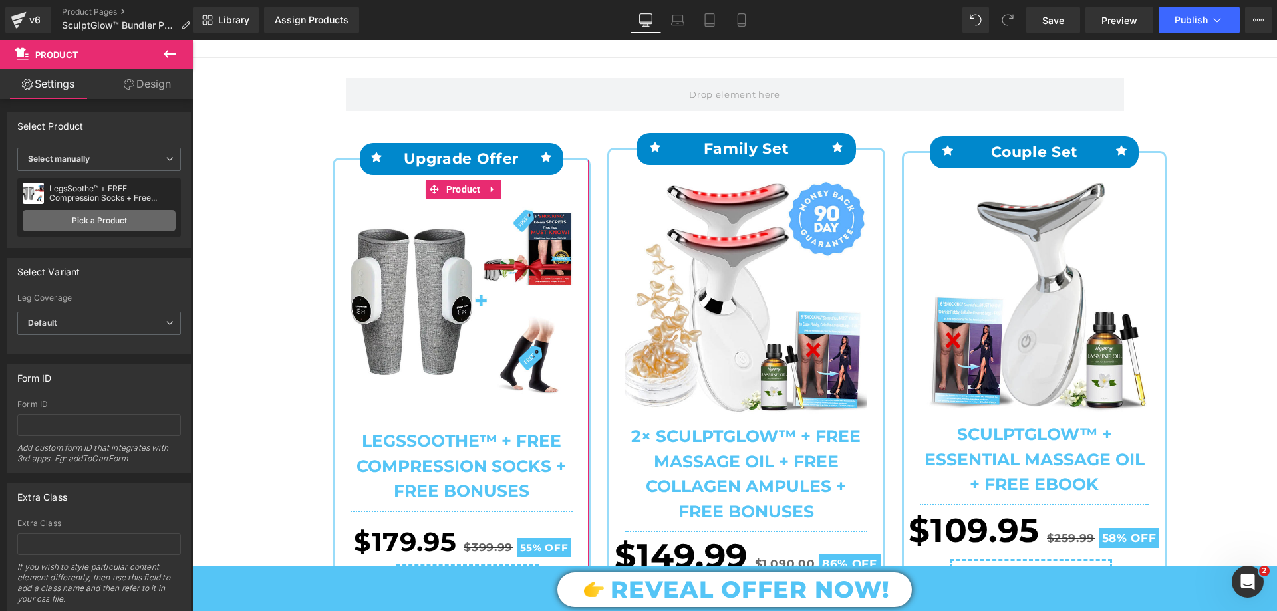
click at [114, 225] on link "Pick a Product" at bounding box center [99, 220] width 153 height 21
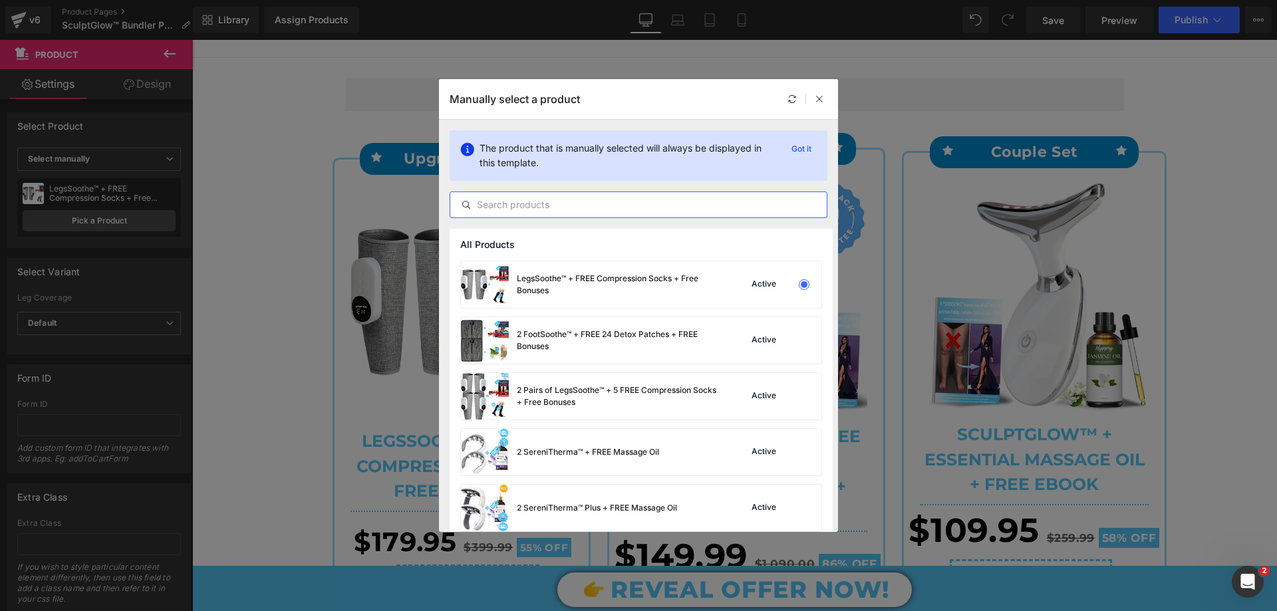
click at [525, 204] on input "text" at bounding box center [638, 205] width 376 height 16
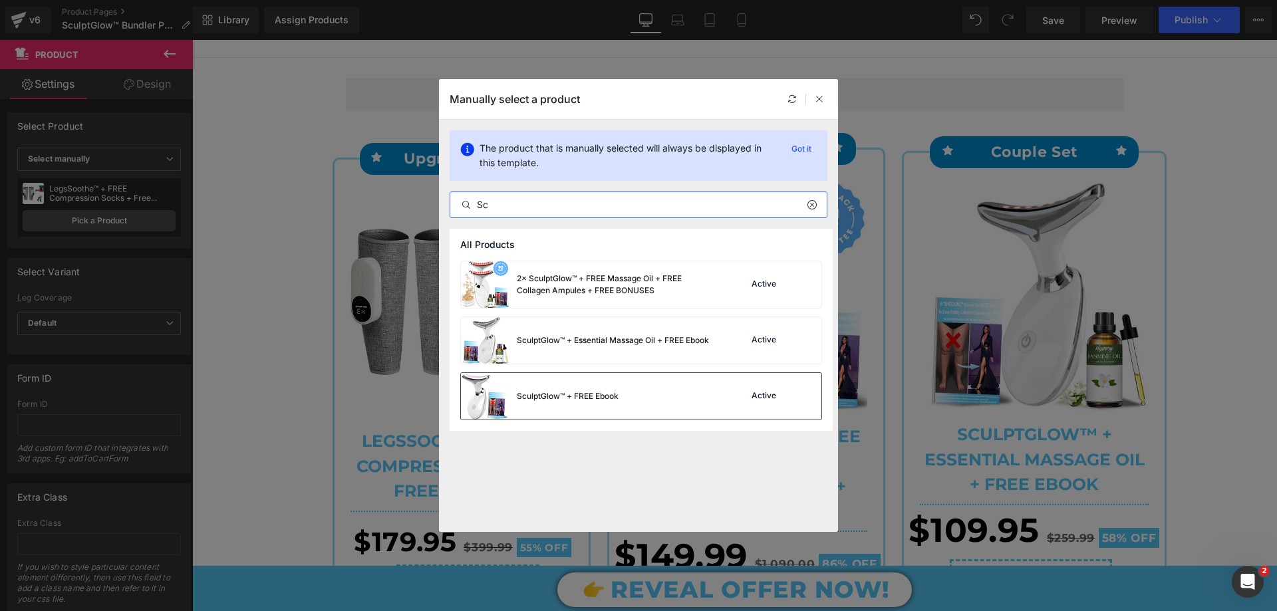
type input "Sc"
click at [650, 398] on div "SculptGlow™ + FREE Ebook Active" at bounding box center [641, 396] width 360 height 47
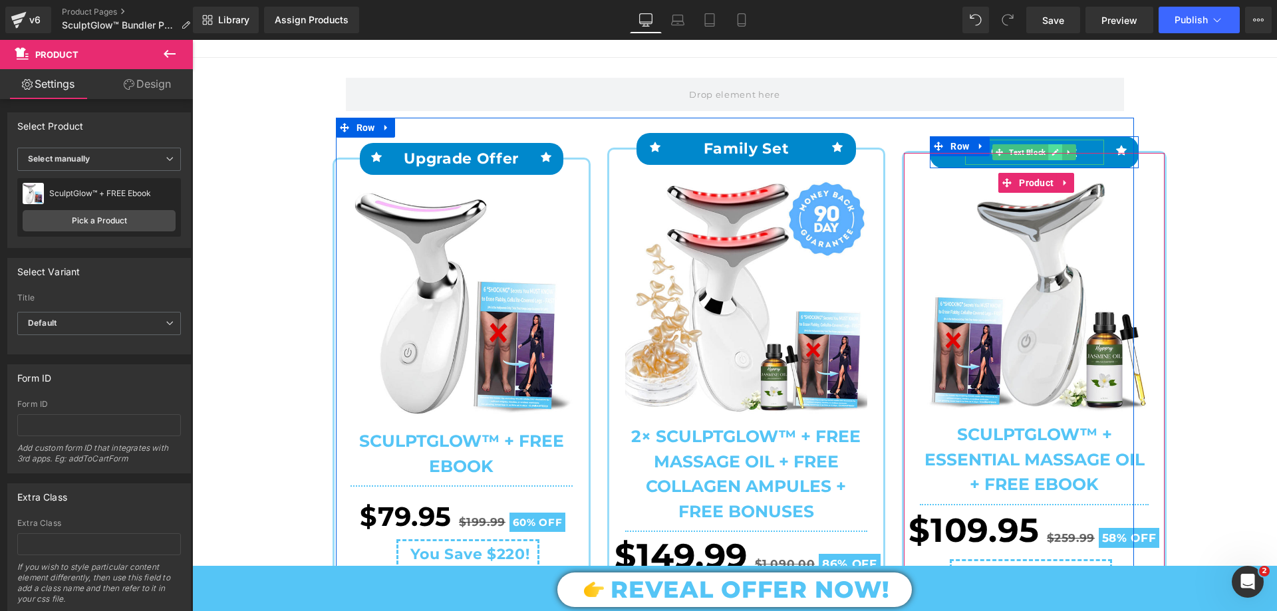
click at [1052, 151] on icon at bounding box center [1055, 152] width 7 height 7
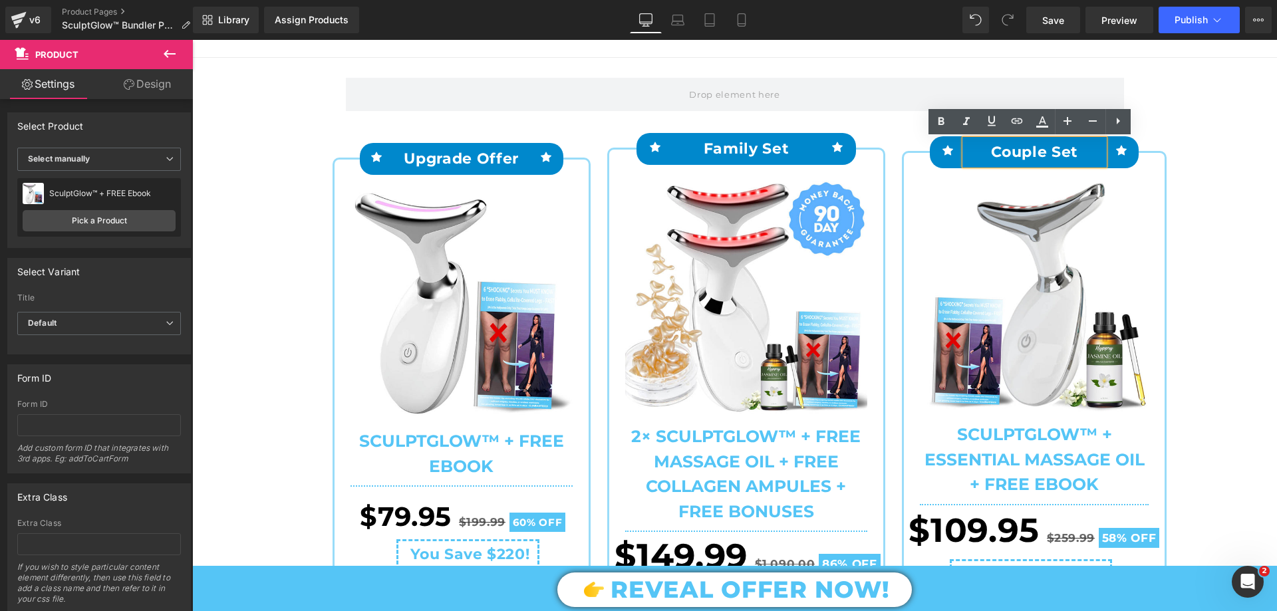
click at [1048, 147] on p "Couple Set" at bounding box center [1034, 152] width 139 height 25
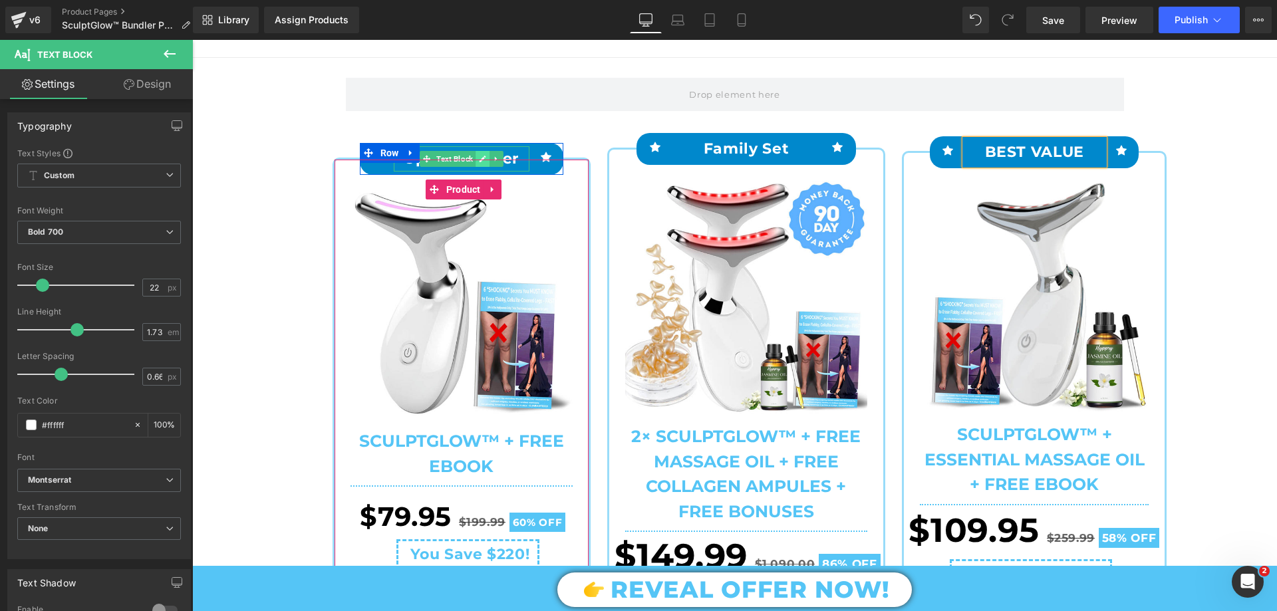
click at [478, 153] on link at bounding box center [483, 159] width 14 height 16
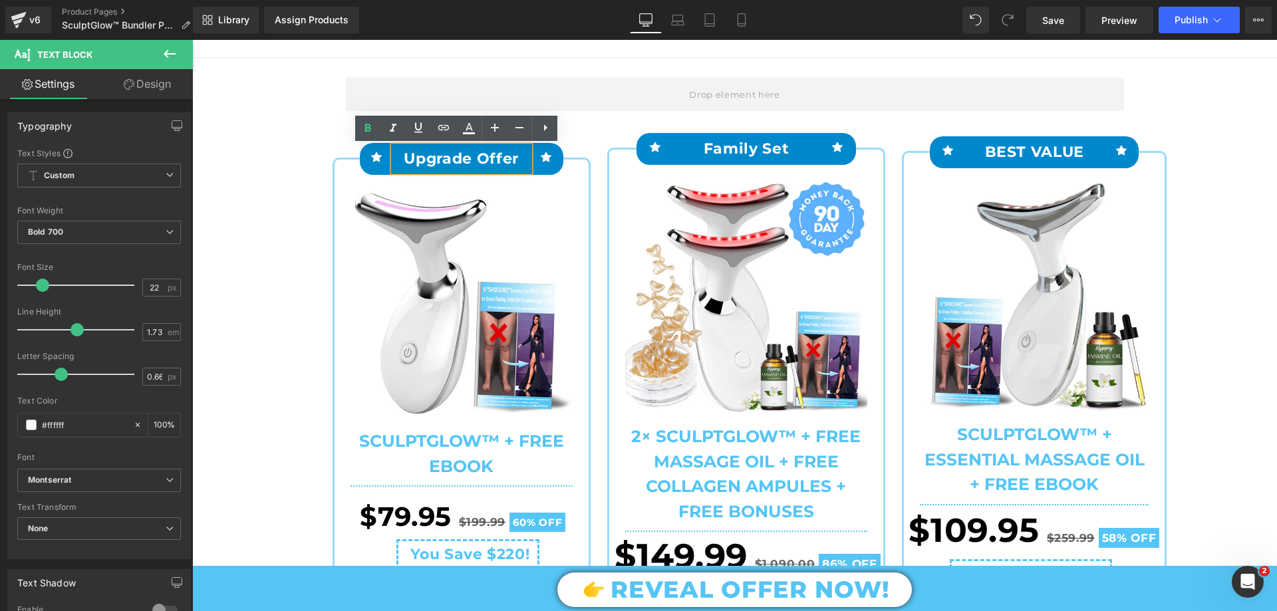
click at [478, 154] on p "Upgrade Offer" at bounding box center [462, 158] width 136 height 25
click at [468, 155] on p "Upgrade Offer" at bounding box center [462, 158] width 136 height 25
drag, startPoint x: 466, startPoint y: 154, endPoint x: 398, endPoint y: 164, distance: 67.9
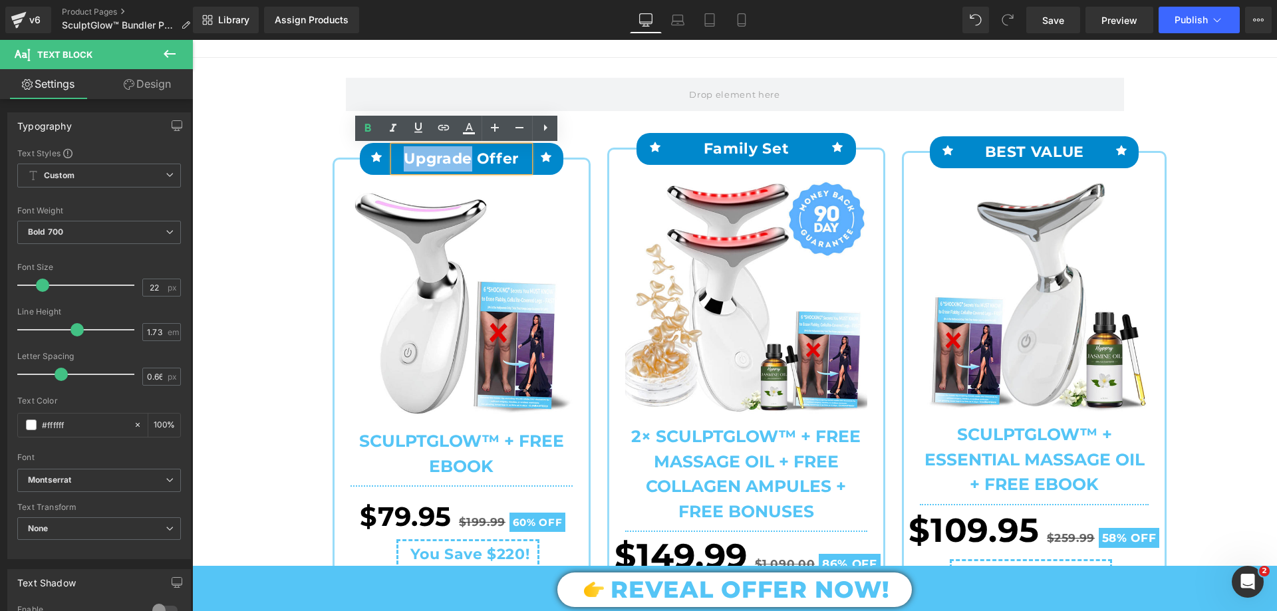
click at [398, 164] on p "Upgrade Offer" at bounding box center [462, 158] width 136 height 25
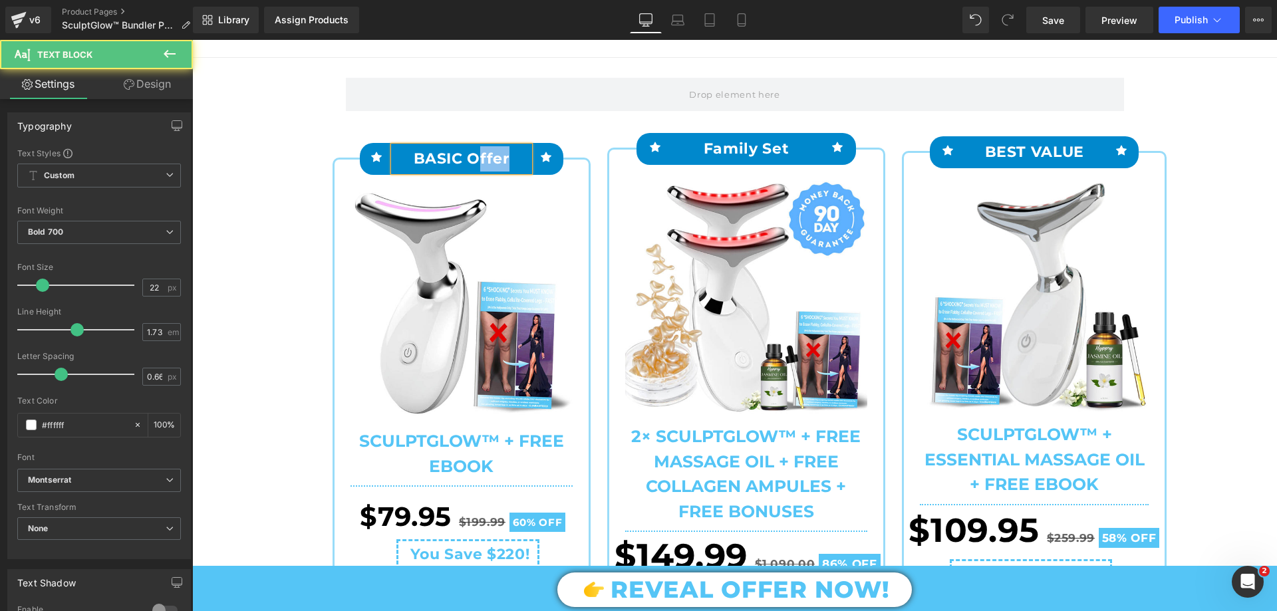
drag, startPoint x: 478, startPoint y: 152, endPoint x: 505, endPoint y: 147, distance: 27.7
click at [505, 147] on p "BASIC Offer" at bounding box center [462, 158] width 136 height 25
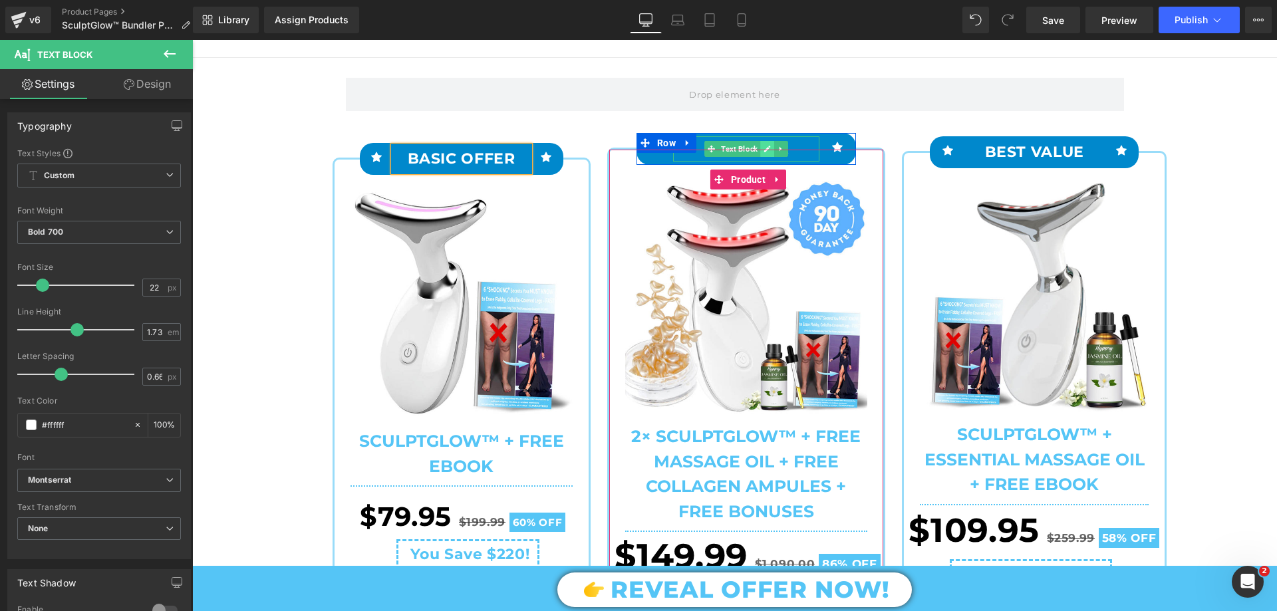
click at [762, 143] on link at bounding box center [767, 149] width 14 height 16
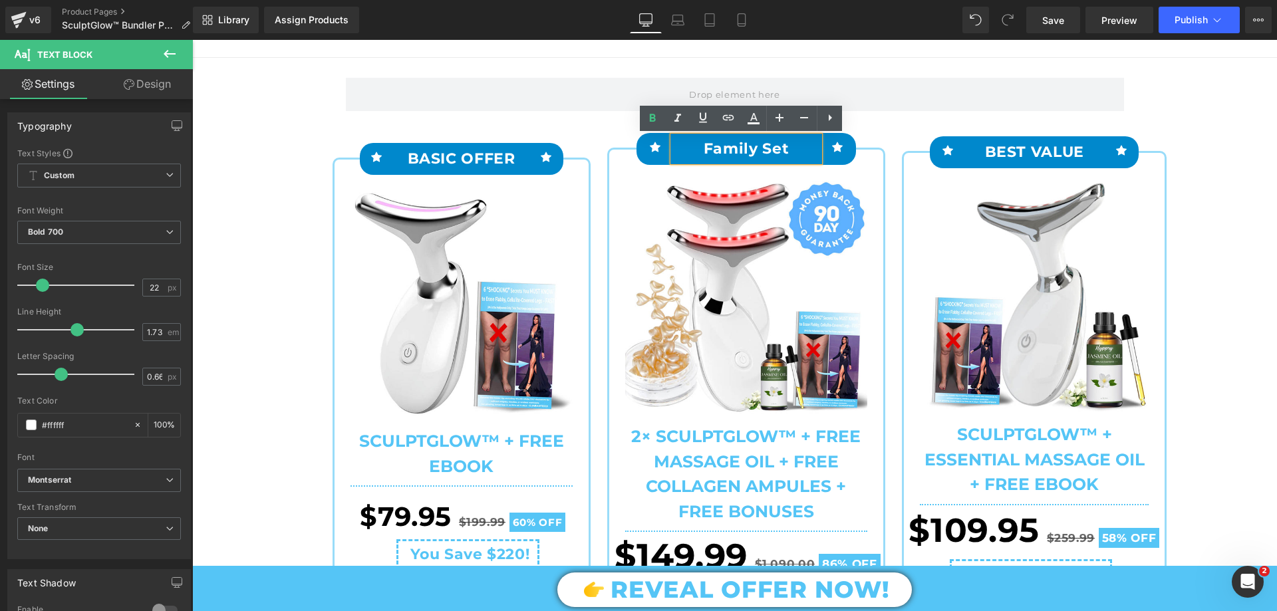
click at [742, 146] on p "Family Set" at bounding box center [746, 148] width 146 height 25
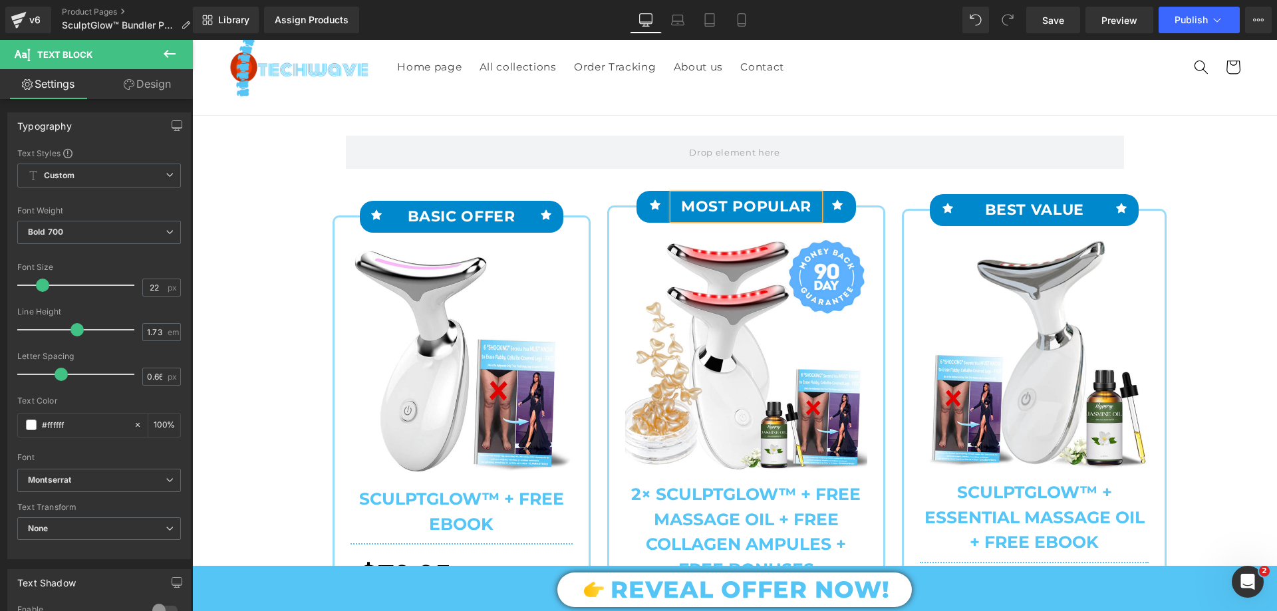
scroll to position [67, 0]
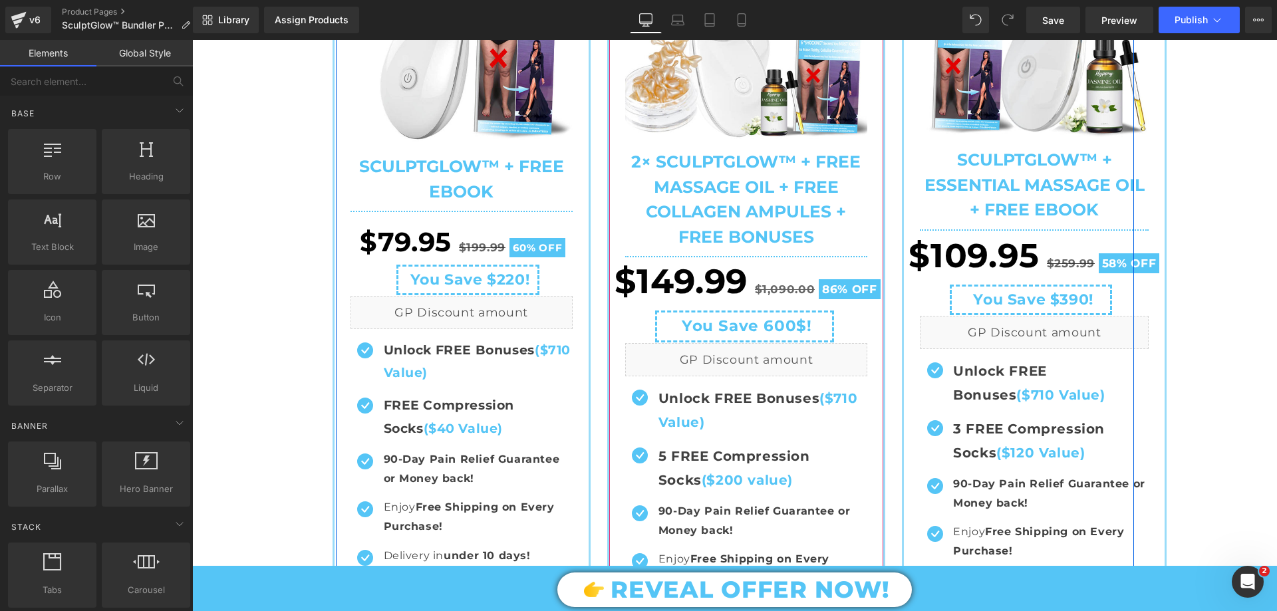
scroll to position [333, 0]
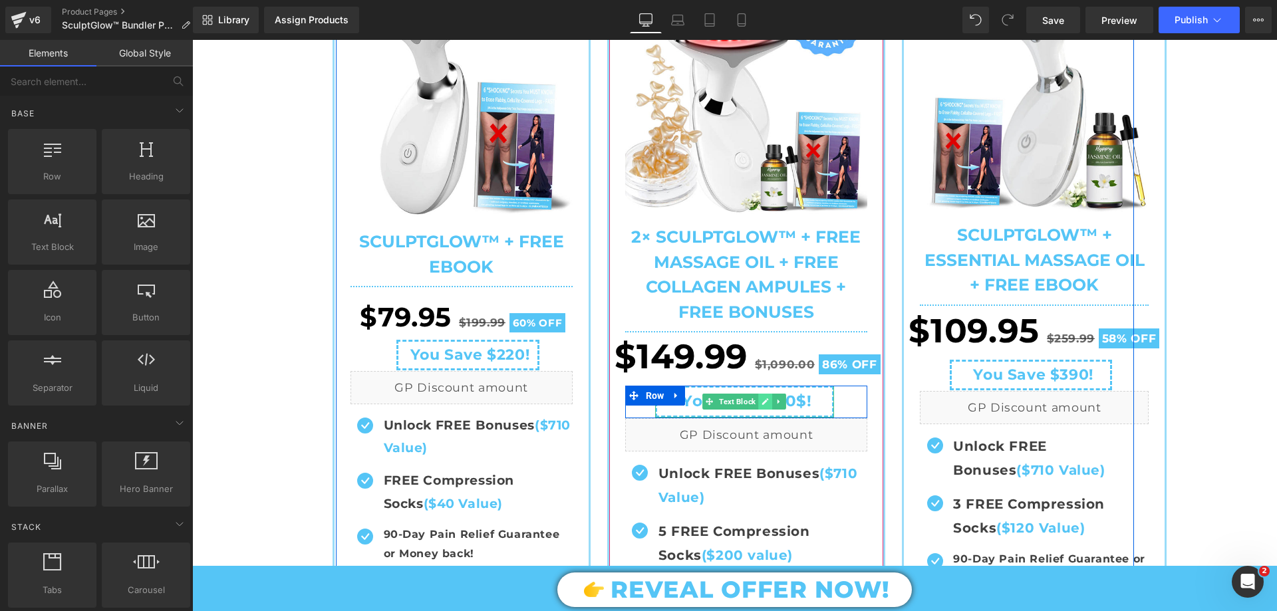
click at [762, 404] on icon at bounding box center [765, 402] width 7 height 8
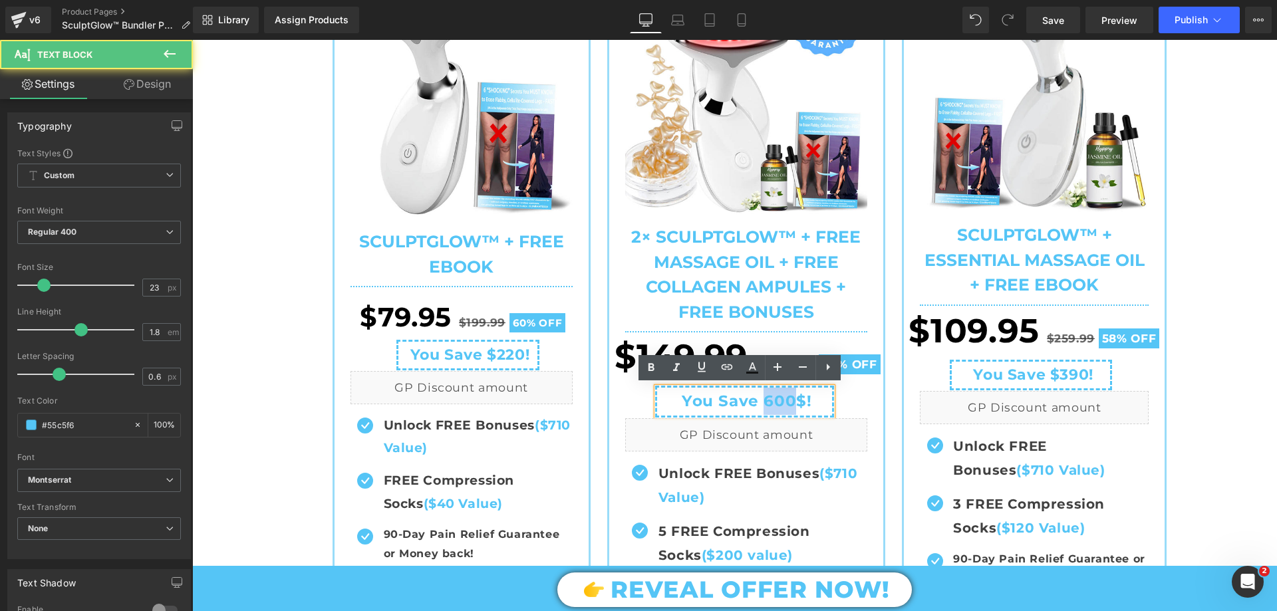
drag, startPoint x: 763, startPoint y: 401, endPoint x: 785, endPoint y: 401, distance: 21.9
click at [785, 401] on strong "You Save 600$!" at bounding box center [747, 401] width 130 height 19
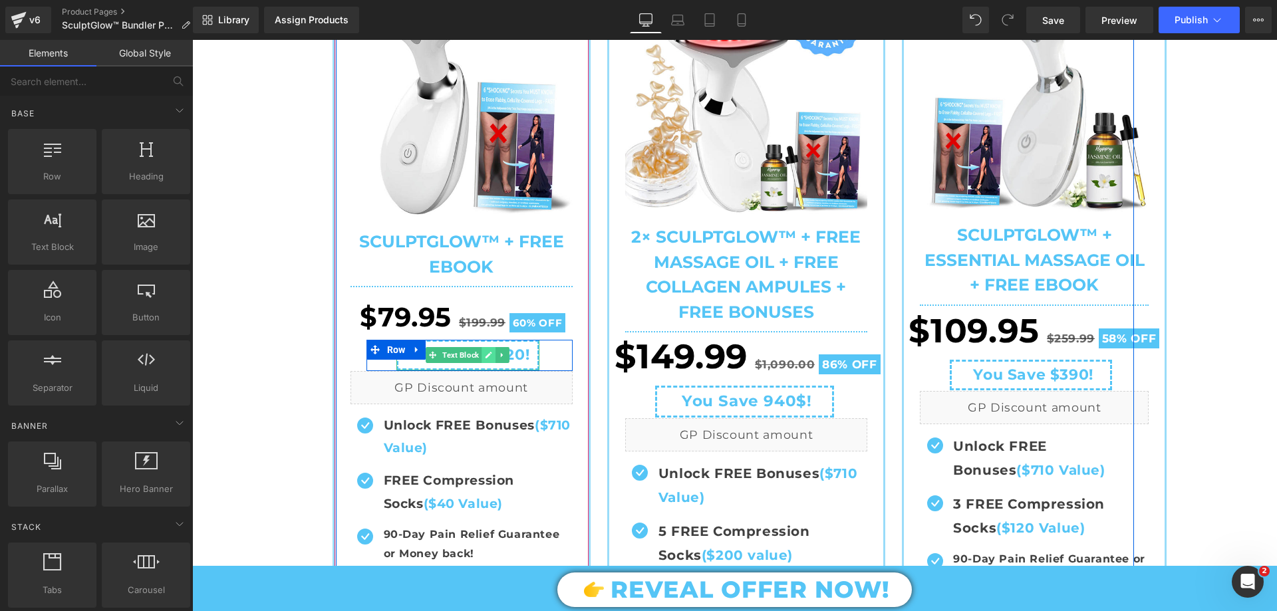
click at [487, 353] on icon at bounding box center [489, 355] width 7 height 7
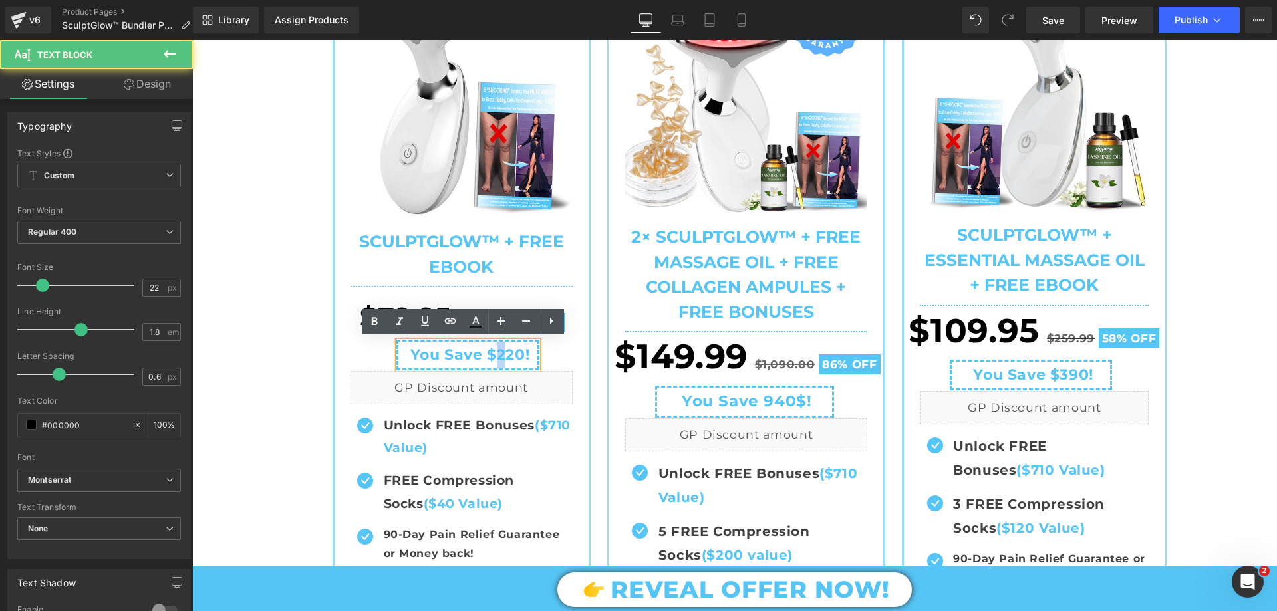
drag, startPoint x: 492, startPoint y: 361, endPoint x: 499, endPoint y: 360, distance: 6.7
click at [499, 360] on span "You Save $220!" at bounding box center [469, 355] width 119 height 18
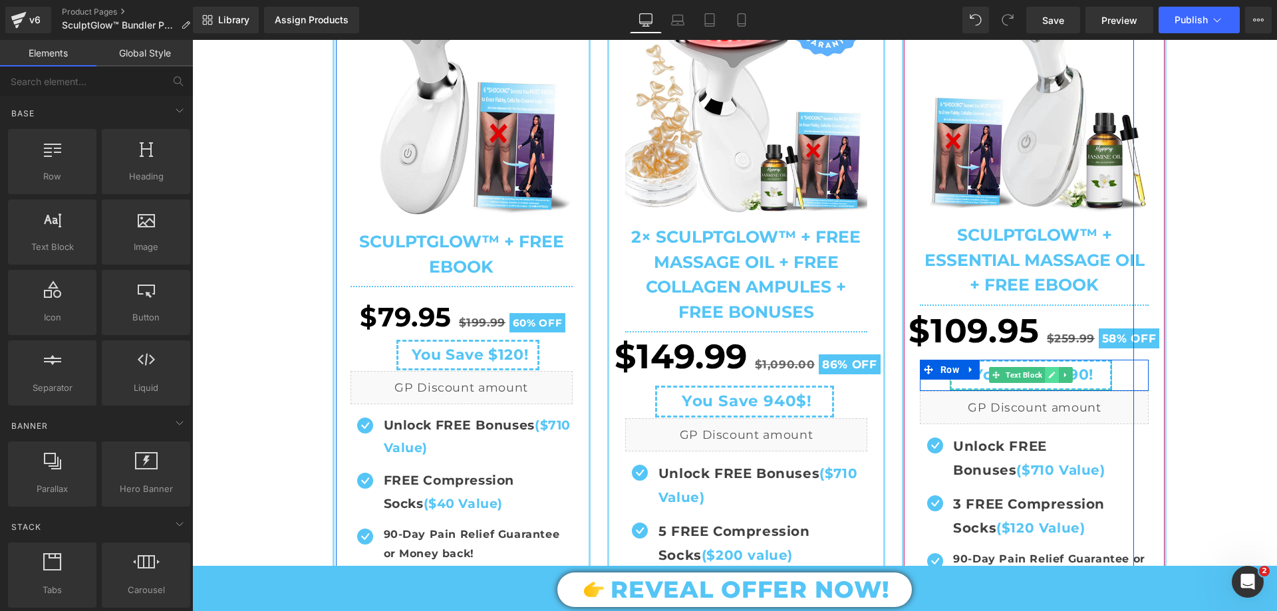
click at [1048, 374] on icon at bounding box center [1051, 375] width 7 height 8
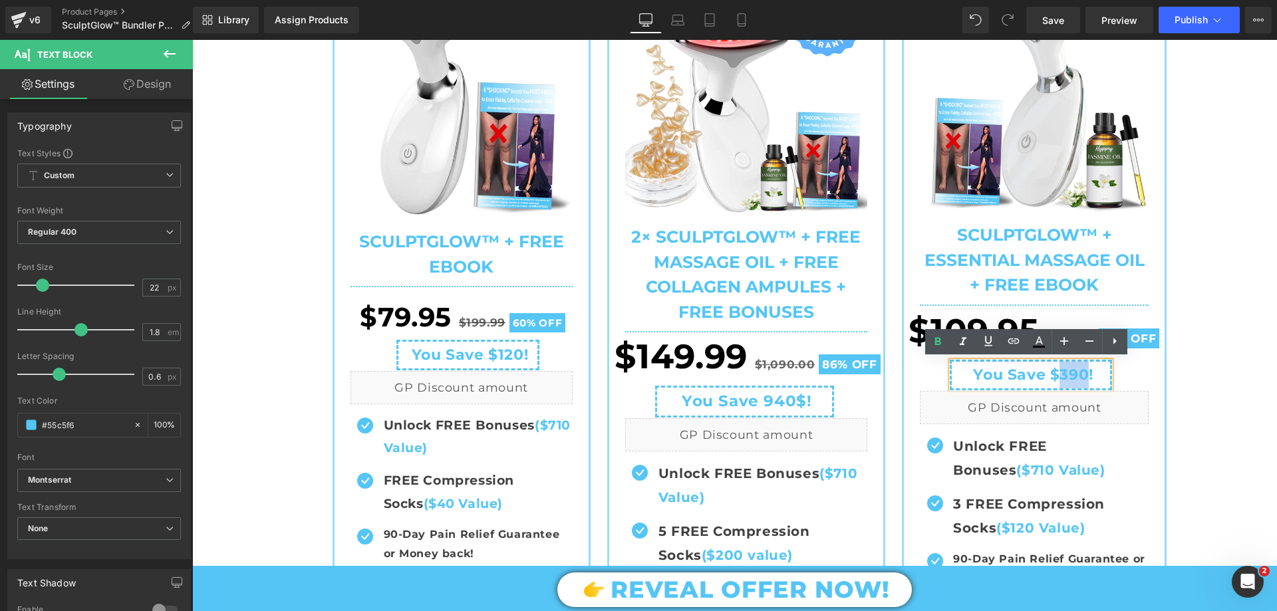
click at [1080, 371] on strong "You Save $390!" at bounding box center [1033, 375] width 120 height 18
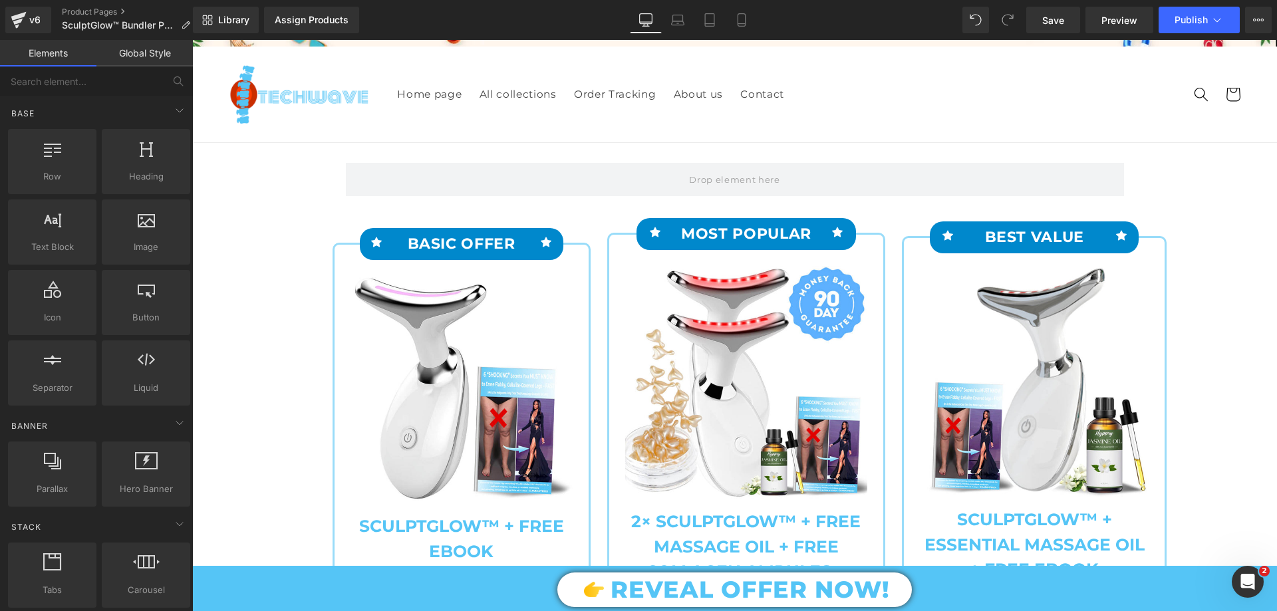
scroll to position [0, 0]
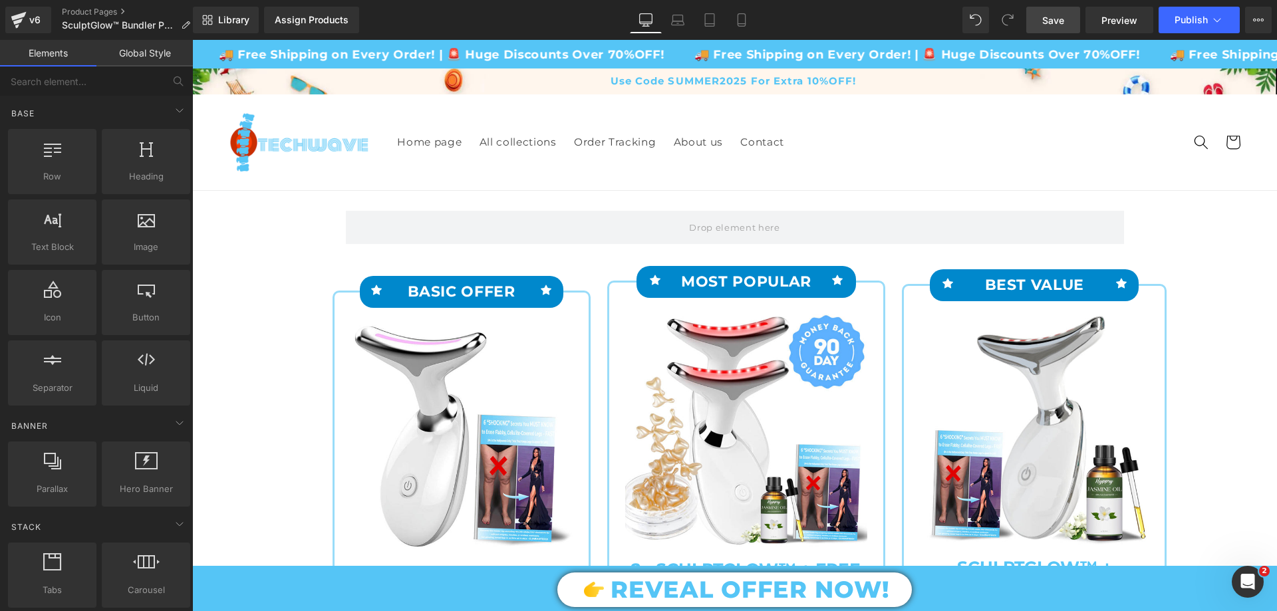
click at [1059, 17] on span "Save" at bounding box center [1053, 20] width 22 height 14
